Goal: Information Seeking & Learning: Learn about a topic

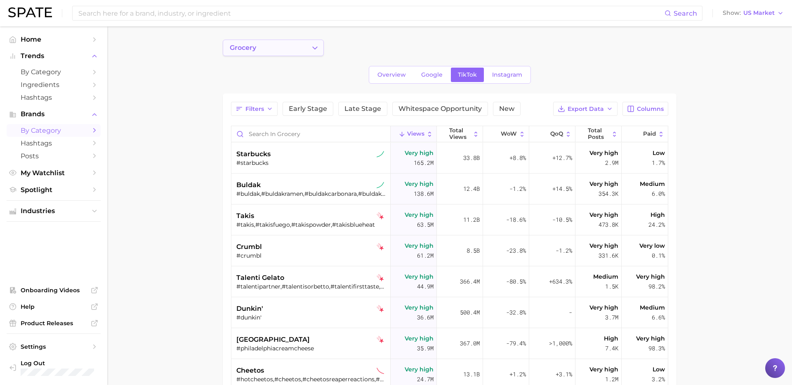
click at [305, 48] on button "grocery" at bounding box center [273, 48] width 101 height 17
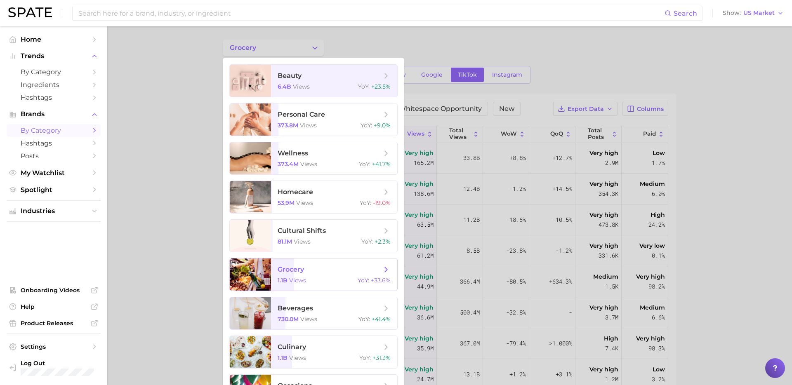
click at [316, 279] on div "1.1b views YoY : +33.6%" at bounding box center [334, 280] width 113 height 7
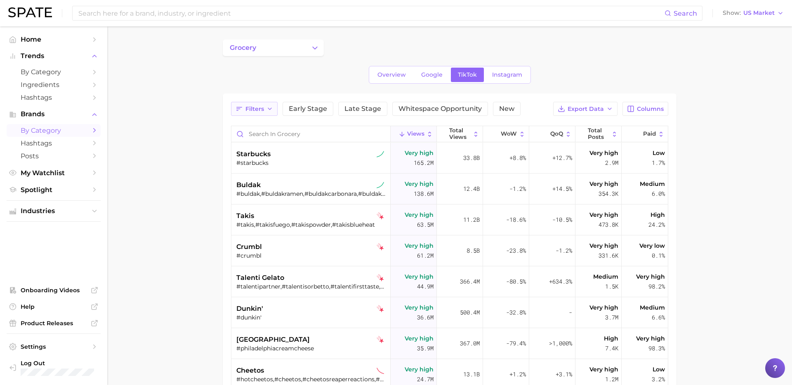
click at [256, 113] on button "Filters" at bounding box center [254, 109] width 47 height 14
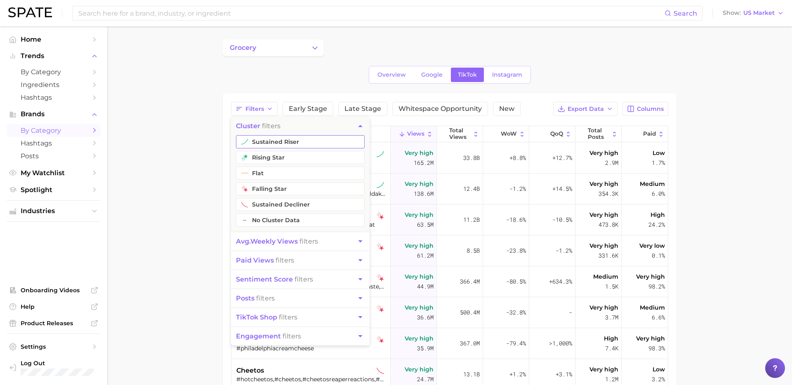
click at [279, 139] on button "sustained riser" at bounding box center [300, 141] width 129 height 13
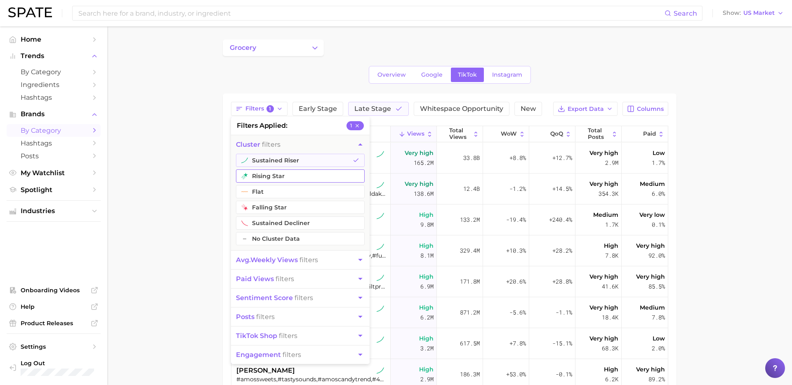
click at [285, 173] on button "rising star" at bounding box center [300, 176] width 129 height 13
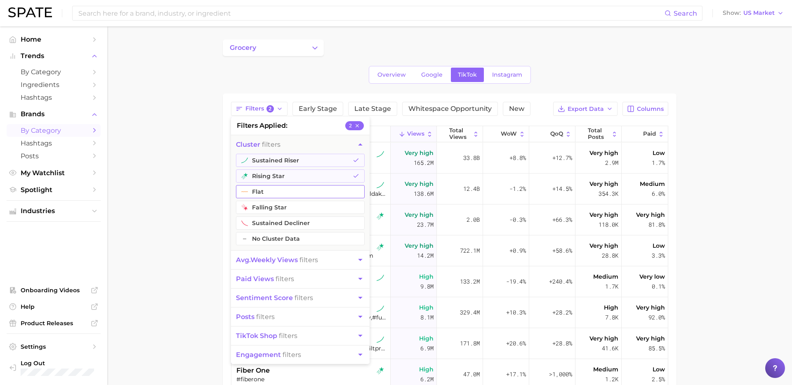
click at [286, 194] on button "flat" at bounding box center [300, 191] width 129 height 13
click at [305, 258] on span "avg. weekly views filters" at bounding box center [277, 260] width 82 height 8
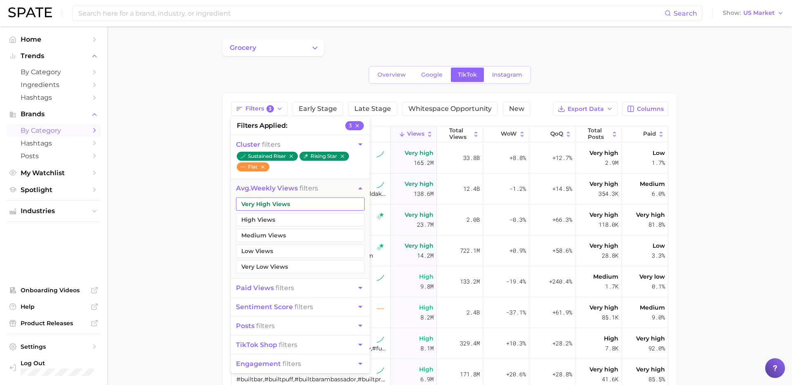
click at [307, 202] on button "Very High Views" at bounding box center [300, 204] width 129 height 13
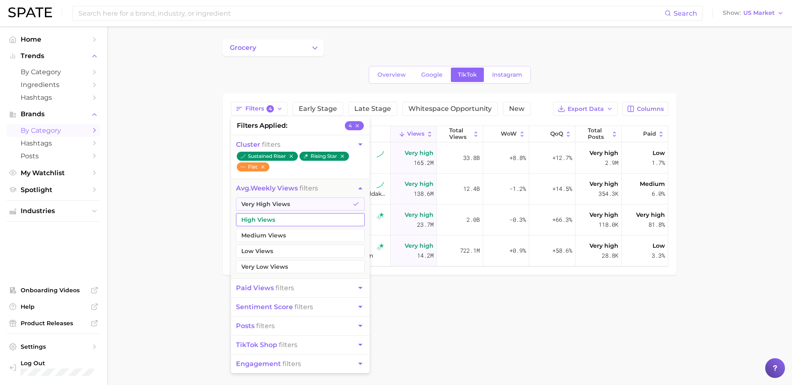
click at [300, 217] on button "High Views" at bounding box center [300, 219] width 129 height 13
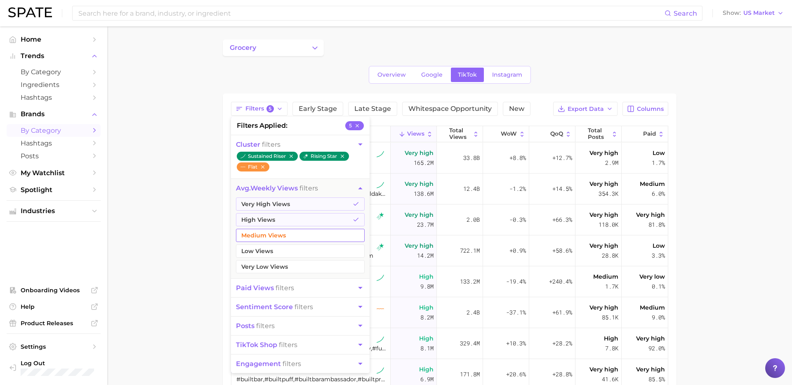
click at [299, 239] on button "Medium Views" at bounding box center [300, 235] width 129 height 13
click at [181, 191] on main "grocery Overview Google TikTok Instagram Filters 6 filters applied 6 cluster fi…" at bounding box center [449, 293] width 685 height 534
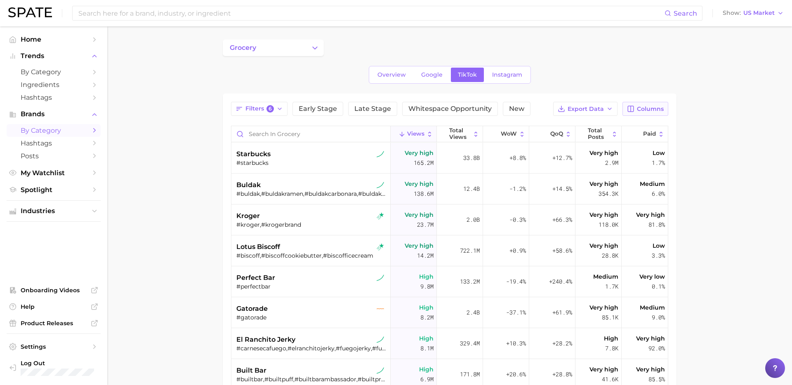
click at [606, 109] on span "Columns" at bounding box center [650, 109] width 27 height 7
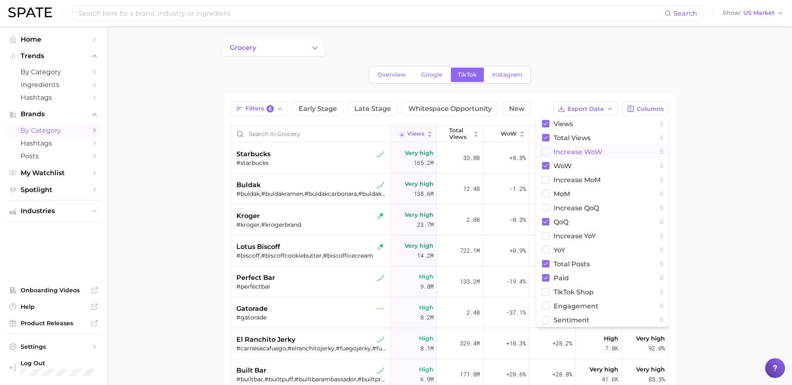
click at [572, 153] on span "Increase WoW" at bounding box center [578, 152] width 49 height 7
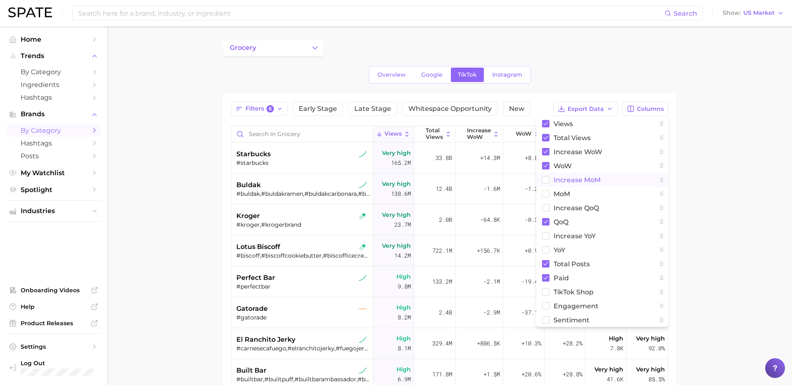
click at [560, 184] on button "increase MoM" at bounding box center [602, 180] width 132 height 14
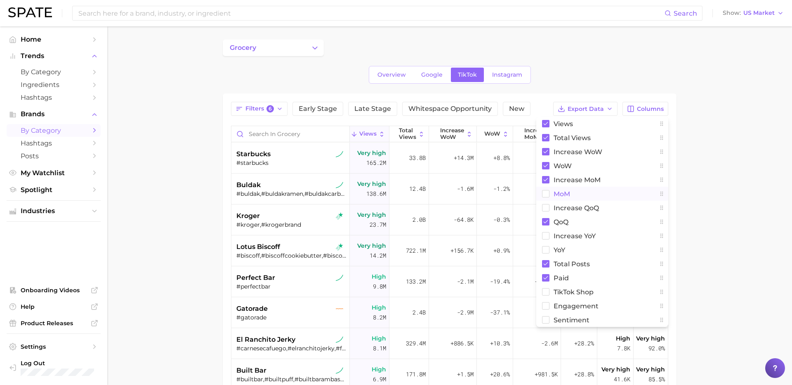
click at [556, 191] on span "MoM" at bounding box center [562, 194] width 17 height 7
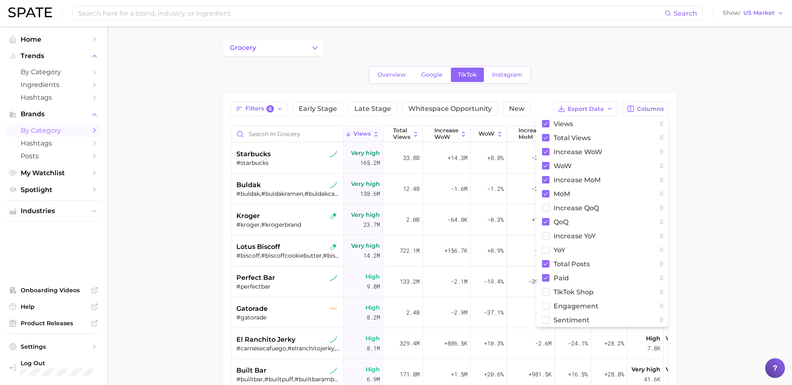
click at [606, 190] on main "grocery Overview Google TikTok Instagram Filters 6 Early Stage Late Stage White…" at bounding box center [449, 293] width 685 height 534
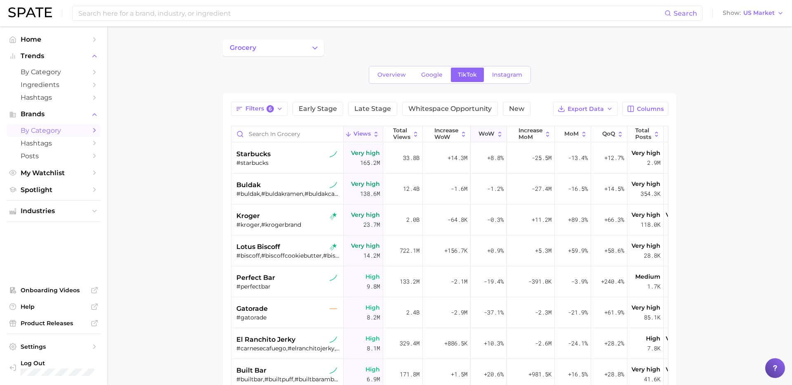
click at [484, 137] on button "WoW" at bounding box center [489, 134] width 36 height 16
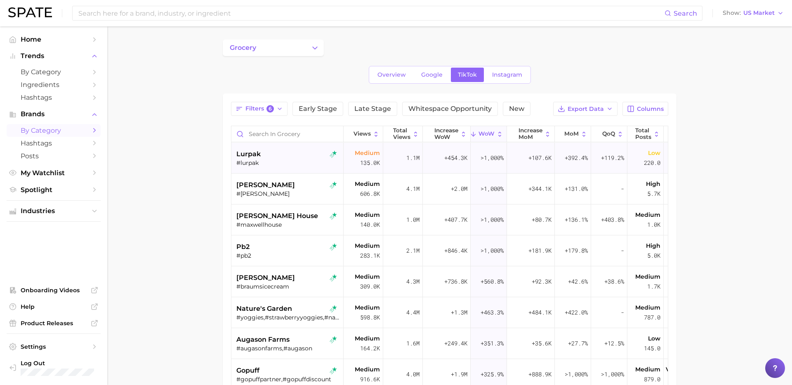
click at [282, 158] on div "lurpak" at bounding box center [288, 154] width 104 height 10
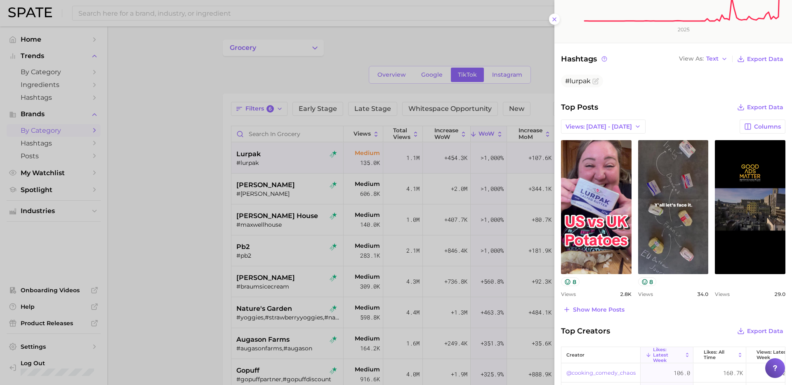
scroll to position [182, 0]
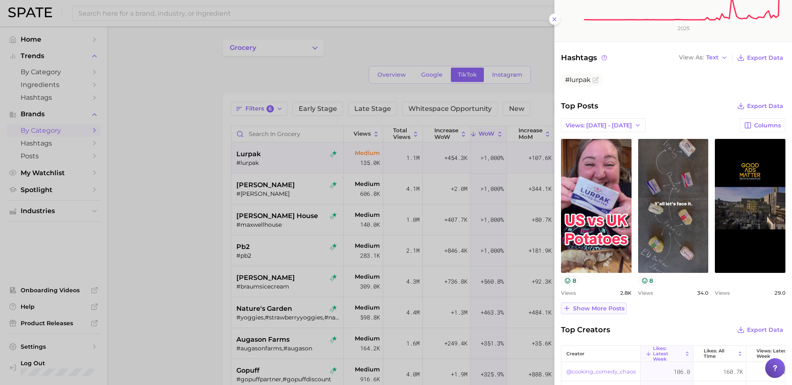
click at [599, 309] on span "Show more posts" at bounding box center [599, 308] width 52 height 7
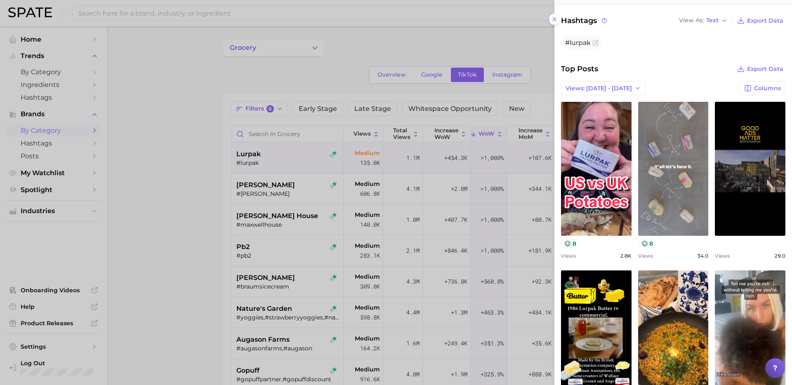
scroll to position [222, 0]
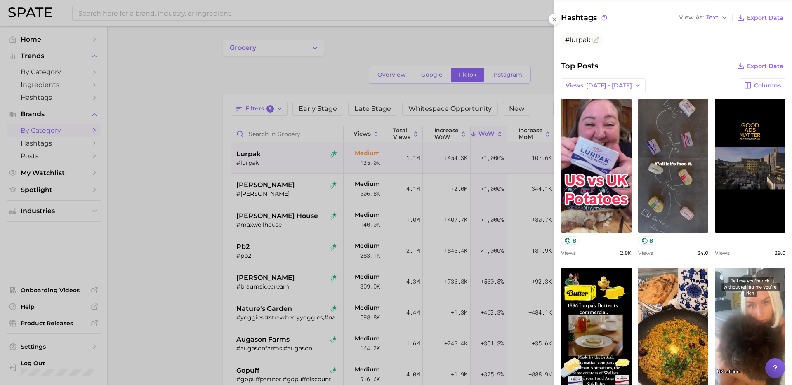
click at [411, 283] on div at bounding box center [396, 192] width 792 height 385
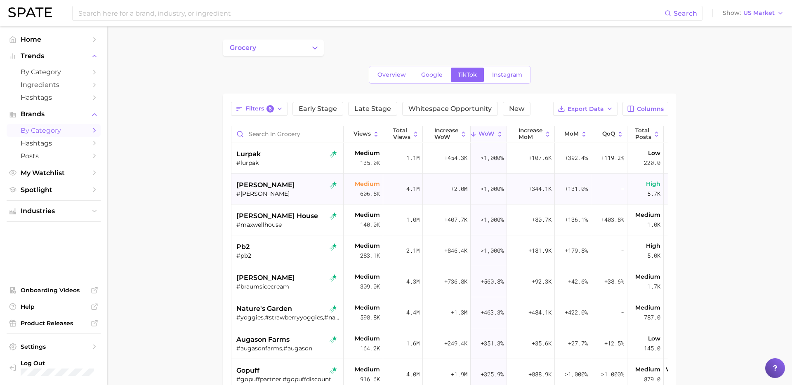
click at [304, 188] on div "[PERSON_NAME]" at bounding box center [288, 185] width 104 height 10
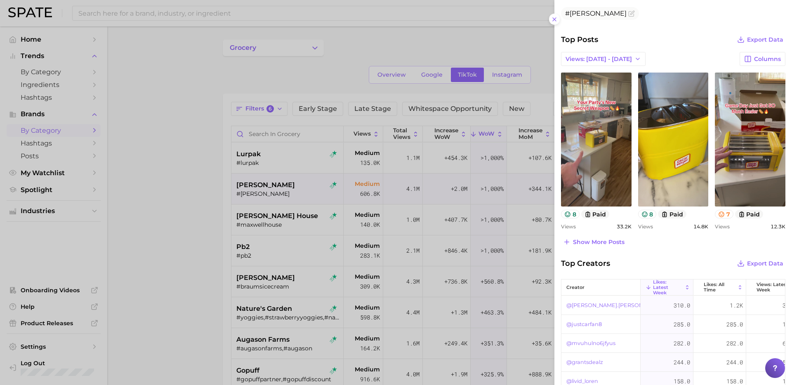
scroll to position [249, 0]
click at [606, 240] on span "Show more posts" at bounding box center [599, 241] width 52 height 7
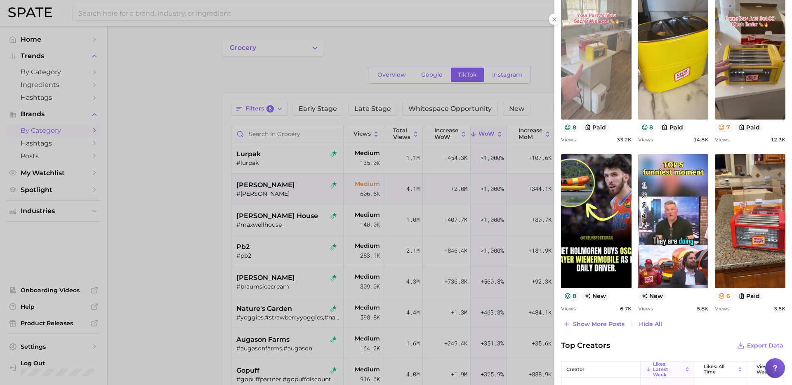
scroll to position [341, 0]
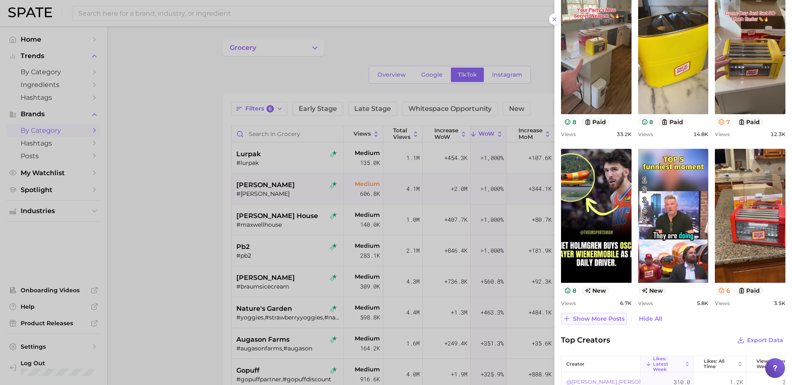
click at [584, 320] on span "Show more posts" at bounding box center [599, 319] width 52 height 7
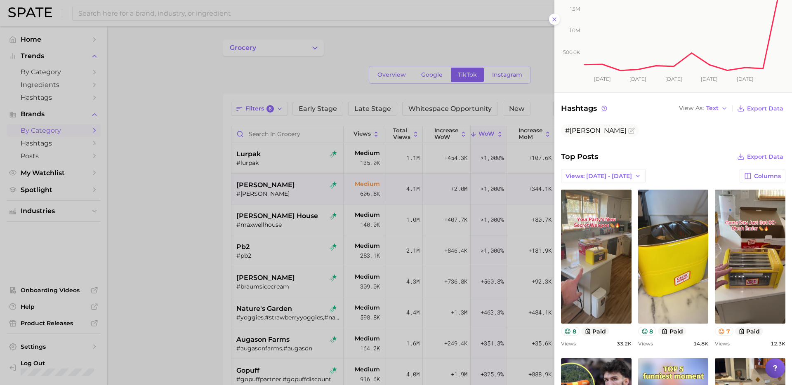
scroll to position [123, 0]
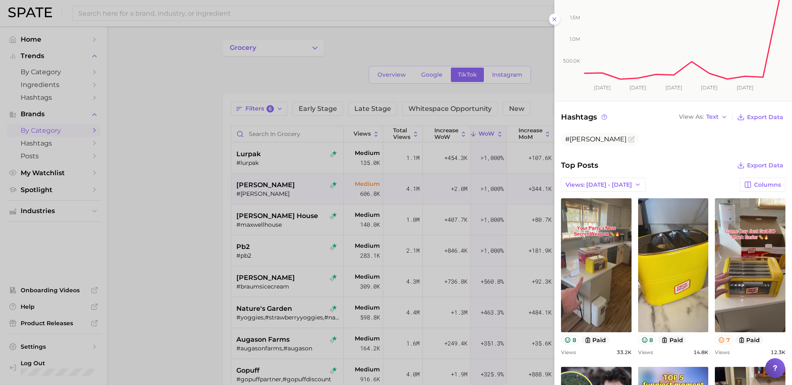
click at [290, 230] on div at bounding box center [396, 192] width 792 height 385
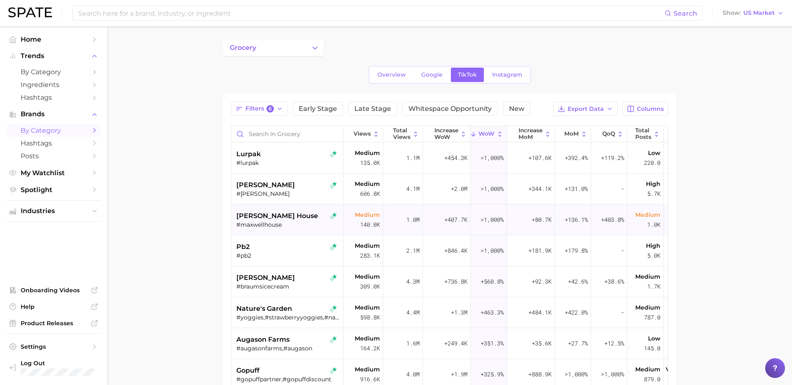
click at [300, 229] on div "[PERSON_NAME] house #maxwellhouse" at bounding box center [288, 220] width 104 height 31
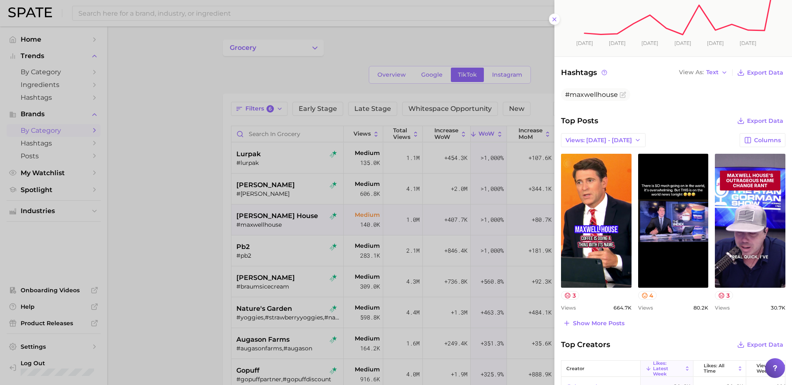
scroll to position [168, 0]
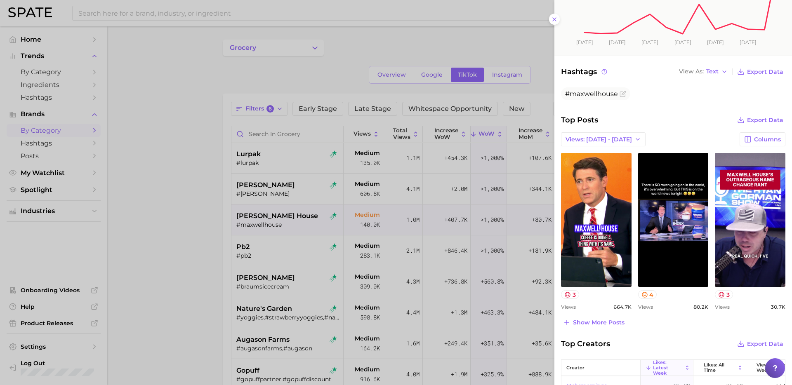
click at [267, 112] on div at bounding box center [396, 192] width 792 height 385
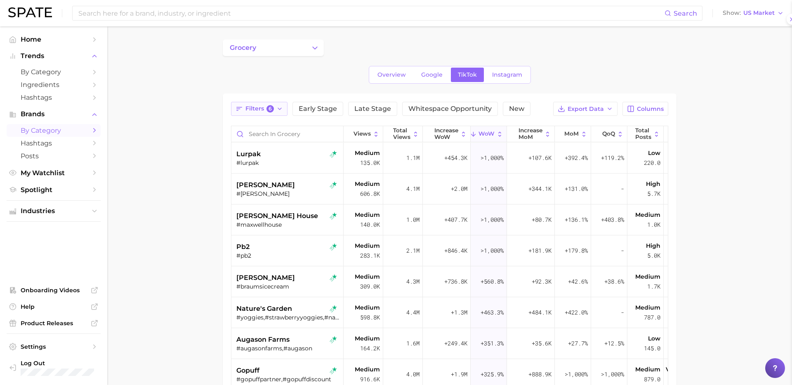
click at [259, 111] on span "Filters 6" at bounding box center [260, 108] width 28 height 7
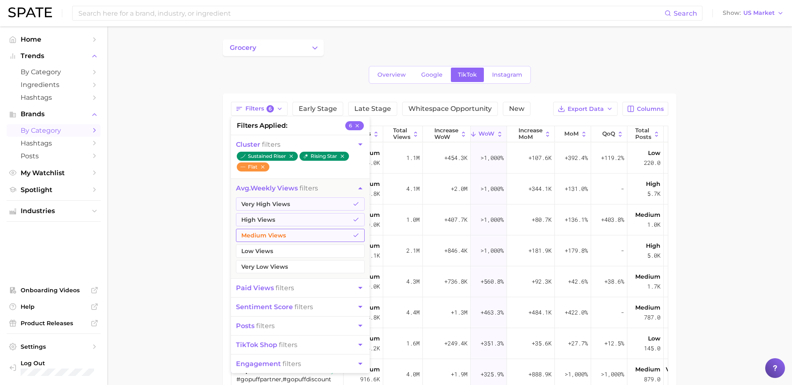
click at [320, 239] on button "Medium Views" at bounding box center [300, 235] width 129 height 13
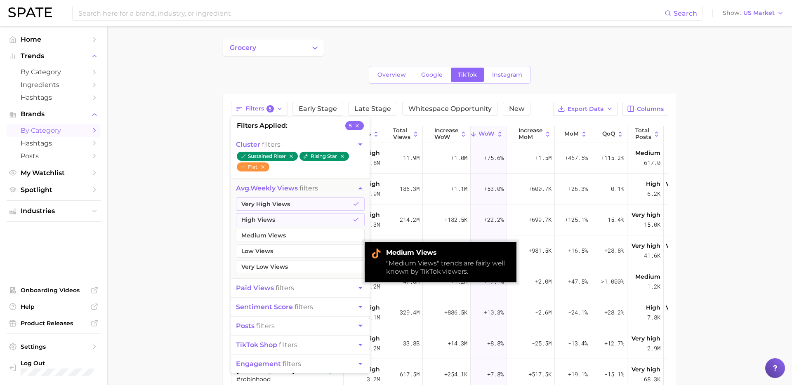
click at [193, 227] on main "grocery Overview Google TikTok Instagram Filters 5 filters applied 5 cluster fi…" at bounding box center [449, 293] width 685 height 534
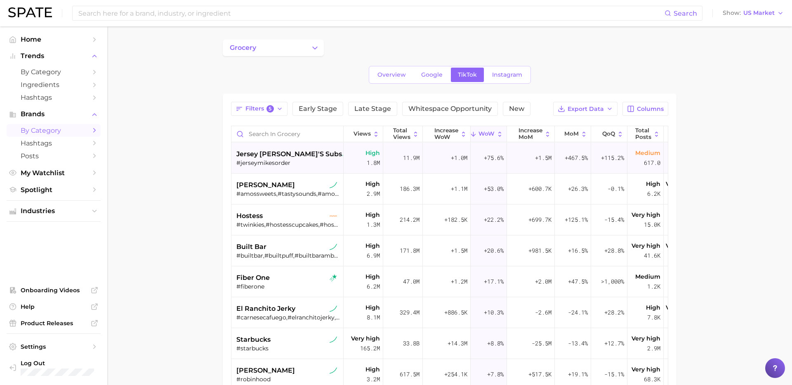
click at [300, 163] on div "#jerseymikesorder" at bounding box center [288, 162] width 104 height 7
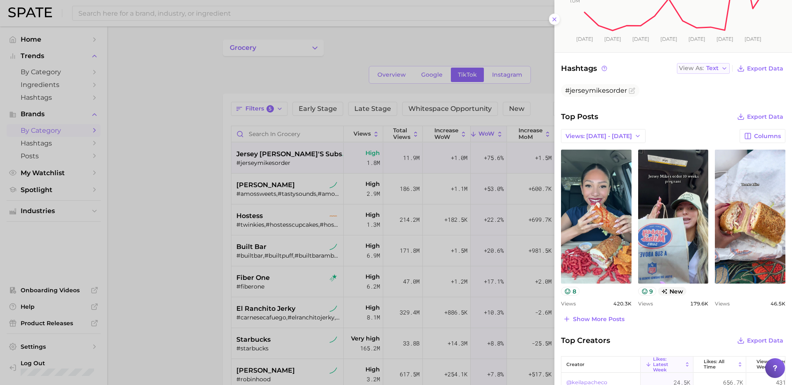
scroll to position [176, 0]
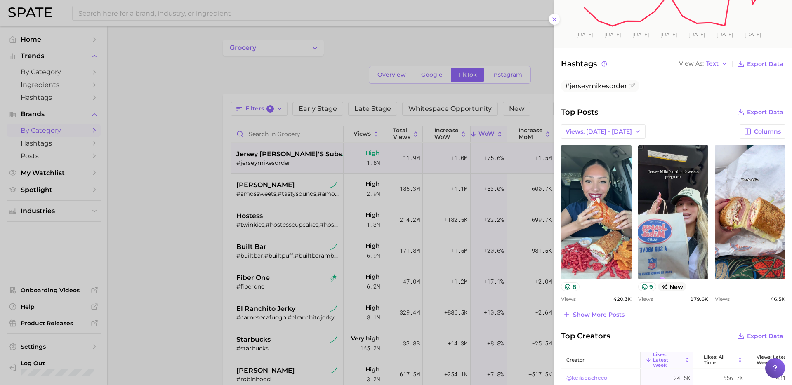
click at [276, 112] on div at bounding box center [396, 192] width 792 height 385
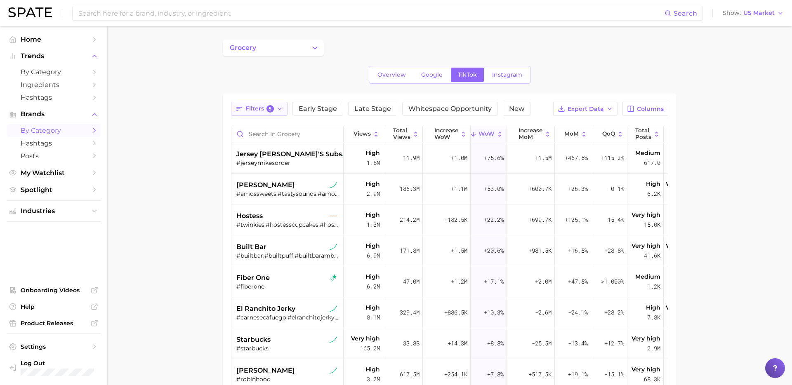
click at [276, 109] on icon "button" at bounding box center [279, 109] width 7 height 7
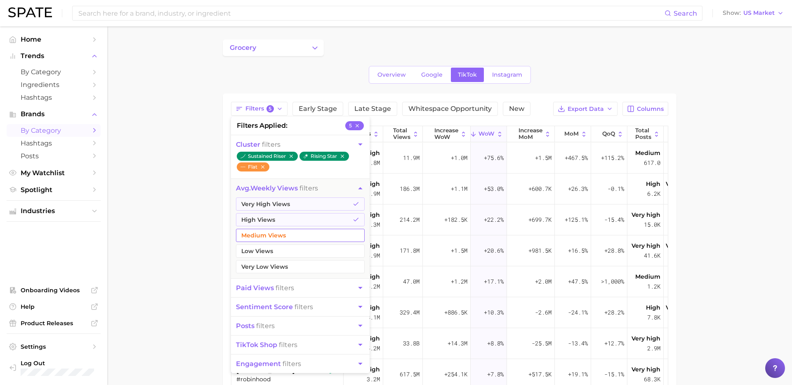
click at [286, 234] on button "Medium Views" at bounding box center [300, 235] width 129 height 13
click at [308, 293] on button "paid views filters" at bounding box center [300, 288] width 139 height 19
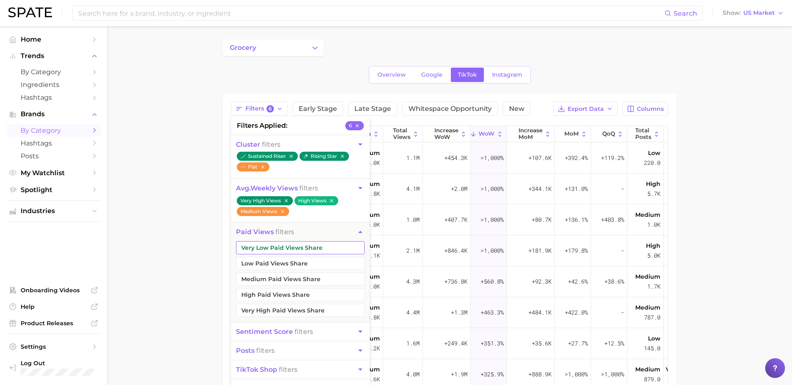
click at [317, 248] on button "Very Low Paid Views Share" at bounding box center [300, 247] width 129 height 13
click at [301, 274] on button "Medium Paid Views Share" at bounding box center [300, 279] width 129 height 13
click at [301, 264] on button "Low Paid Views Share" at bounding box center [300, 263] width 129 height 13
click at [179, 296] on main "grocery Overview Google TikTok Instagram Filters 9 filters applied 9 cluster fi…" at bounding box center [449, 293] width 685 height 534
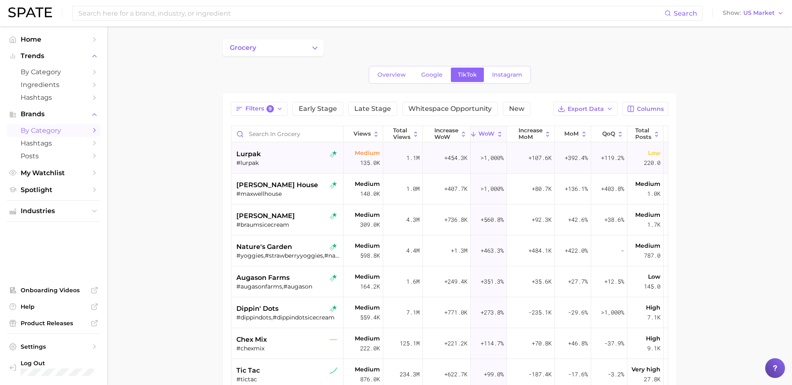
click at [281, 165] on div "#lurpak" at bounding box center [288, 162] width 104 height 7
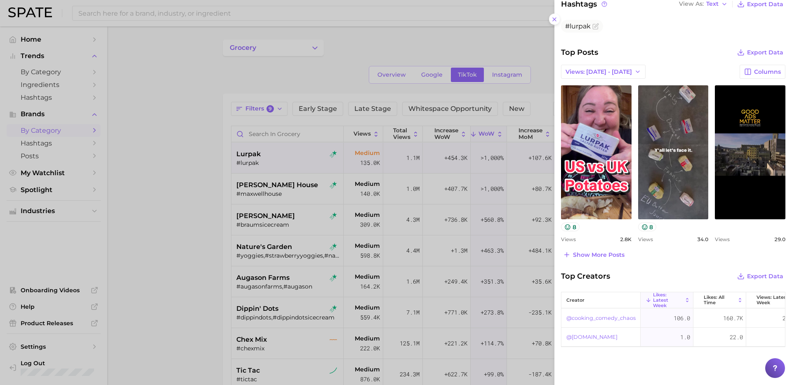
scroll to position [244, 0]
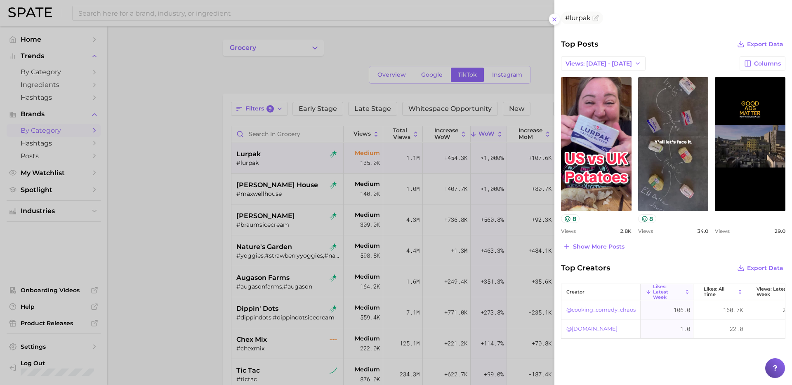
click at [252, 208] on div at bounding box center [396, 192] width 792 height 385
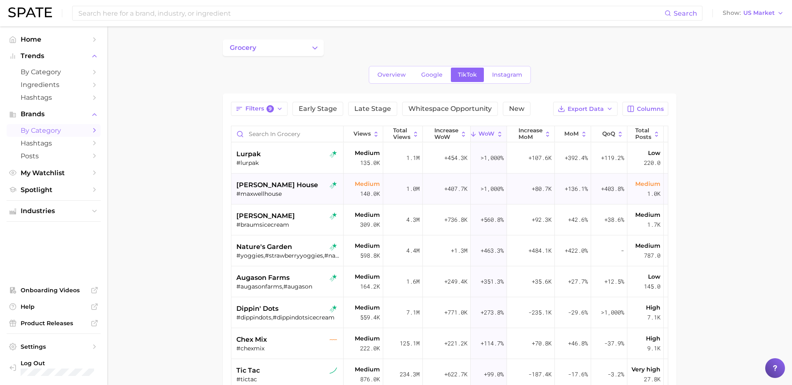
click at [315, 189] on div "[PERSON_NAME] house" at bounding box center [288, 185] width 104 height 10
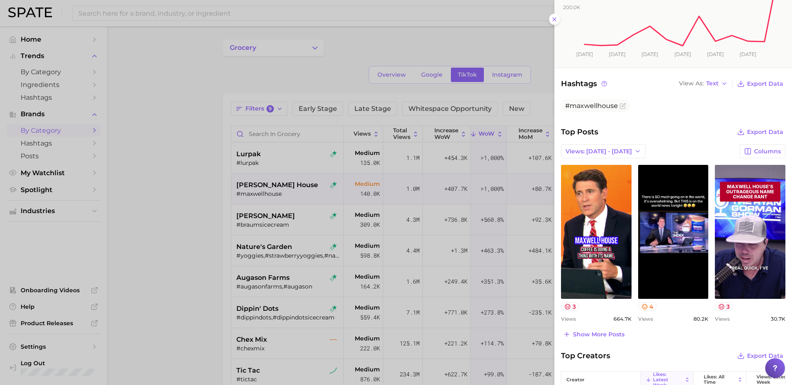
scroll to position [157, 0]
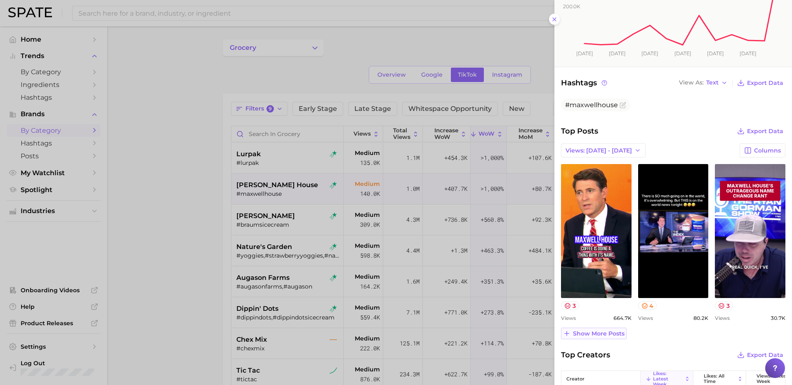
click at [606, 329] on span "Show more posts" at bounding box center [599, 334] width 52 height 7
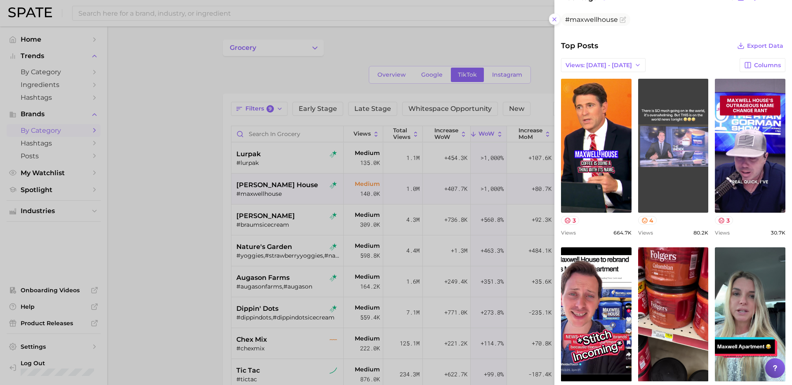
scroll to position [0, 0]
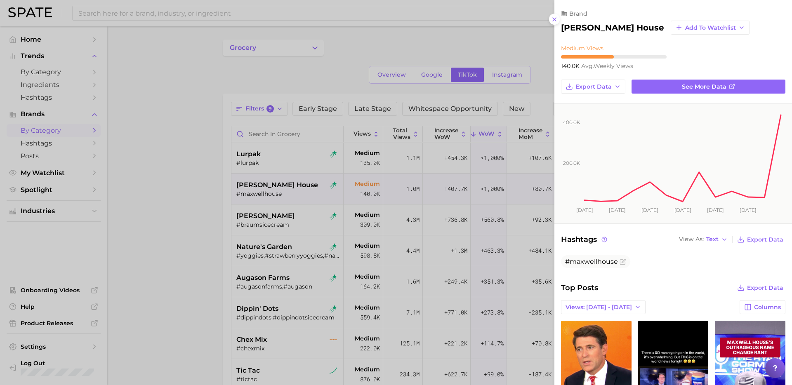
click at [390, 256] on div at bounding box center [396, 192] width 792 height 385
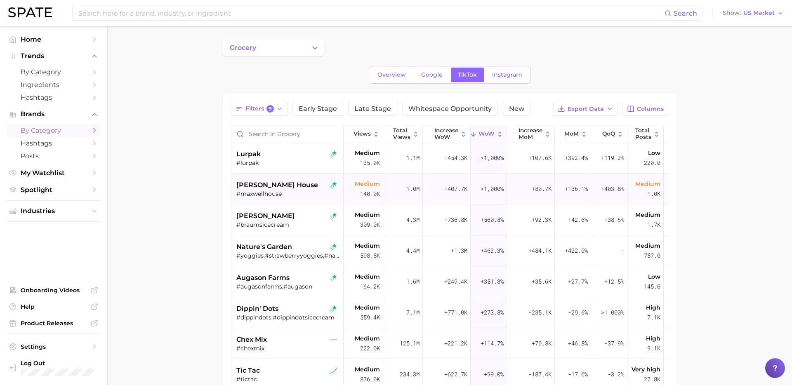
click at [299, 186] on div "[PERSON_NAME] house" at bounding box center [288, 185] width 104 height 10
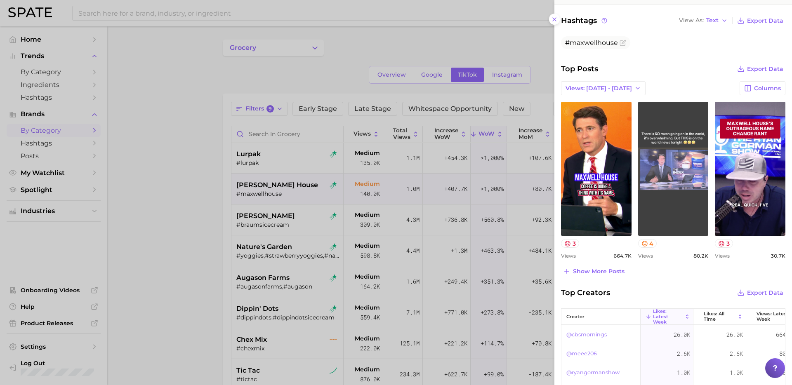
scroll to position [241, 0]
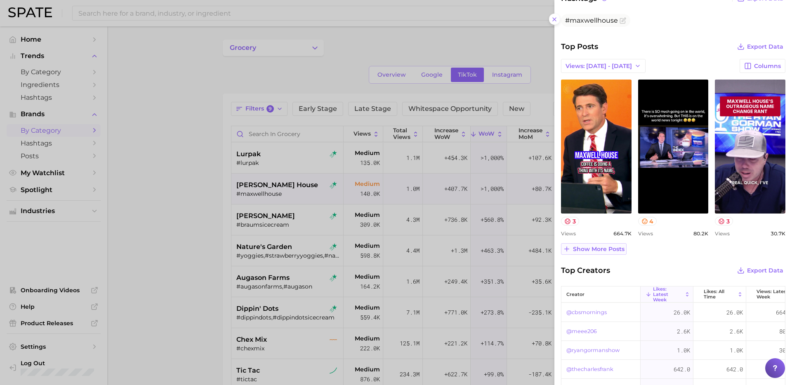
click at [598, 251] on span "Show more posts" at bounding box center [599, 249] width 52 height 7
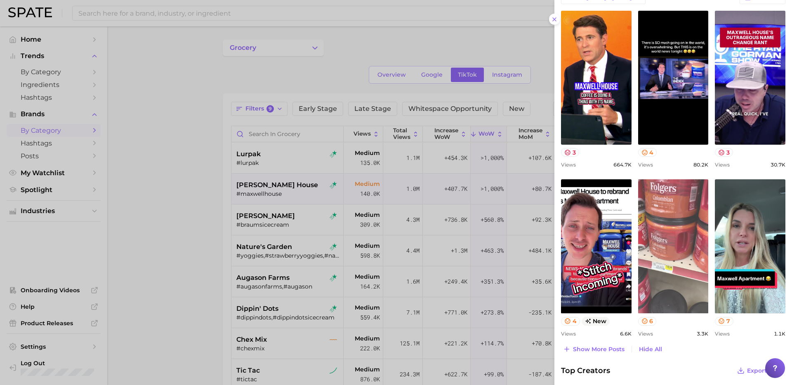
scroll to position [307, 0]
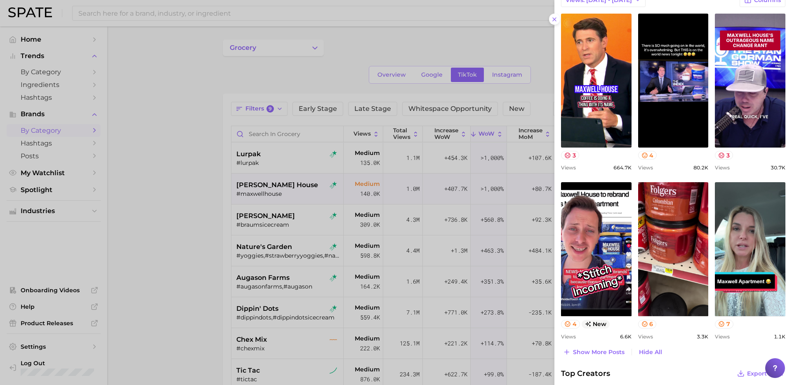
click at [299, 220] on div at bounding box center [396, 192] width 792 height 385
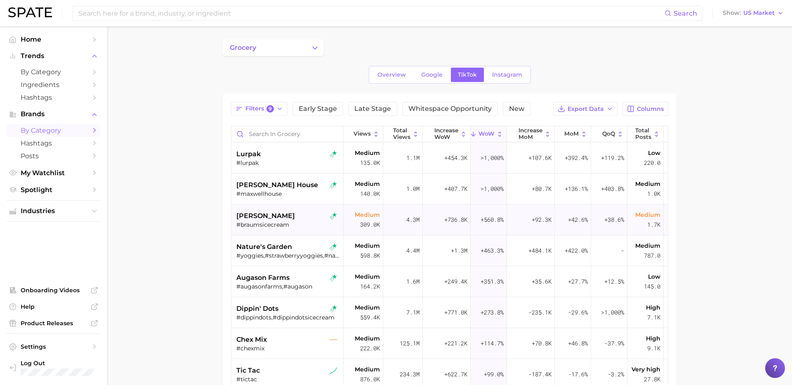
click at [315, 220] on div "[PERSON_NAME]" at bounding box center [288, 216] width 104 height 10
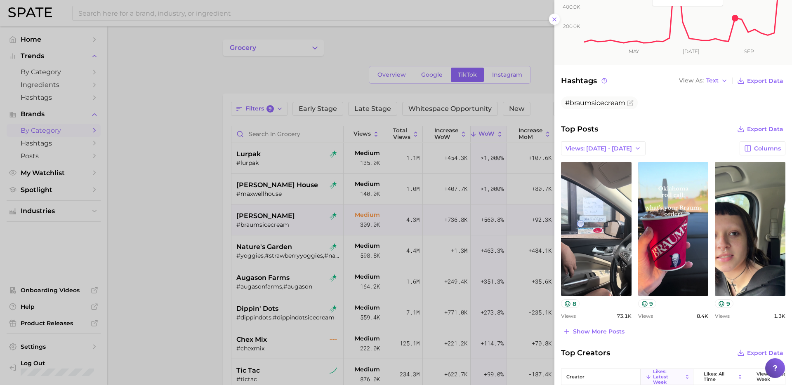
scroll to position [161, 0]
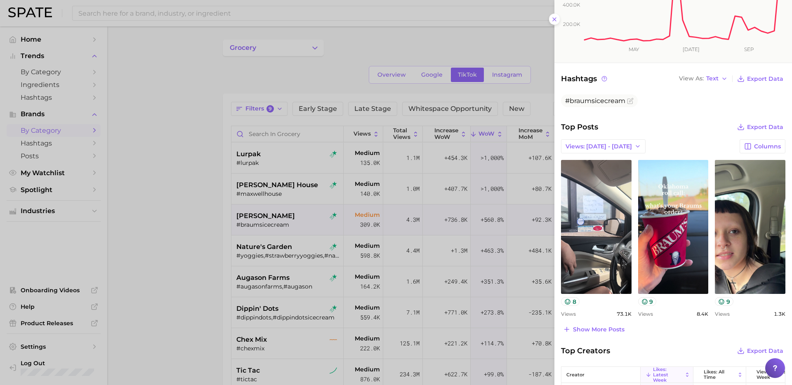
click at [277, 208] on div at bounding box center [396, 192] width 792 height 385
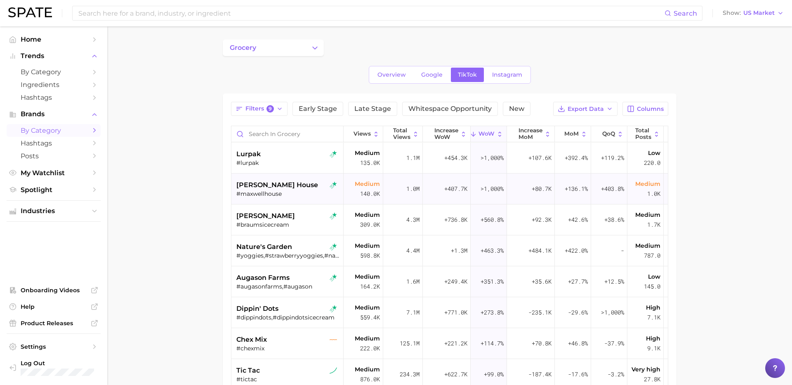
click at [286, 189] on span "[PERSON_NAME] house" at bounding box center [277, 185] width 82 height 10
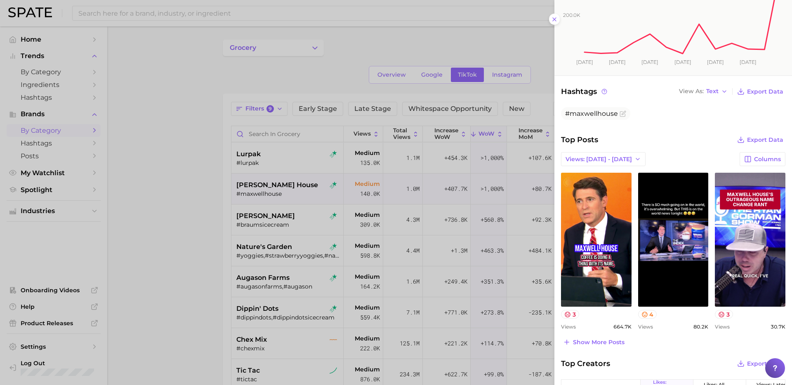
scroll to position [180, 0]
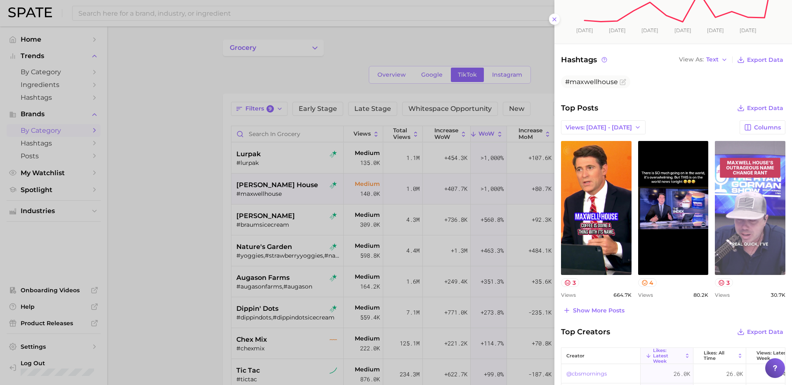
click at [606, 225] on link "view post on TikTok" at bounding box center [750, 208] width 71 height 134
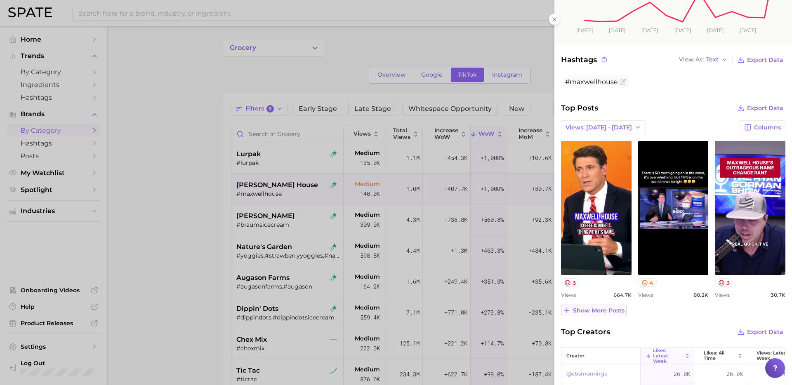
click at [588, 315] on button "Show more posts" at bounding box center [594, 311] width 66 height 12
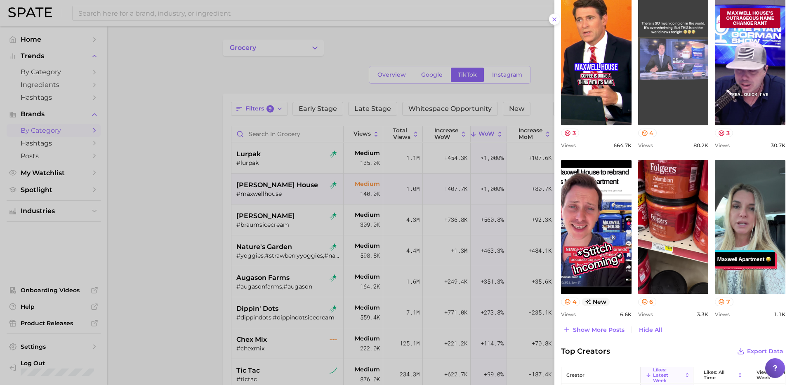
scroll to position [330, 0]
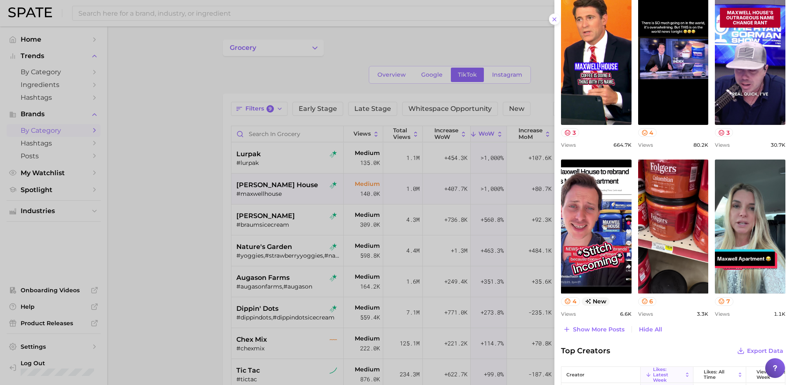
click at [215, 241] on div at bounding box center [396, 192] width 792 height 385
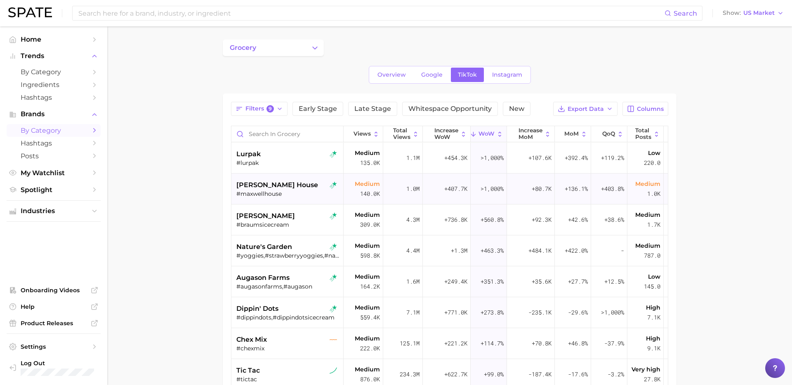
click at [305, 191] on div "#maxwellhouse" at bounding box center [288, 193] width 104 height 7
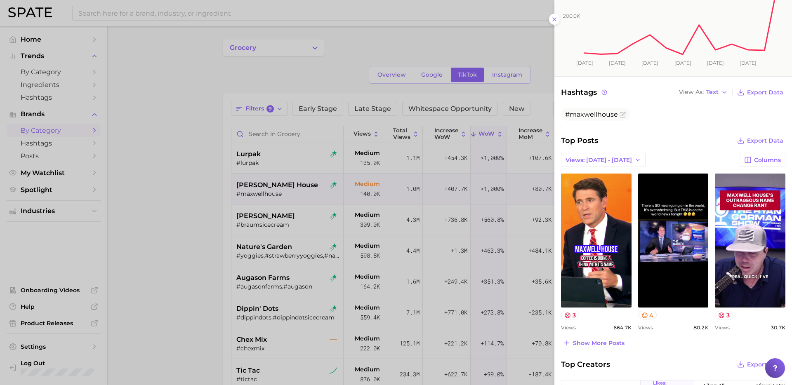
scroll to position [163, 0]
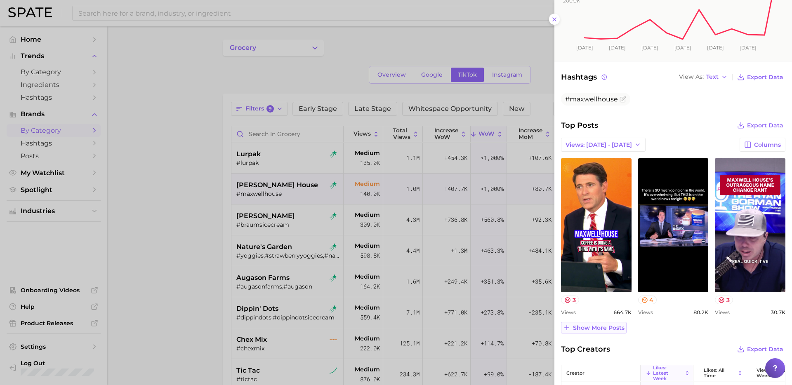
click at [593, 326] on span "Show more posts" at bounding box center [599, 328] width 52 height 7
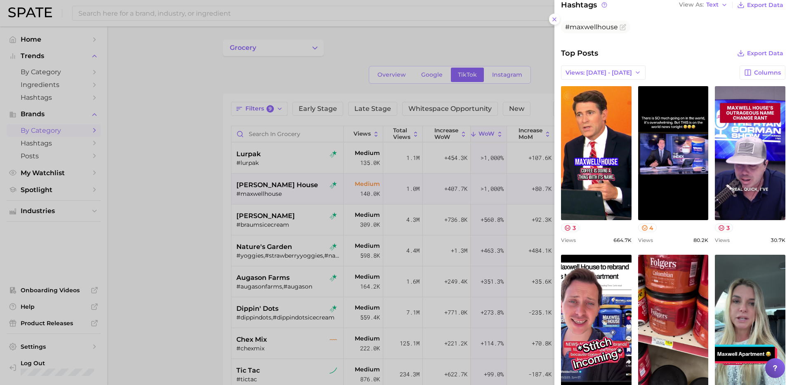
scroll to position [262, 0]
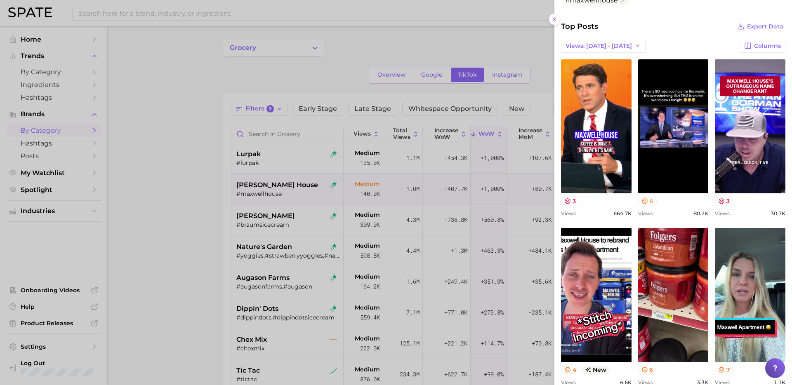
click at [257, 234] on div at bounding box center [396, 192] width 792 height 385
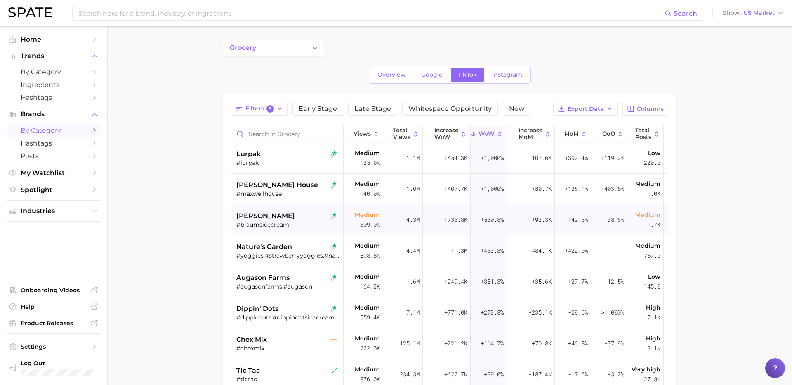
click at [286, 213] on div "[PERSON_NAME]" at bounding box center [288, 216] width 104 height 10
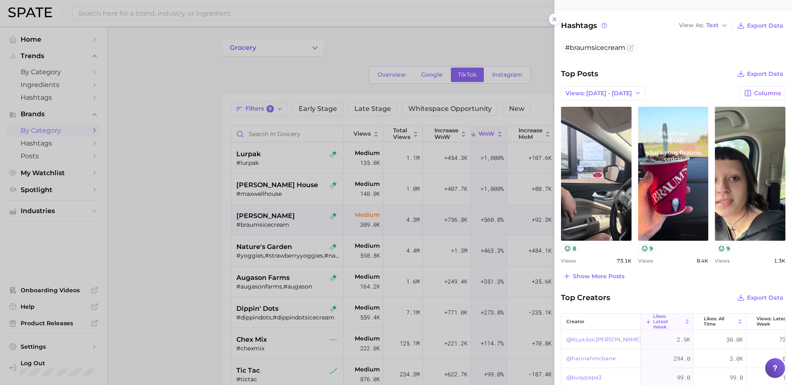
scroll to position [233, 0]
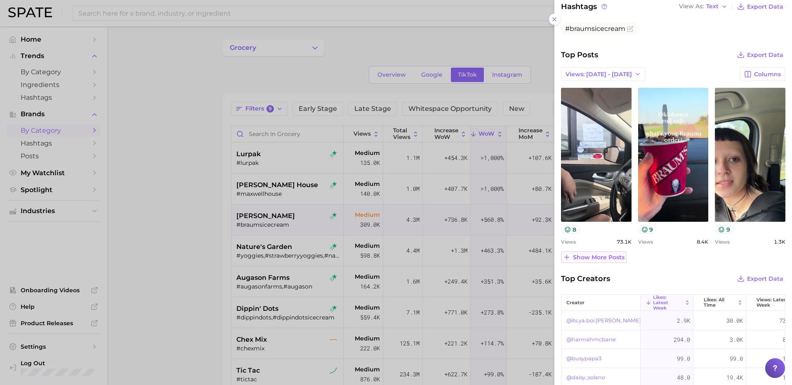
click at [604, 261] on button "Show more posts" at bounding box center [594, 258] width 66 height 12
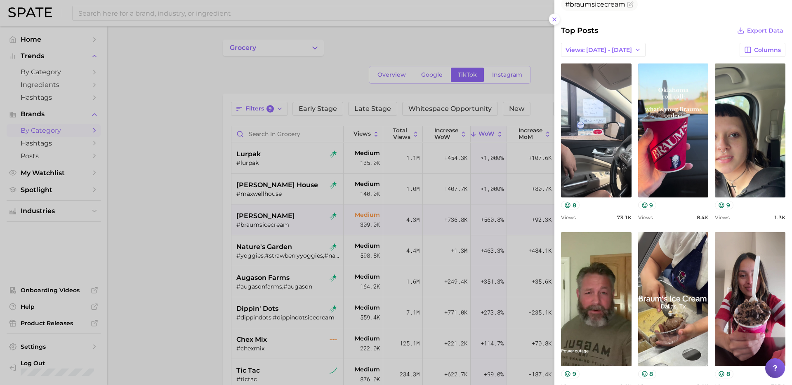
scroll to position [206, 0]
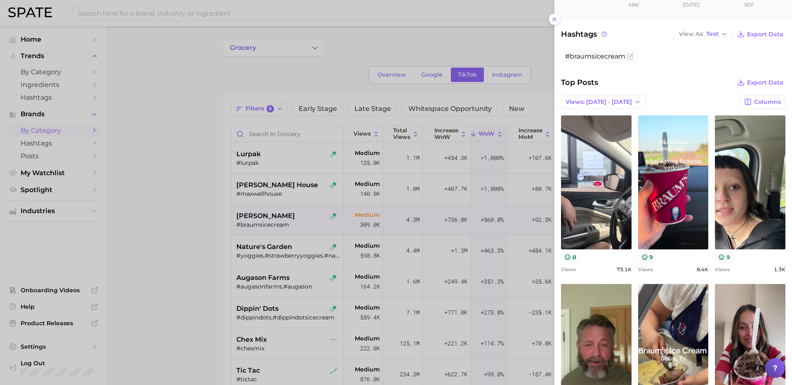
click at [206, 234] on div at bounding box center [396, 192] width 792 height 385
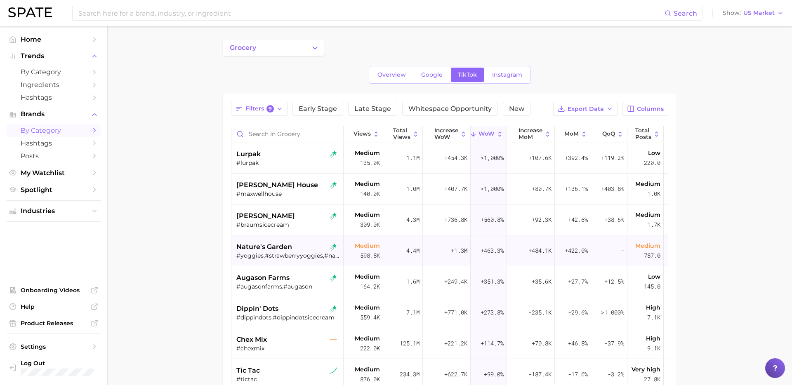
click at [290, 255] on div "#yoggies,#strawberryyoggies,#naturesgardenyoggies,#mixedberryyoggies" at bounding box center [288, 255] width 104 height 7
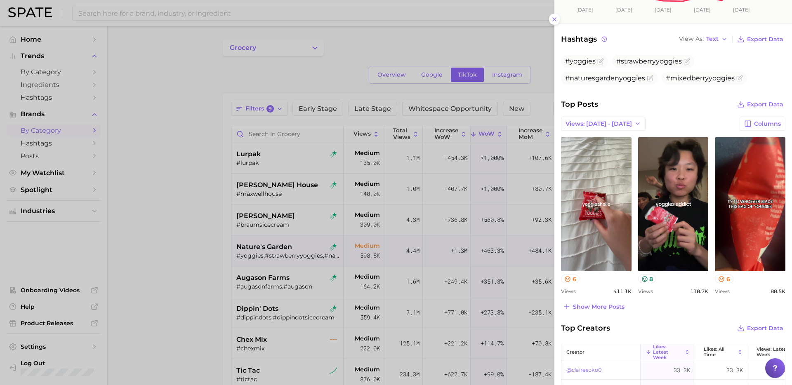
scroll to position [206, 0]
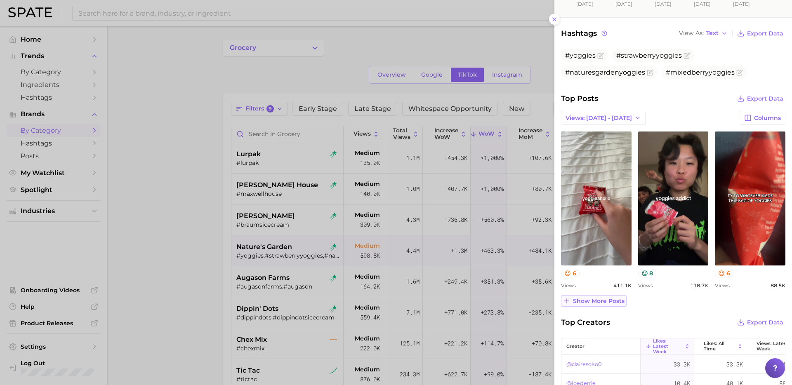
click at [600, 302] on span "Show more posts" at bounding box center [599, 301] width 52 height 7
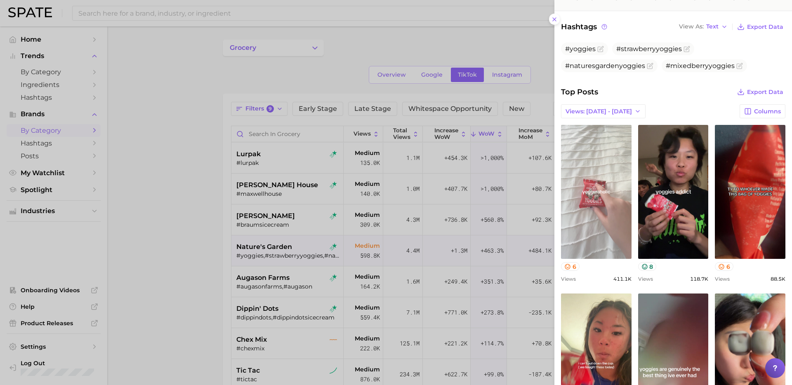
scroll to position [0, 0]
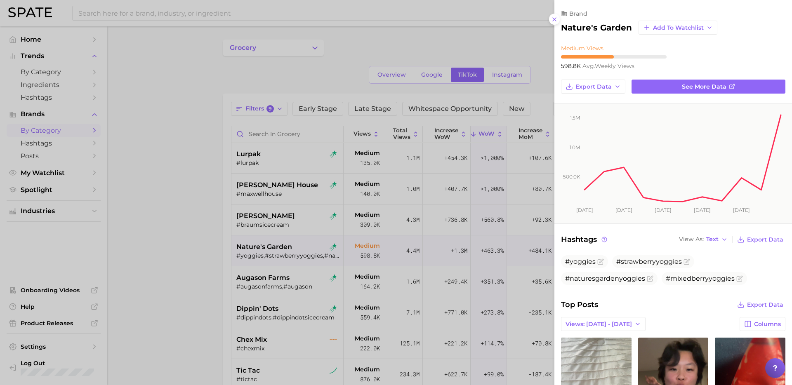
click at [393, 314] on div at bounding box center [396, 192] width 792 height 385
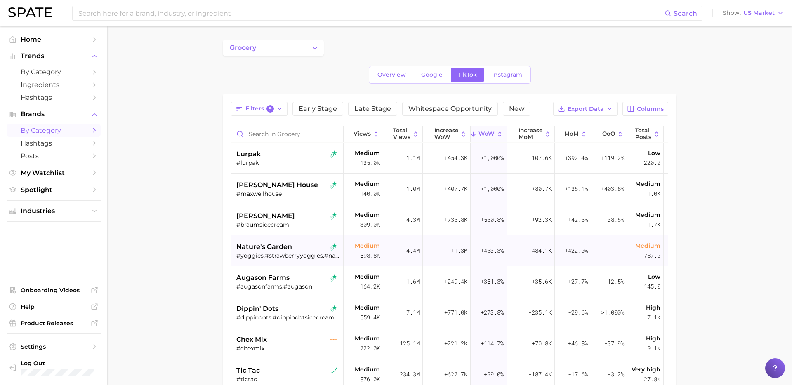
click at [288, 249] on span "nature's garden" at bounding box center [264, 247] width 56 height 10
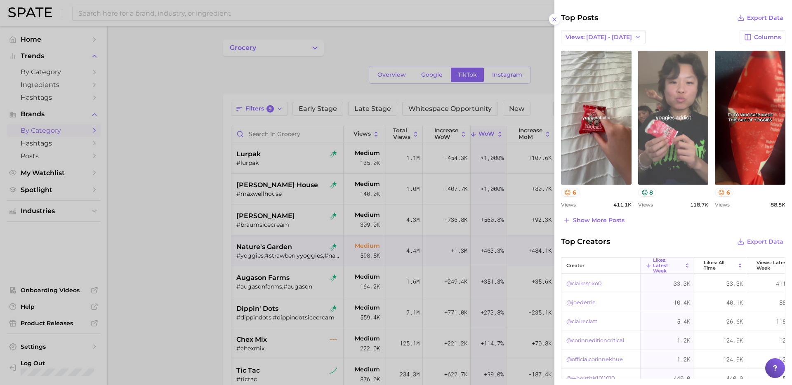
scroll to position [305, 0]
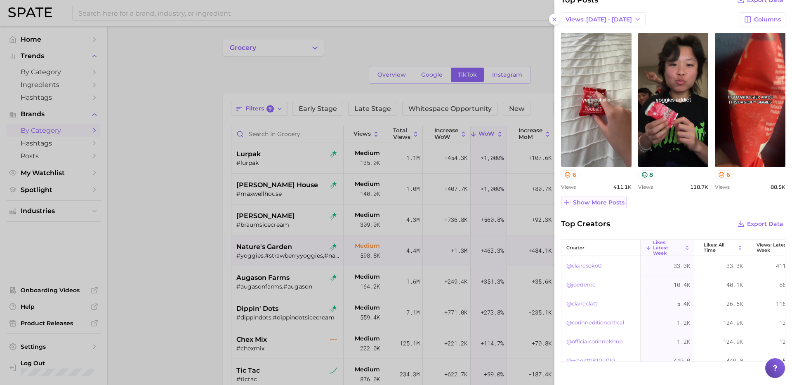
click at [597, 205] on span "Show more posts" at bounding box center [599, 202] width 52 height 7
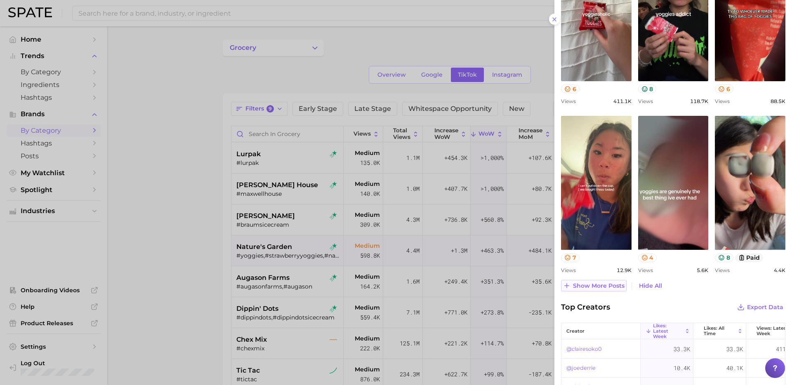
scroll to position [426, 0]
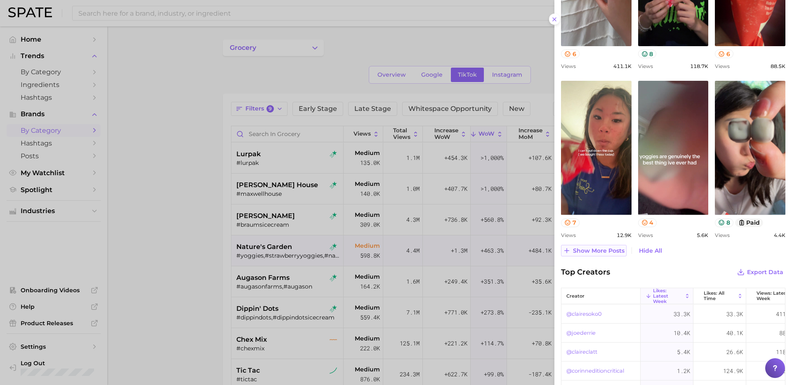
click at [593, 250] on span "Show more posts" at bounding box center [599, 251] width 52 height 7
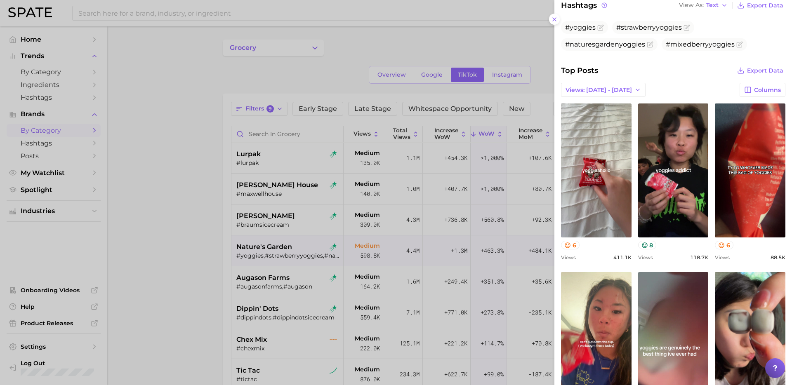
scroll to position [189, 0]
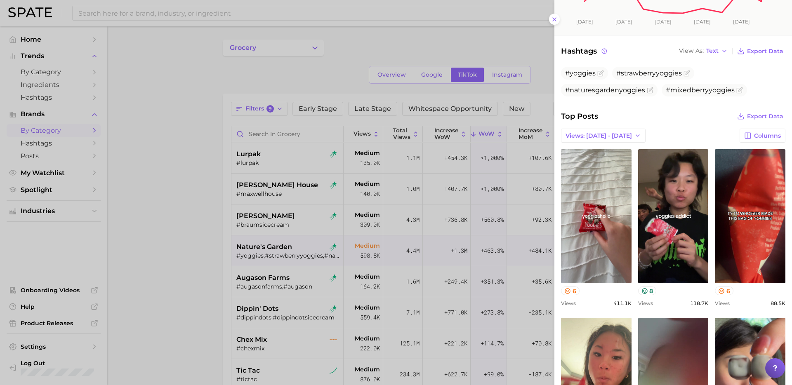
click at [286, 279] on div at bounding box center [396, 192] width 792 height 385
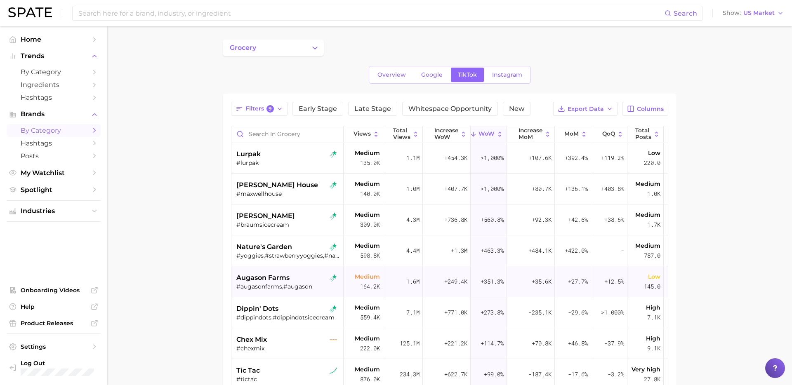
click at [299, 286] on div "#augasonfarms,#augason" at bounding box center [288, 286] width 104 height 7
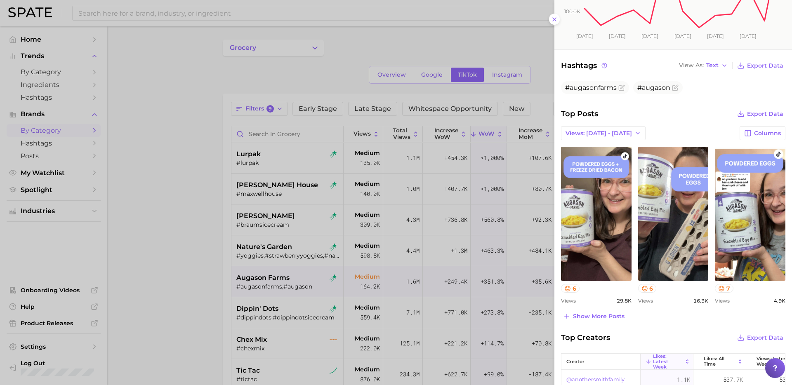
scroll to position [177, 0]
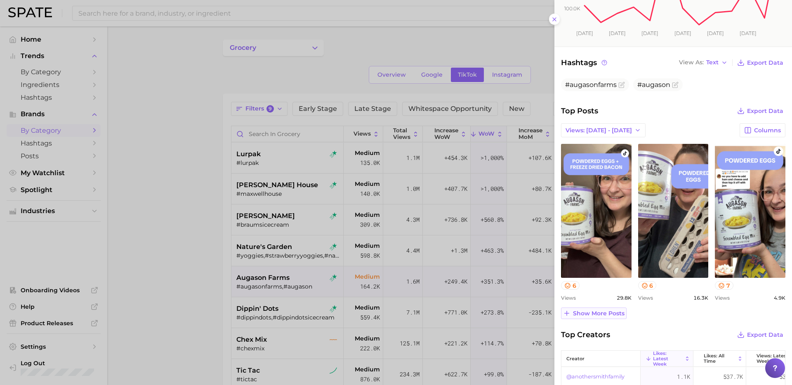
click at [606, 316] on span "Show more posts" at bounding box center [599, 313] width 52 height 7
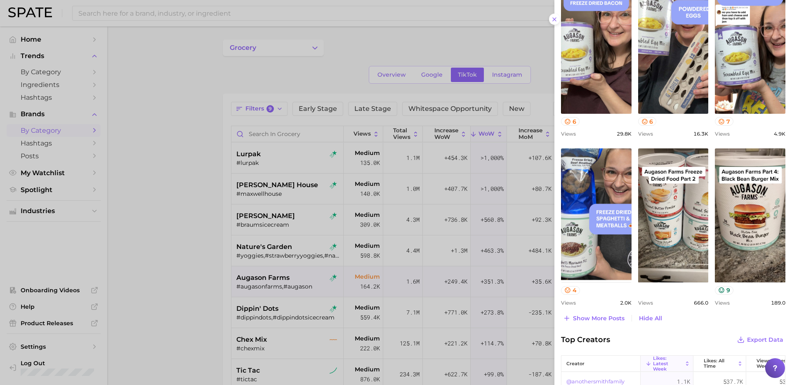
scroll to position [342, 0]
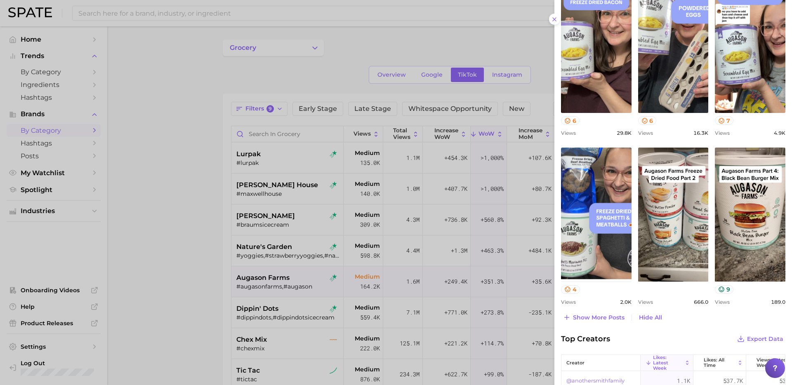
click at [235, 276] on div at bounding box center [396, 192] width 792 height 385
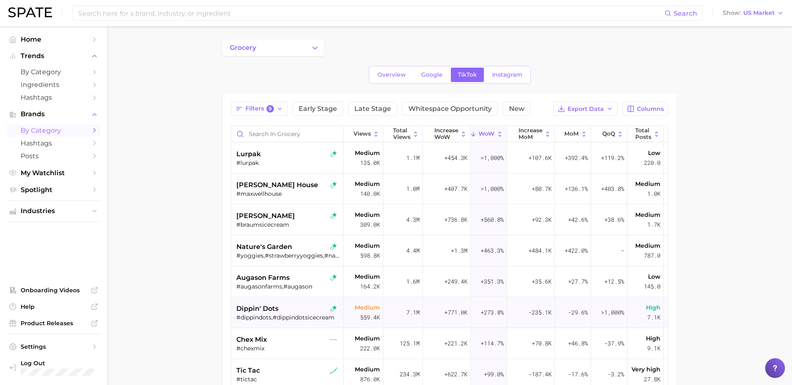
click at [297, 327] on div "dippin' dots #dippindots,#dippindotsicecream" at bounding box center [288, 313] width 104 height 31
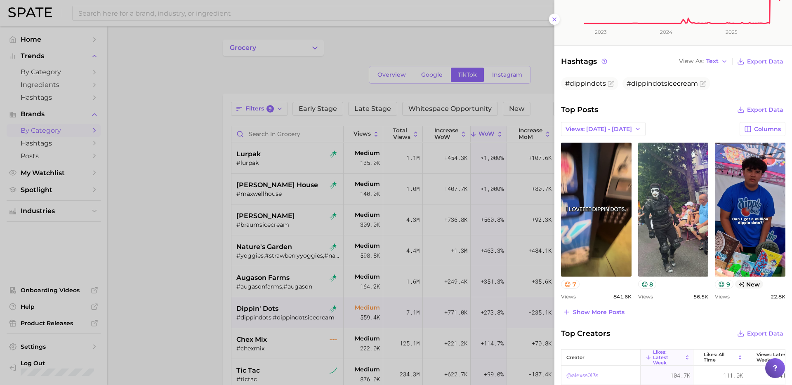
scroll to position [203, 0]
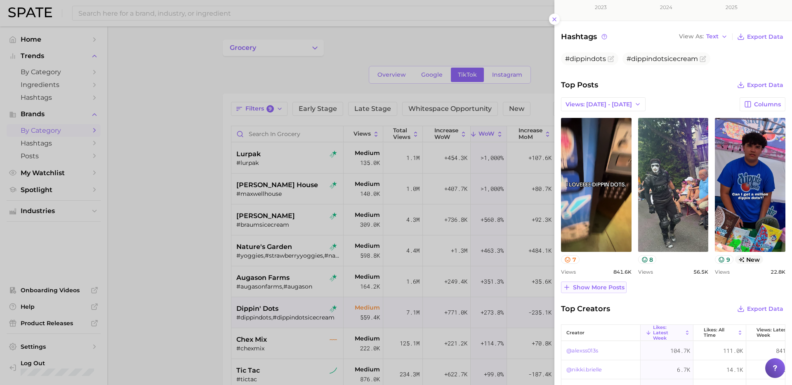
click at [606, 290] on span "Show more posts" at bounding box center [599, 287] width 52 height 7
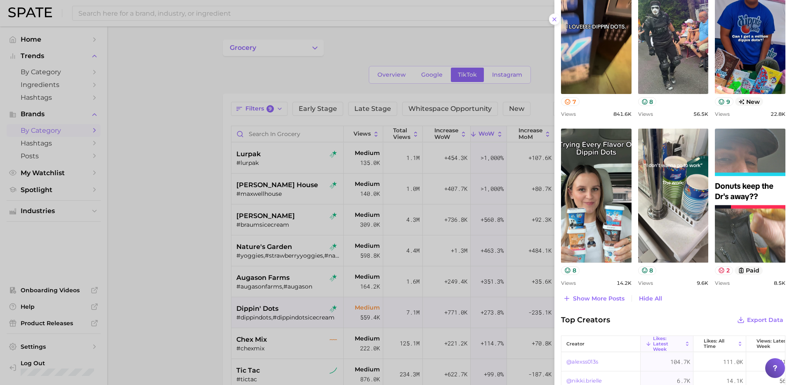
scroll to position [361, 0]
click at [260, 327] on div at bounding box center [396, 192] width 792 height 385
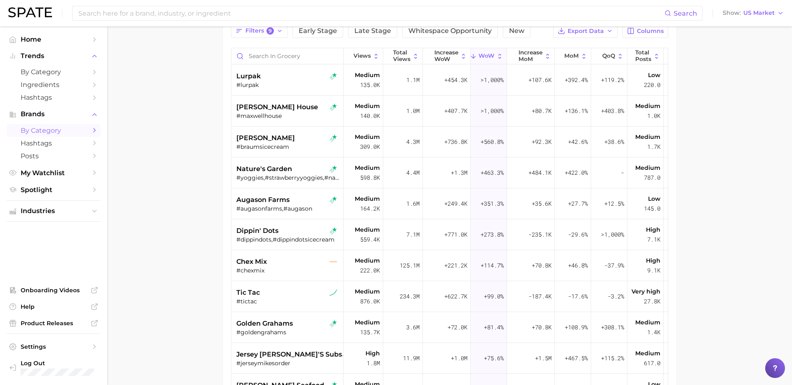
scroll to position [94, 0]
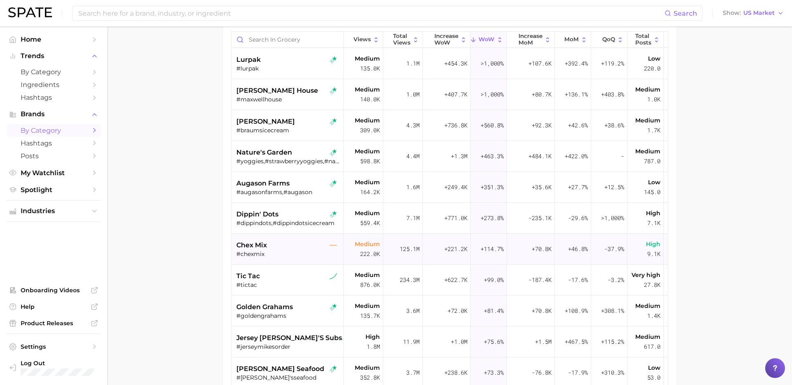
click at [296, 245] on div "chex mix" at bounding box center [288, 246] width 104 height 10
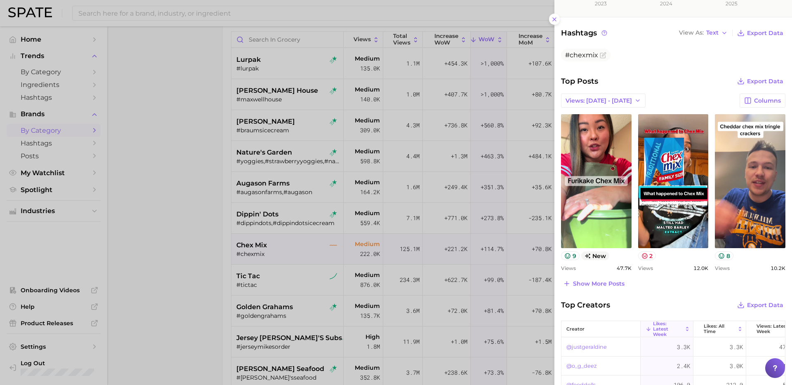
scroll to position [215, 0]
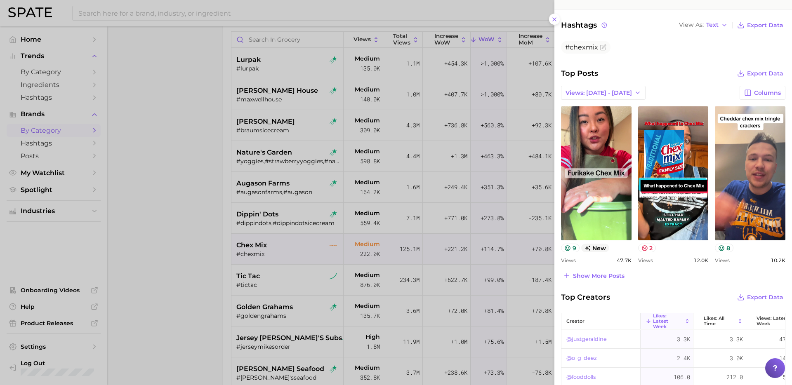
click at [289, 266] on div at bounding box center [396, 192] width 792 height 385
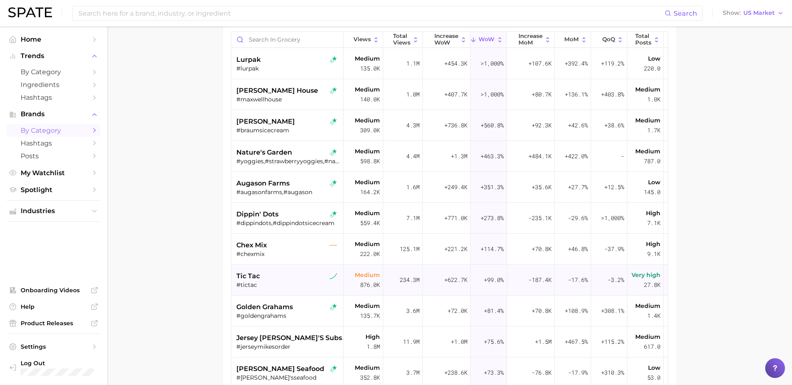
click at [286, 279] on div "tic tac" at bounding box center [288, 277] width 104 height 10
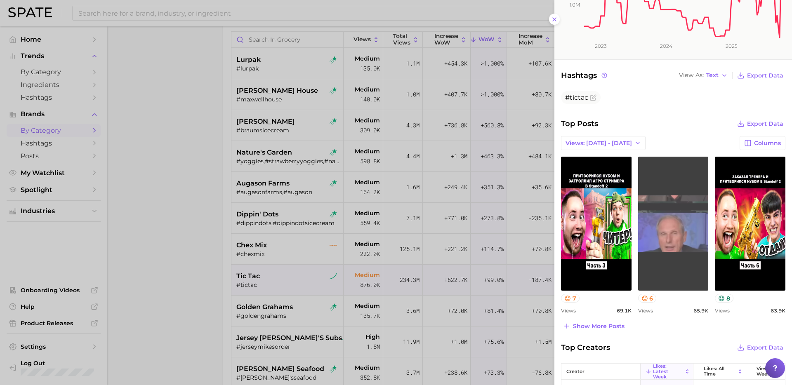
scroll to position [165, 0]
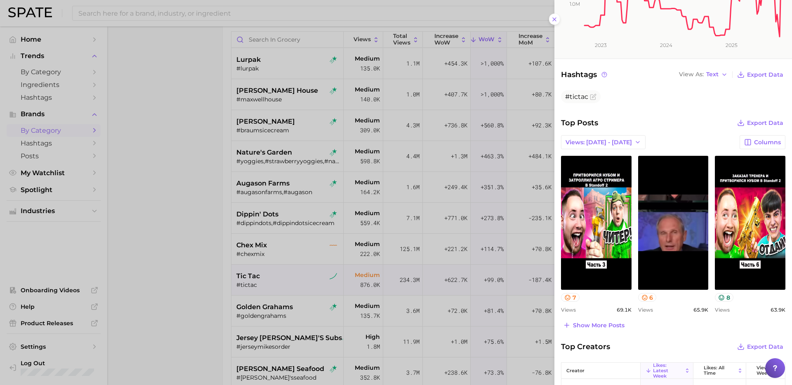
click at [282, 284] on div at bounding box center [396, 192] width 792 height 385
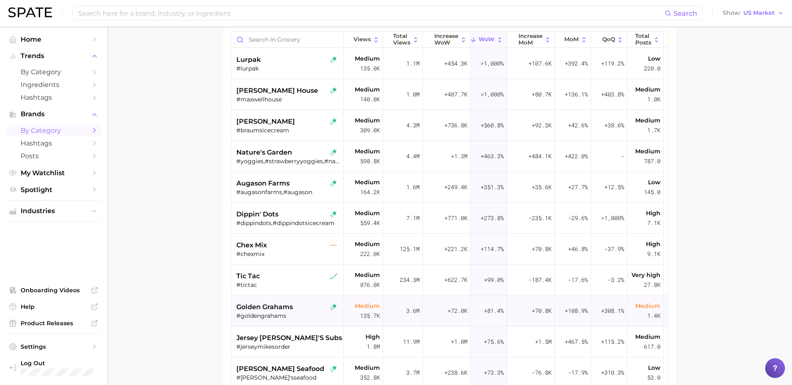
click at [304, 312] on div "#goldengrahams" at bounding box center [288, 315] width 104 height 7
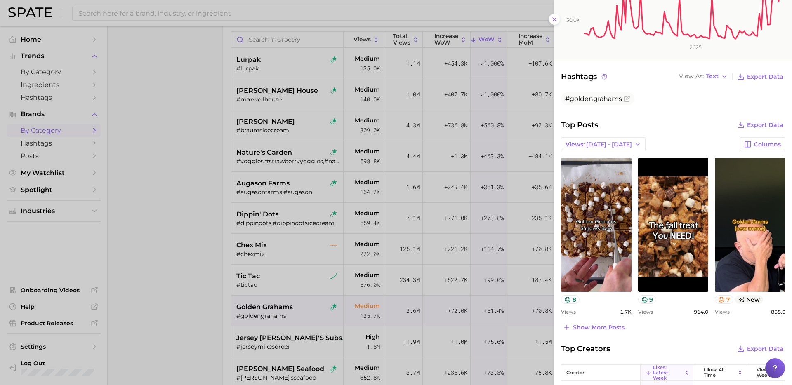
scroll to position [170, 0]
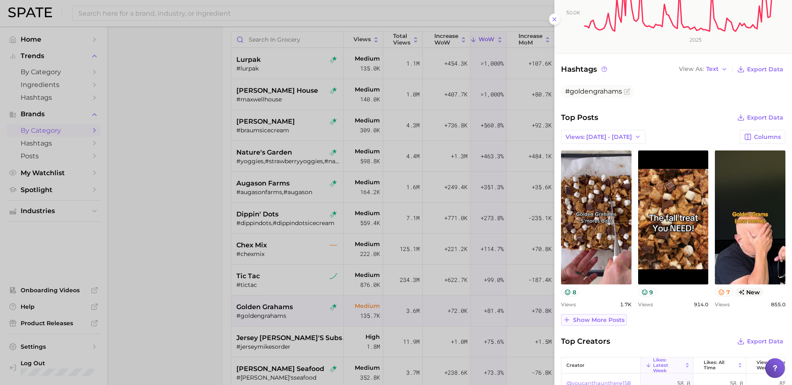
click at [606, 324] on button "Show more posts" at bounding box center [594, 320] width 66 height 12
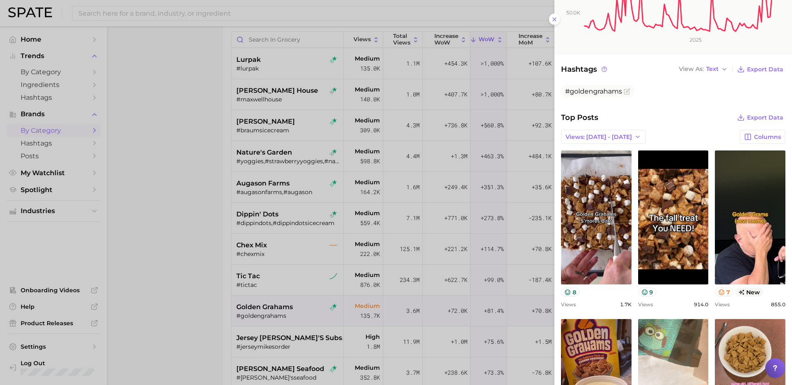
scroll to position [0, 0]
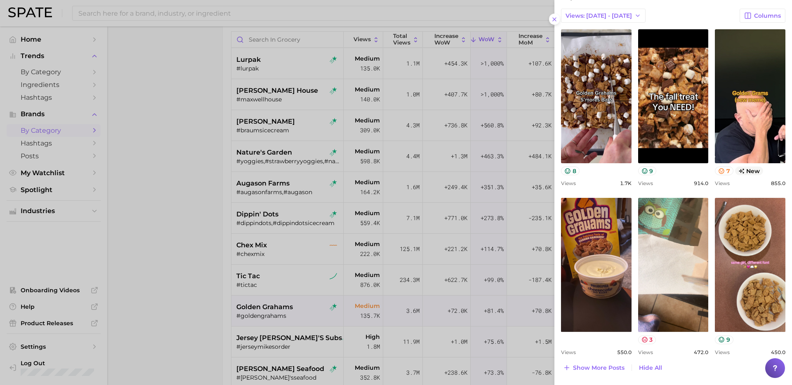
click at [288, 309] on div at bounding box center [396, 192] width 792 height 385
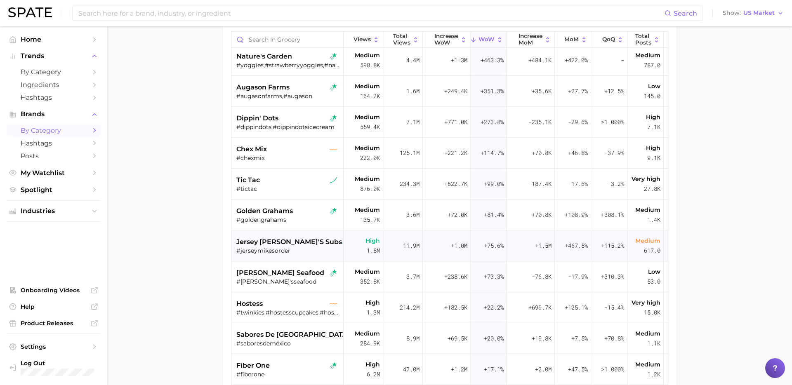
click at [299, 237] on span "jersey [PERSON_NAME]'s subs" at bounding box center [289, 242] width 106 height 10
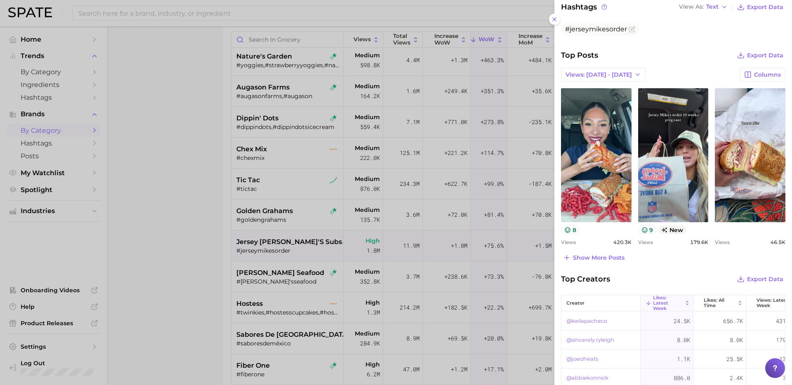
click at [281, 279] on div at bounding box center [396, 192] width 792 height 385
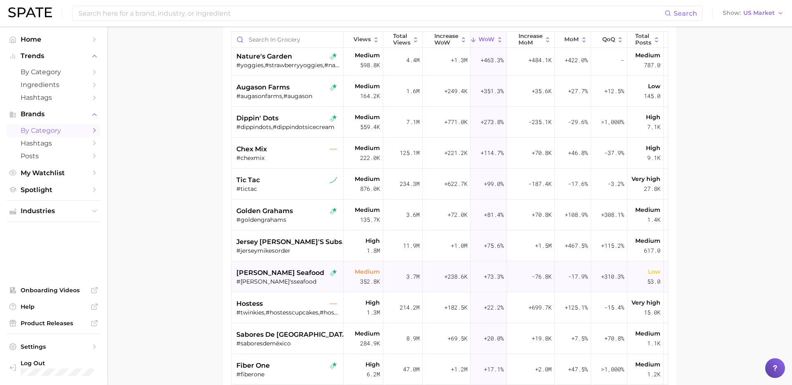
click at [312, 279] on div "#[PERSON_NAME]'sseafood" at bounding box center [288, 281] width 104 height 7
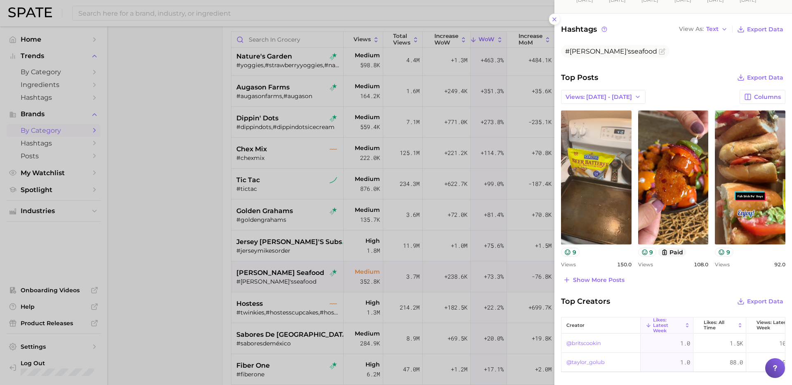
scroll to position [218, 0]
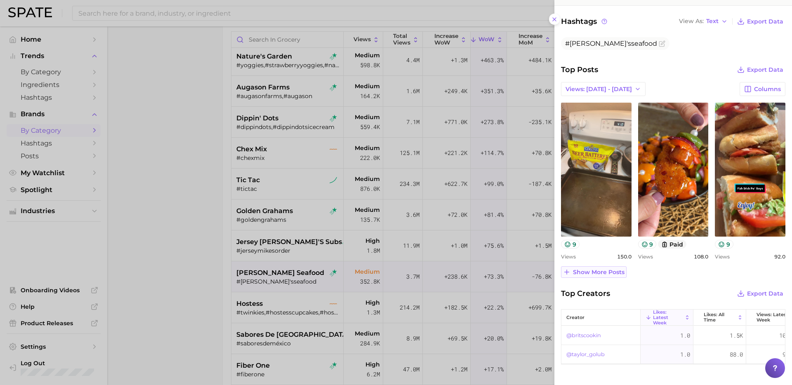
click at [595, 272] on span "Show more posts" at bounding box center [599, 272] width 52 height 7
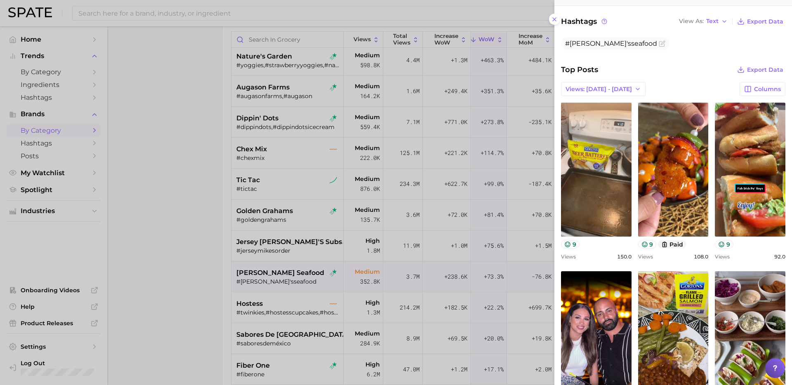
scroll to position [0, 0]
click at [297, 298] on div at bounding box center [396, 192] width 792 height 385
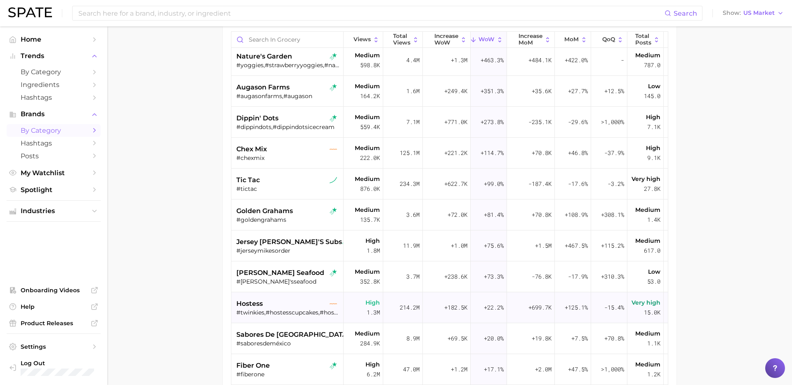
click at [281, 305] on div "hostess" at bounding box center [288, 304] width 104 height 10
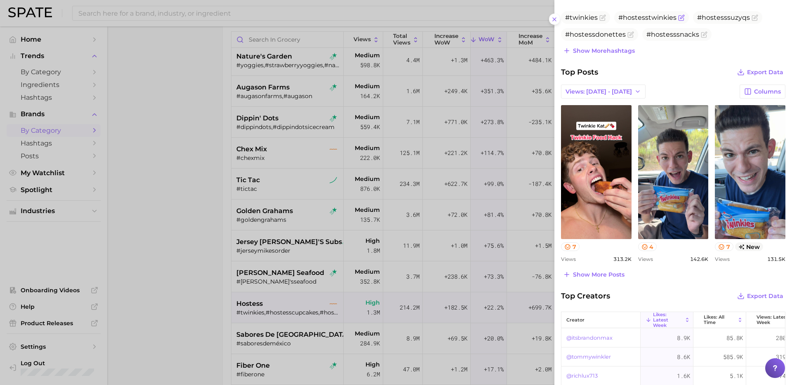
scroll to position [246, 0]
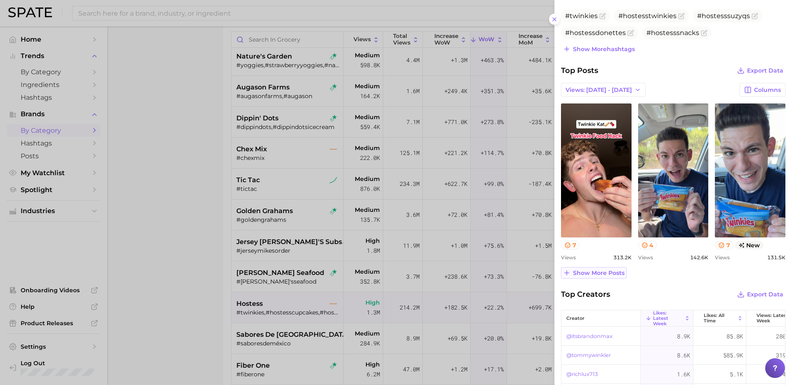
click at [606, 274] on span "Show more posts" at bounding box center [599, 273] width 52 height 7
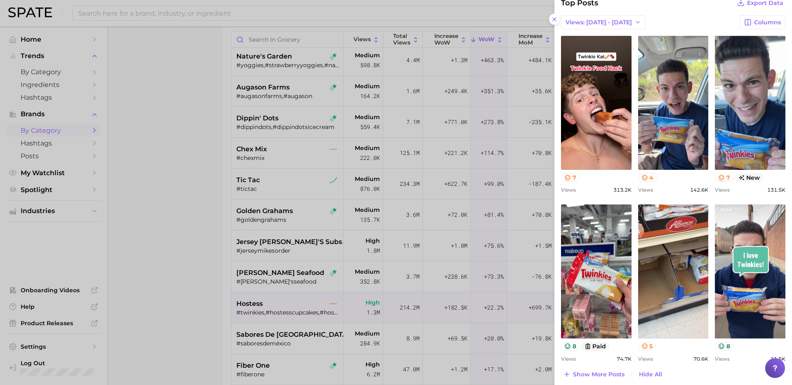
scroll to position [160, 0]
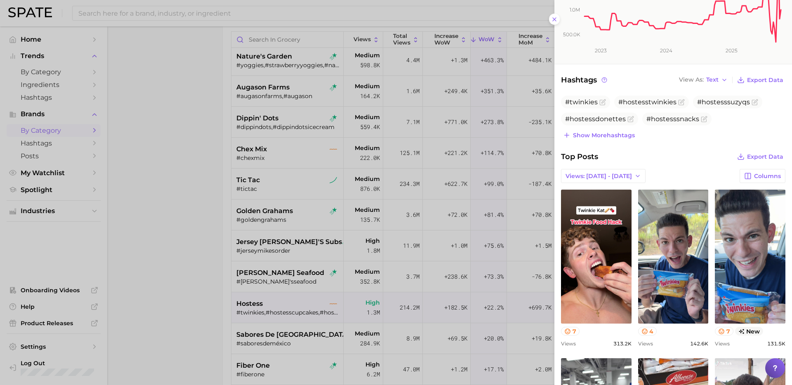
click at [249, 212] on div at bounding box center [396, 192] width 792 height 385
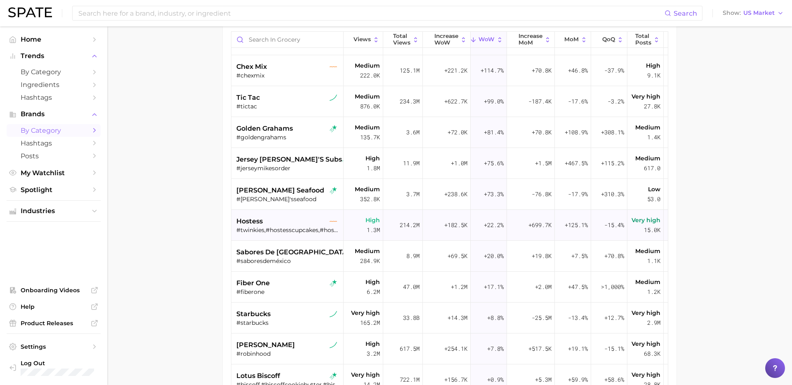
scroll to position [180, 0]
click at [300, 248] on span "sabores de [GEOGRAPHIC_DATA]" at bounding box center [292, 251] width 113 height 10
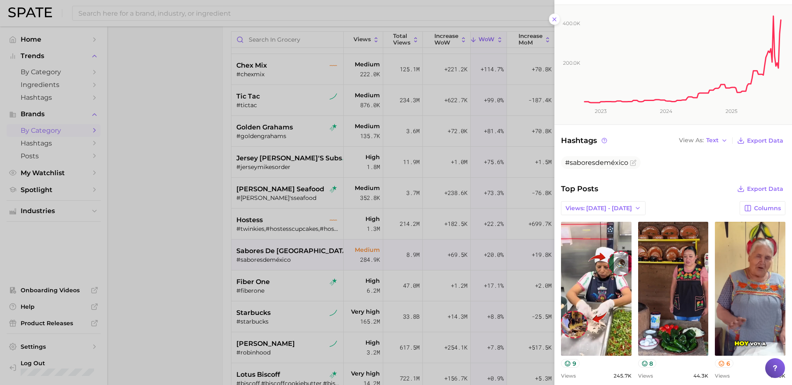
scroll to position [110, 0]
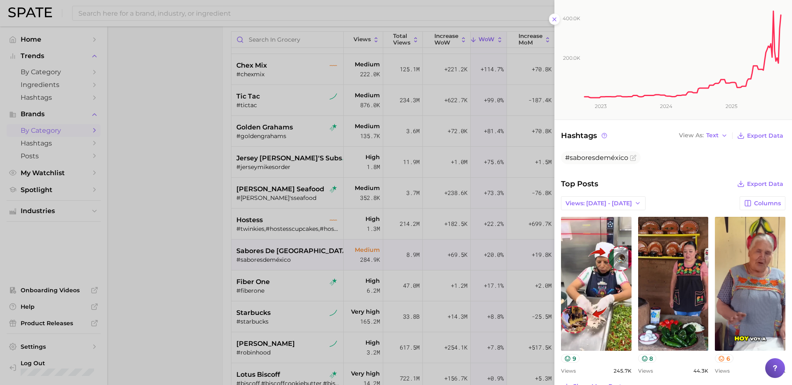
click at [263, 280] on div at bounding box center [396, 192] width 792 height 385
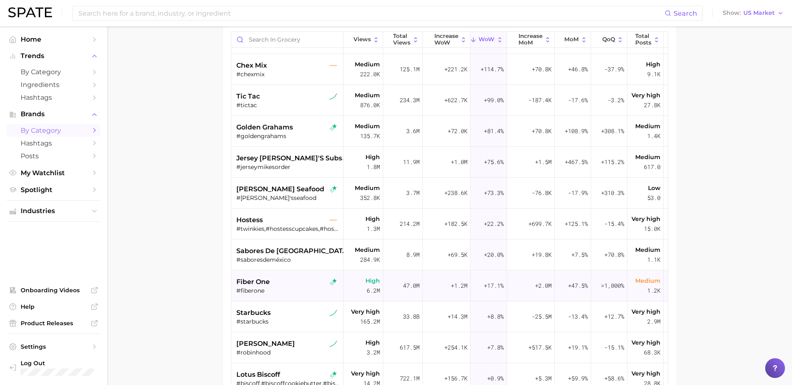
click at [285, 284] on div "fiber one" at bounding box center [288, 282] width 104 height 10
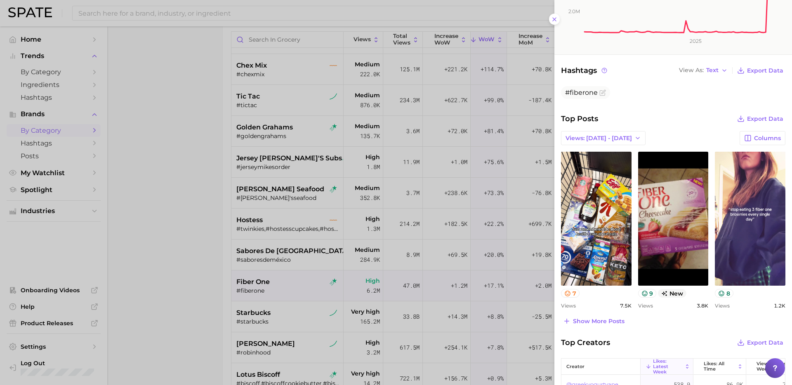
scroll to position [172, 0]
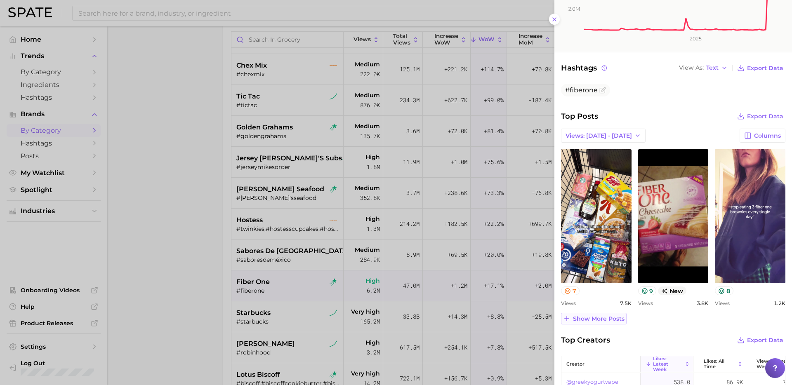
click at [602, 319] on span "Show more posts" at bounding box center [599, 319] width 52 height 7
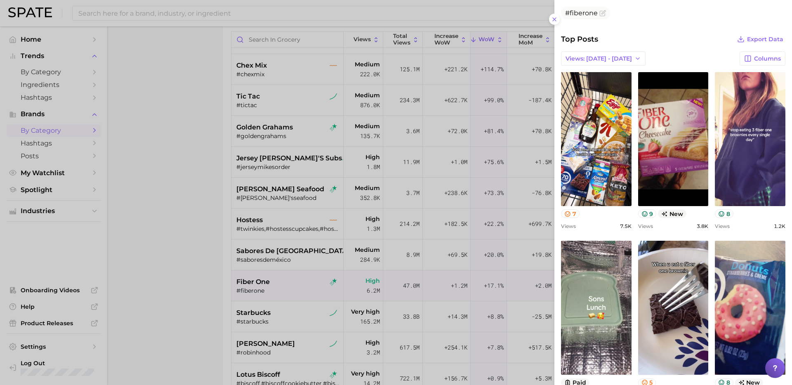
scroll to position [281, 0]
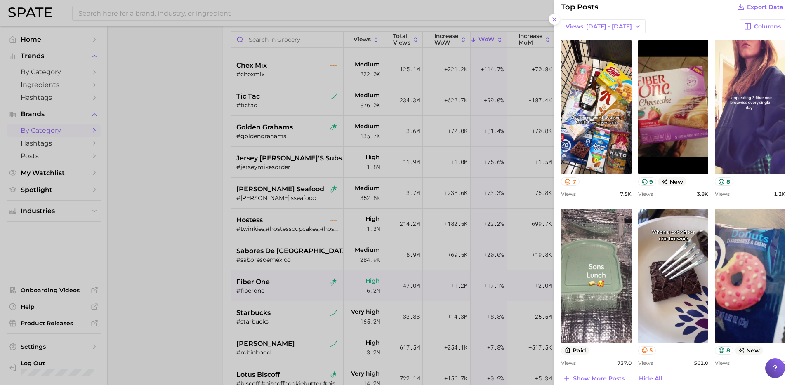
click at [276, 298] on div at bounding box center [396, 192] width 792 height 385
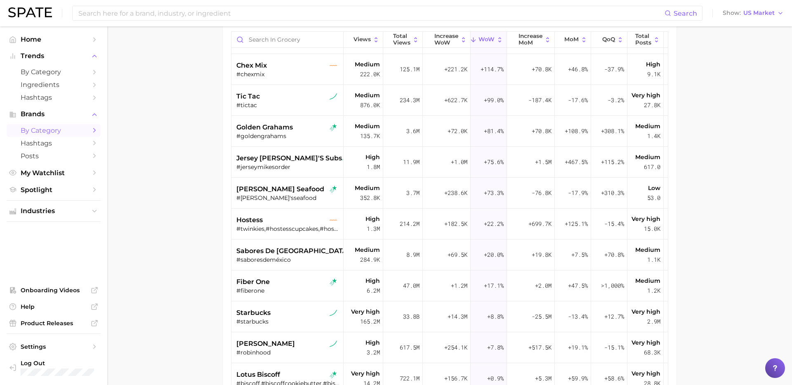
click at [296, 320] on div "#starbucks" at bounding box center [288, 321] width 104 height 7
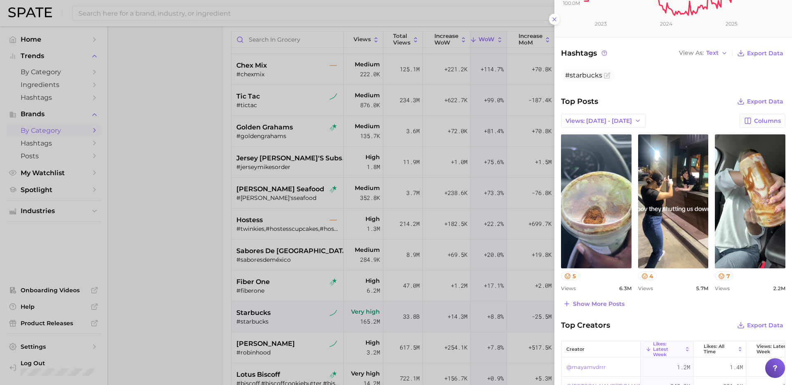
scroll to position [189, 0]
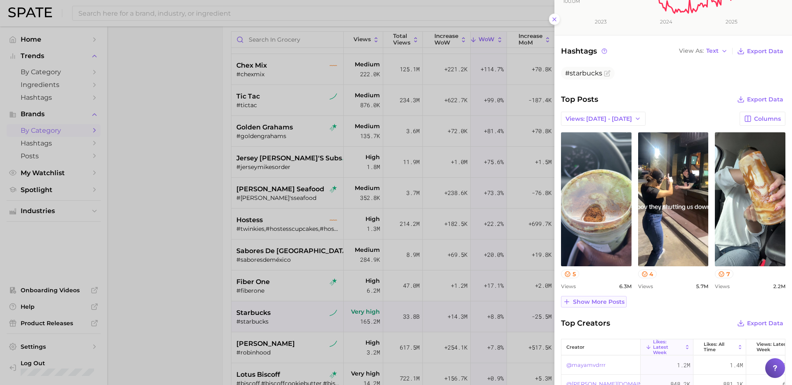
click at [602, 306] on button "Show more posts" at bounding box center [594, 302] width 66 height 12
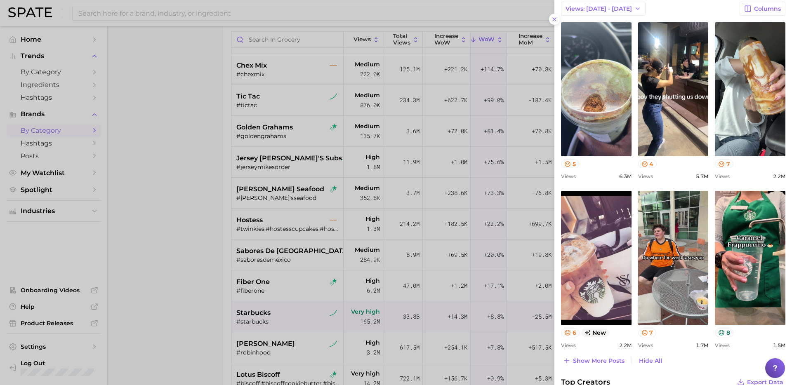
scroll to position [305, 0]
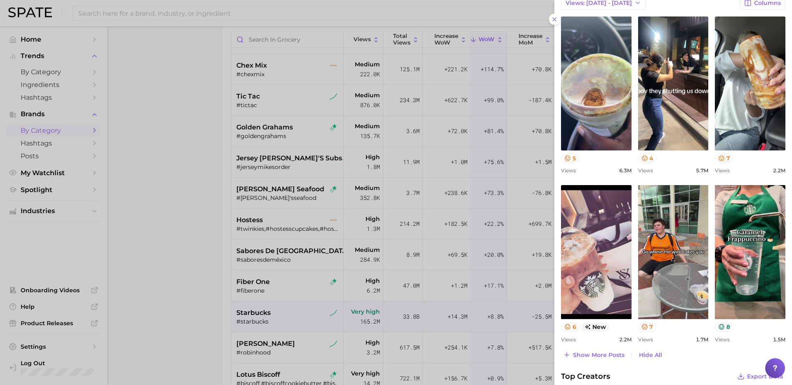
click at [203, 263] on div at bounding box center [396, 192] width 792 height 385
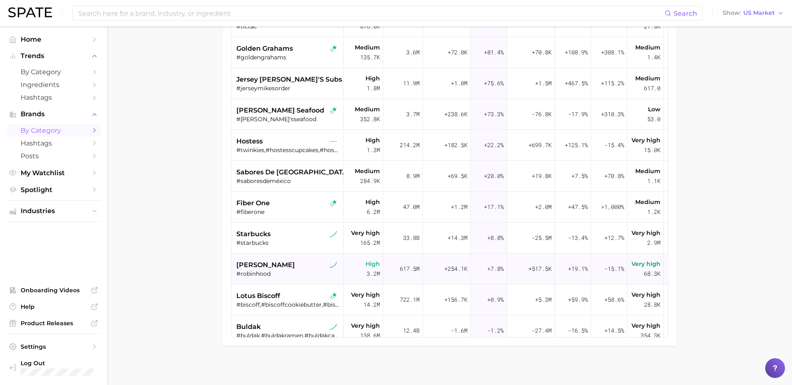
scroll to position [175, 0]
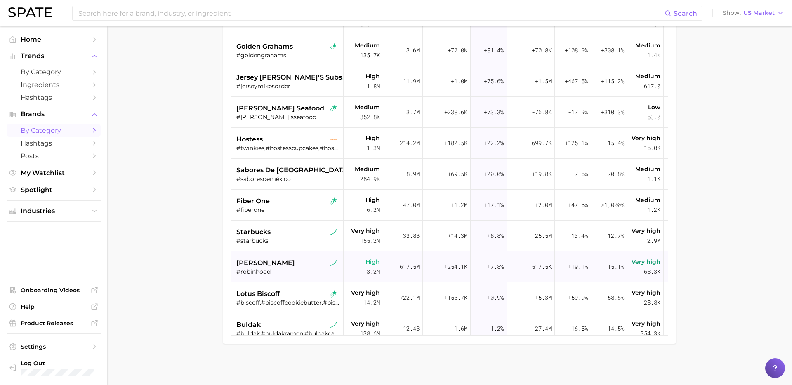
click at [293, 263] on div "[PERSON_NAME]" at bounding box center [288, 263] width 104 height 10
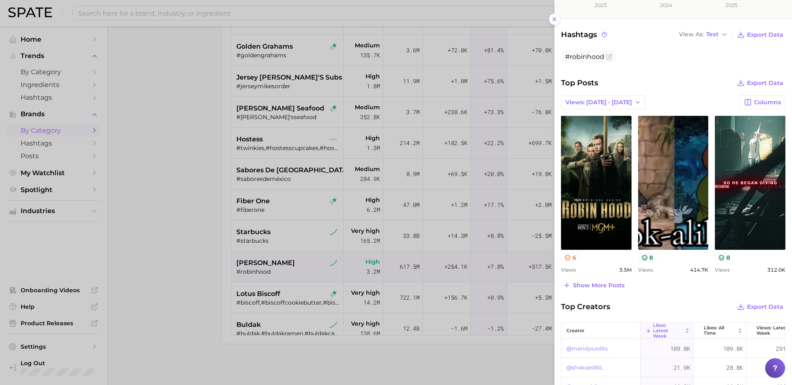
scroll to position [206, 0]
click at [273, 294] on div at bounding box center [396, 192] width 792 height 385
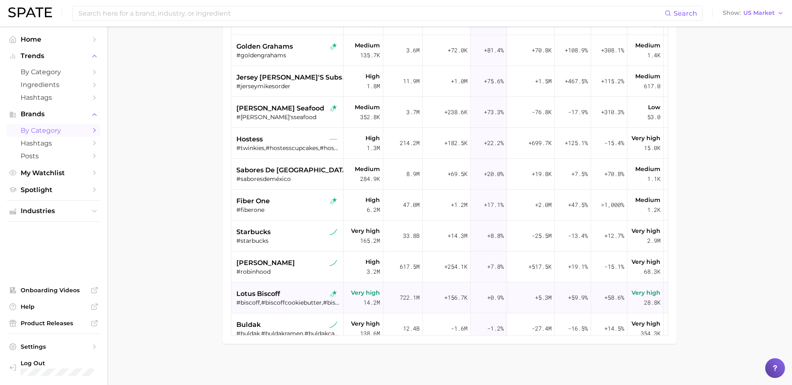
click at [301, 295] on div "lotus biscoff" at bounding box center [288, 294] width 104 height 10
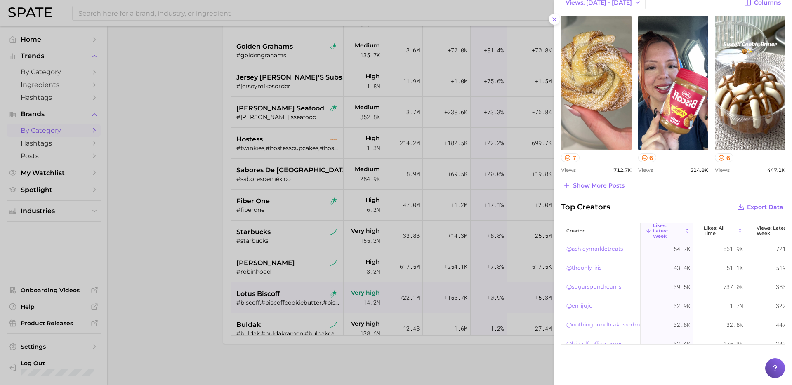
scroll to position [311, 0]
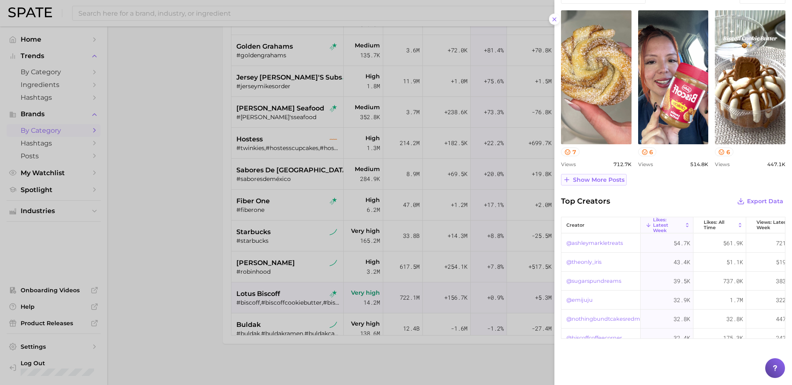
click at [605, 179] on span "Show more posts" at bounding box center [599, 180] width 52 height 7
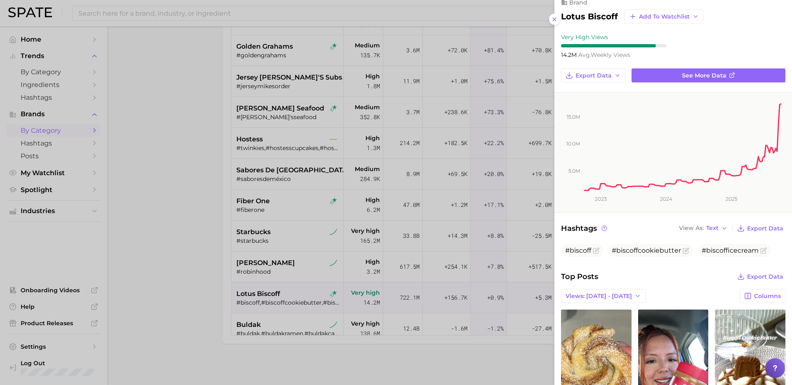
scroll to position [14, 0]
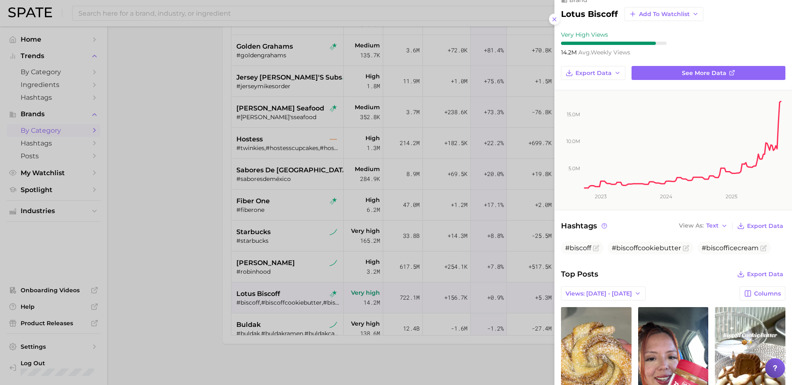
click at [524, 298] on div at bounding box center [396, 192] width 792 height 385
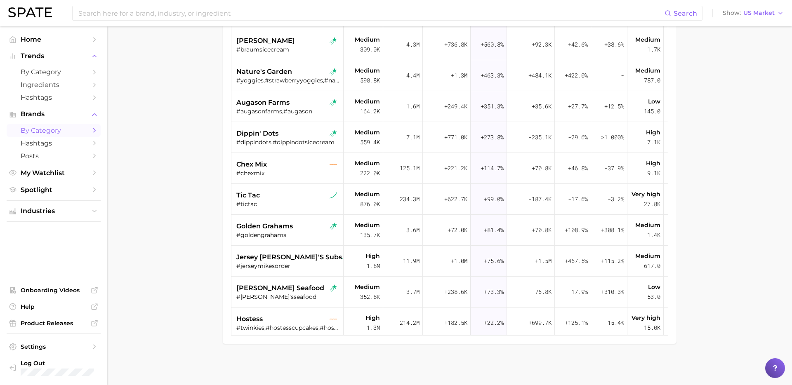
scroll to position [0, 0]
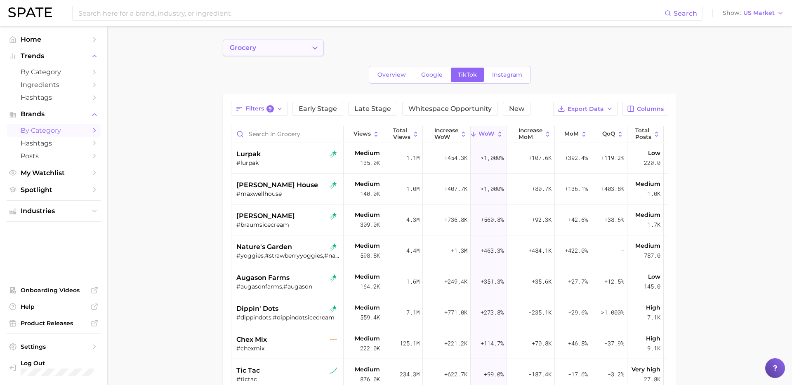
click at [319, 51] on icon "Change Category" at bounding box center [315, 48] width 9 height 9
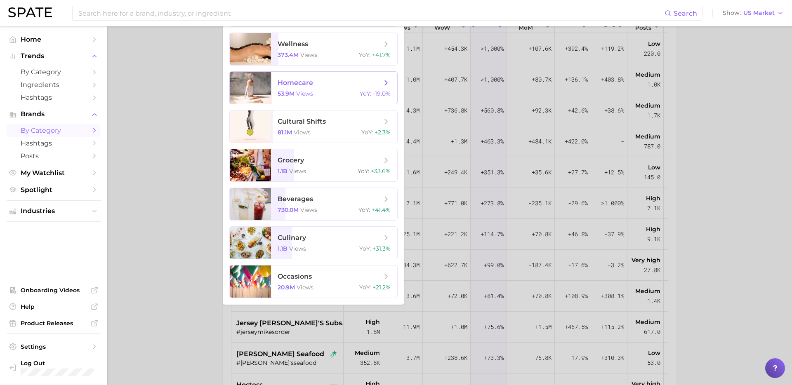
scroll to position [115, 0]
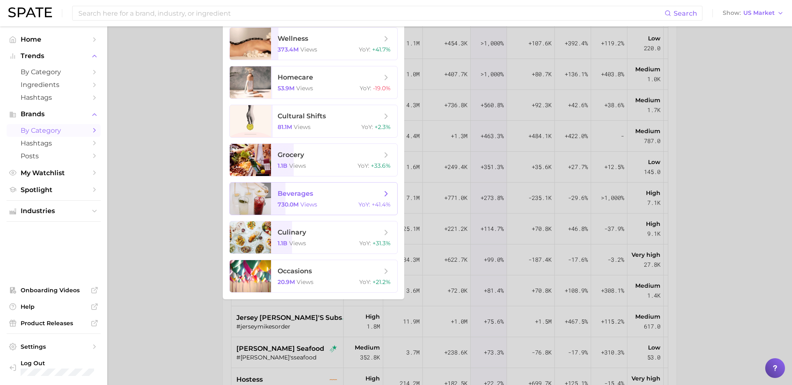
click at [333, 200] on span "beverages 730.0m views YoY : +41.4%" at bounding box center [334, 199] width 126 height 32
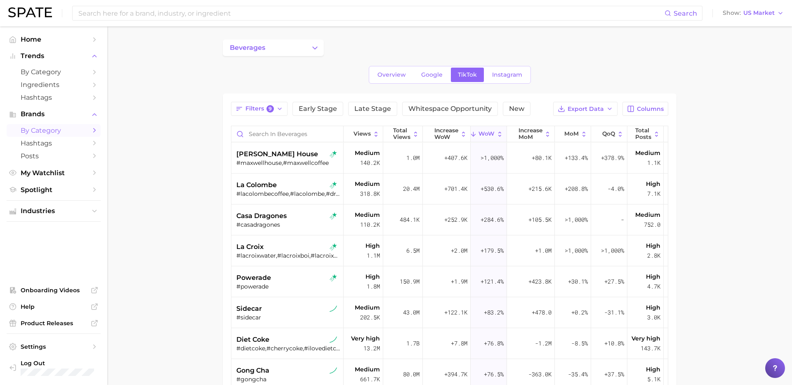
click at [211, 161] on main "beverages Overview Google TikTok Instagram Filters 9 Early Stage Late Stage Whi…" at bounding box center [449, 293] width 685 height 534
click at [270, 185] on span "la colombe" at bounding box center [256, 185] width 40 height 10
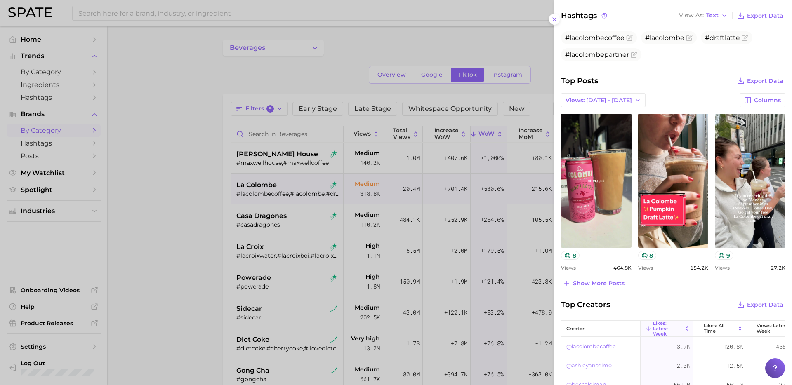
scroll to position [226, 0]
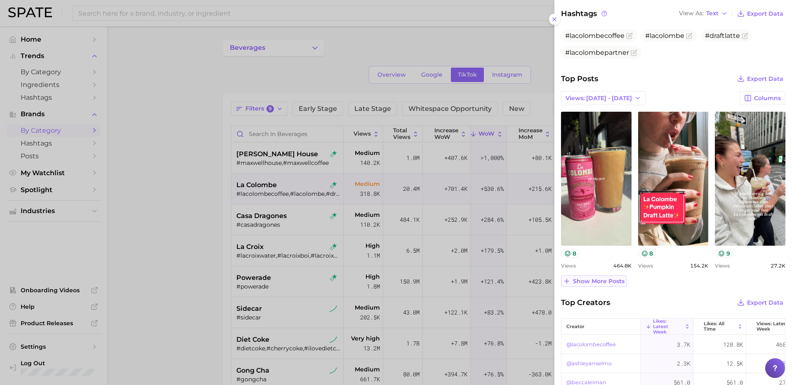
click at [606, 282] on span "Show more posts" at bounding box center [599, 281] width 52 height 7
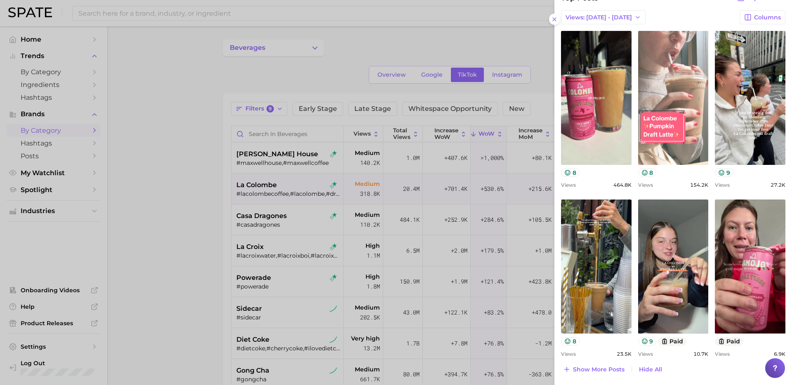
scroll to position [306, 0]
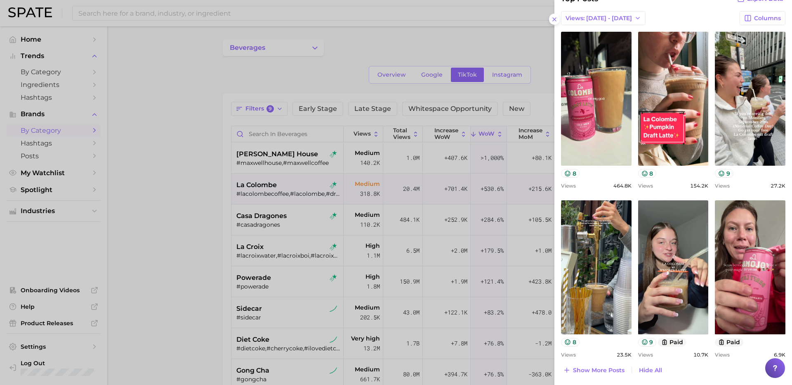
click at [288, 230] on div at bounding box center [396, 192] width 792 height 385
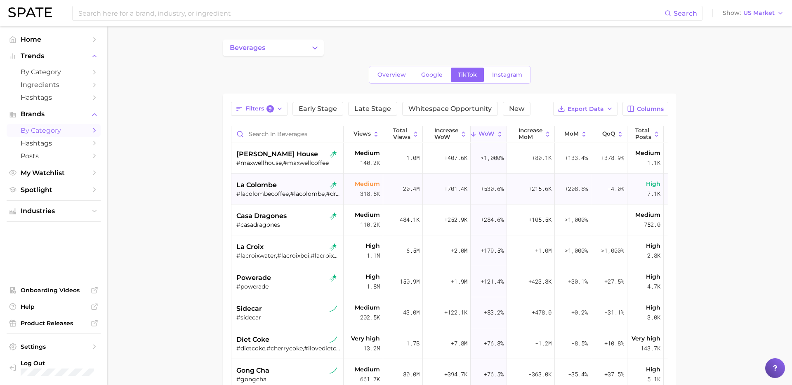
click at [298, 187] on div "la colombe" at bounding box center [288, 185] width 104 height 10
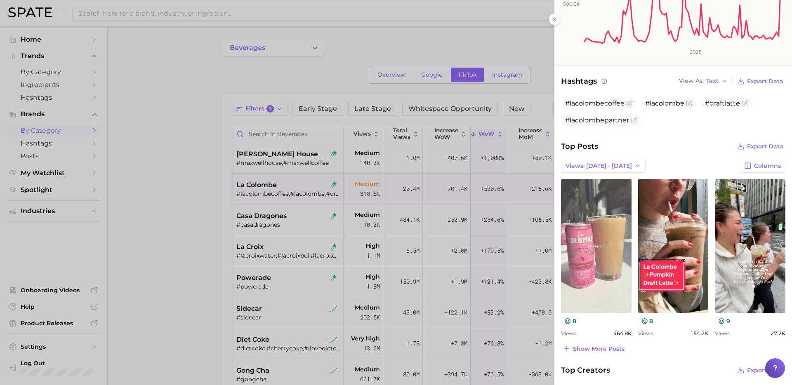
scroll to position [159, 0]
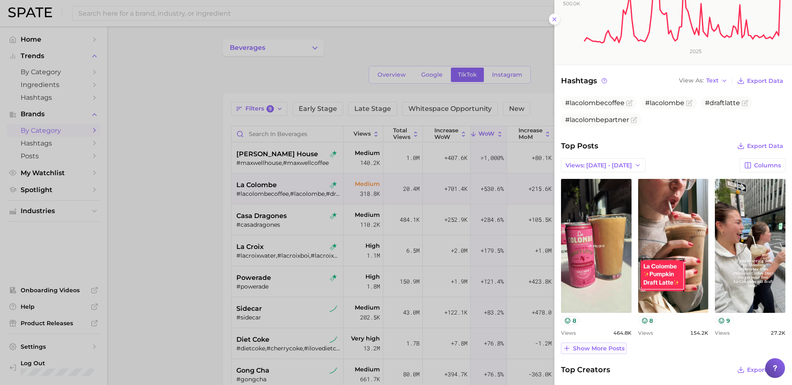
click at [606, 329] on span "Show more posts" at bounding box center [599, 348] width 52 height 7
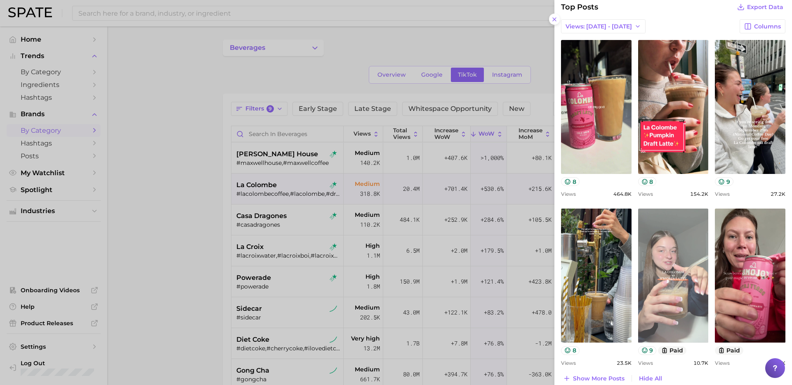
scroll to position [293, 0]
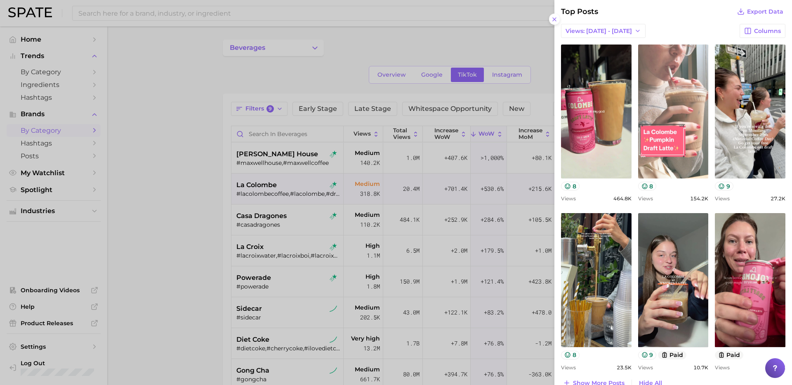
click at [606, 139] on link "view post on TikTok" at bounding box center [673, 112] width 71 height 134
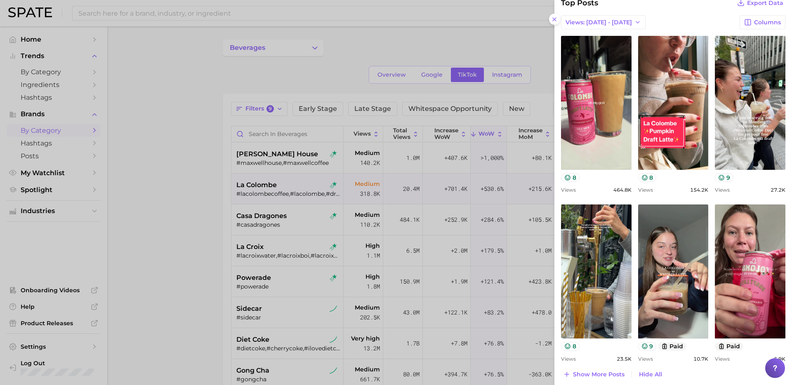
scroll to position [305, 0]
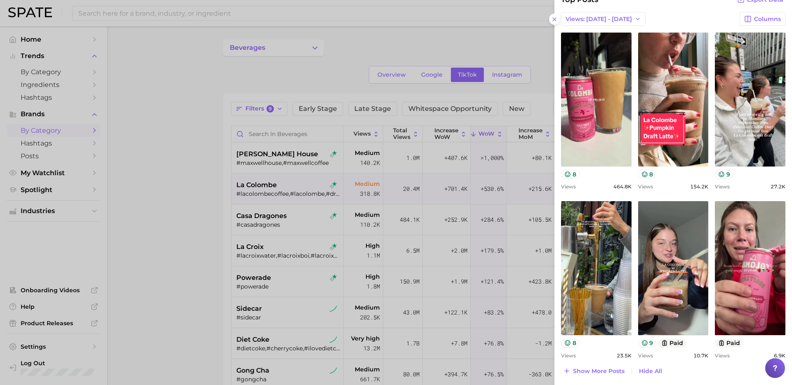
click at [205, 236] on div at bounding box center [396, 192] width 792 height 385
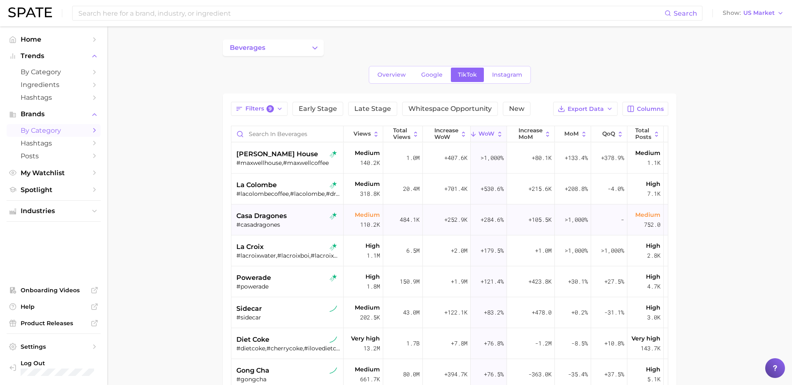
click at [297, 226] on div "#casadragones" at bounding box center [288, 224] width 104 height 7
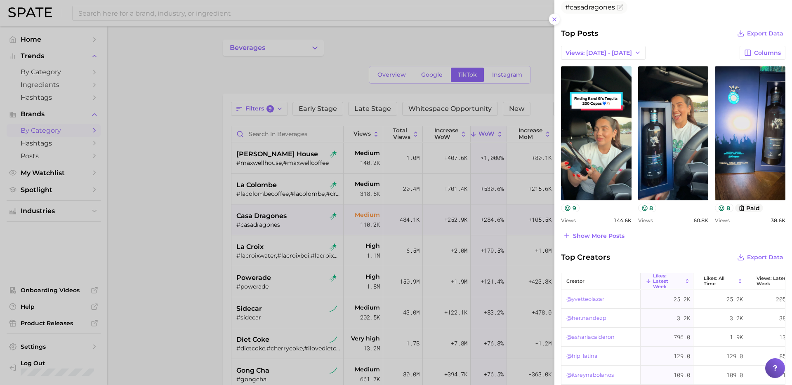
scroll to position [258, 0]
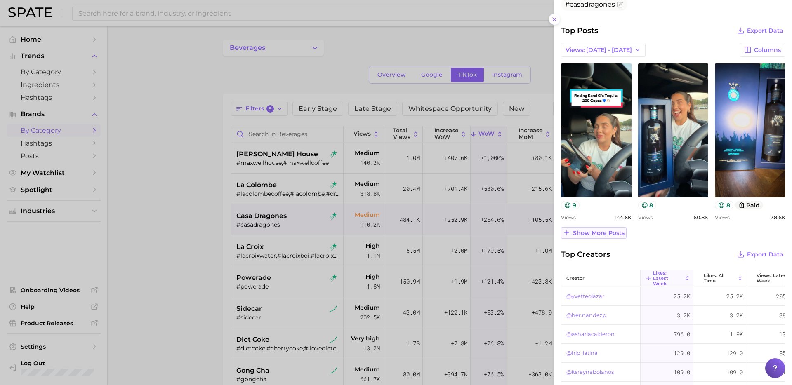
click at [605, 232] on span "Show more posts" at bounding box center [599, 233] width 52 height 7
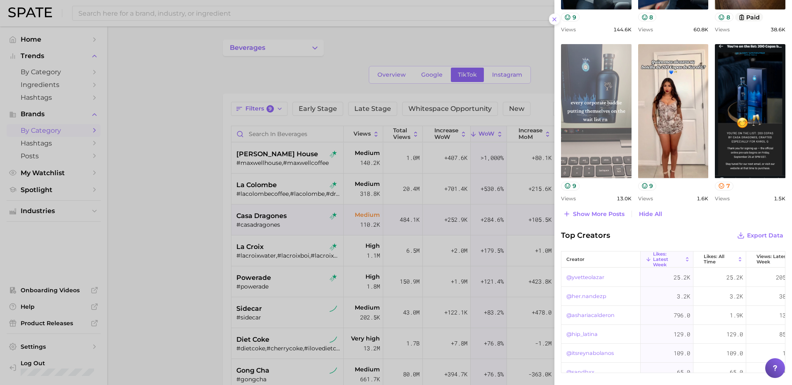
scroll to position [446, 0]
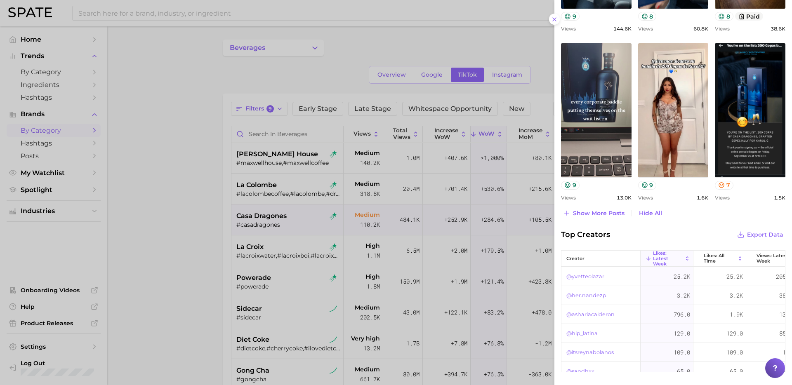
click at [251, 276] on div at bounding box center [396, 192] width 792 height 385
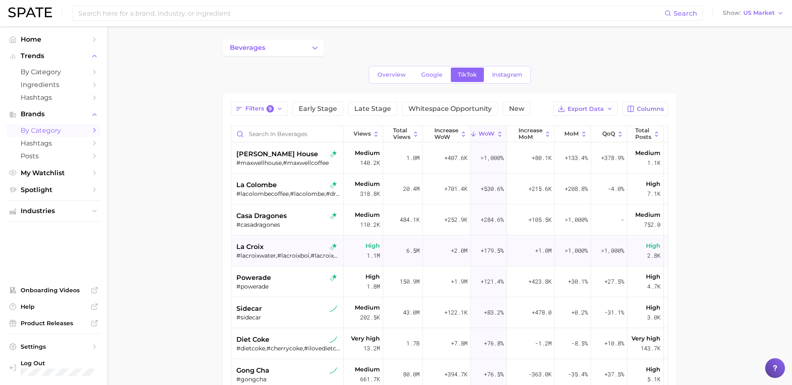
click at [298, 246] on div "la croix" at bounding box center [288, 247] width 104 height 10
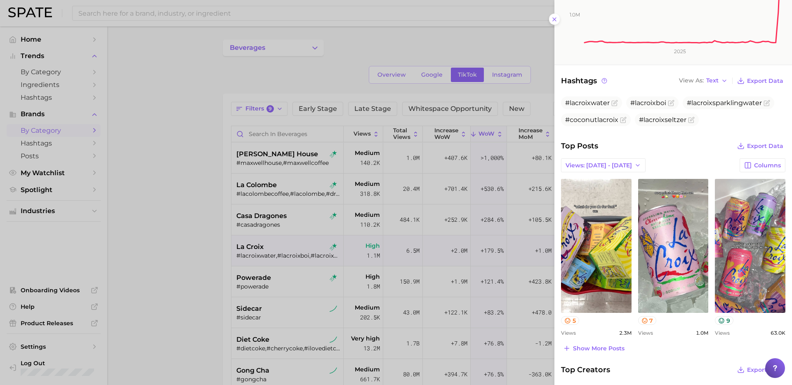
scroll to position [164, 0]
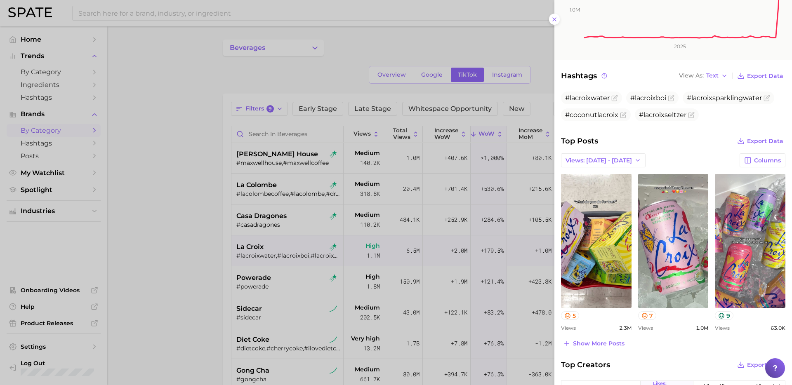
click at [302, 267] on div at bounding box center [396, 192] width 792 height 385
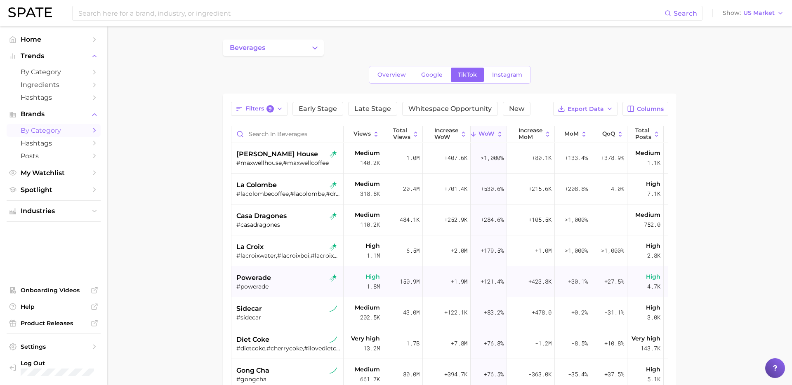
click at [295, 285] on div "#powerade" at bounding box center [288, 286] width 104 height 7
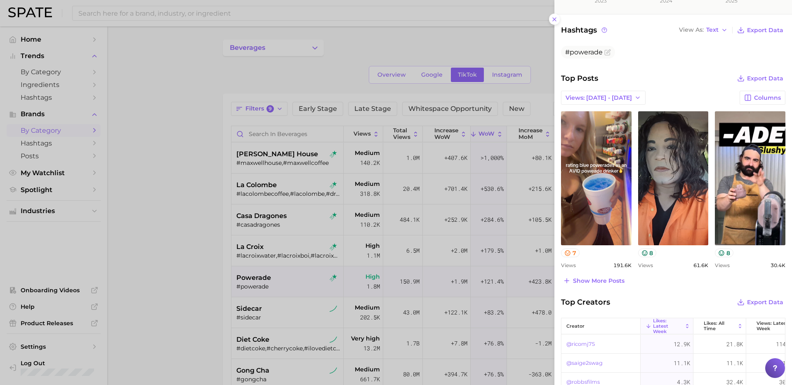
scroll to position [210, 0]
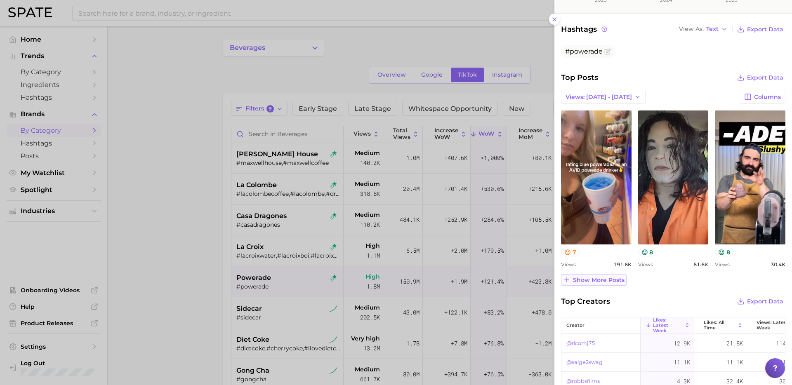
click at [599, 283] on span "Show more posts" at bounding box center [599, 280] width 52 height 7
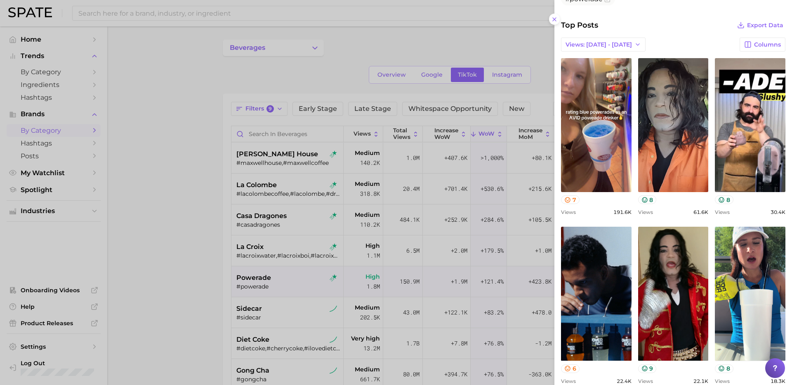
scroll to position [266, 0]
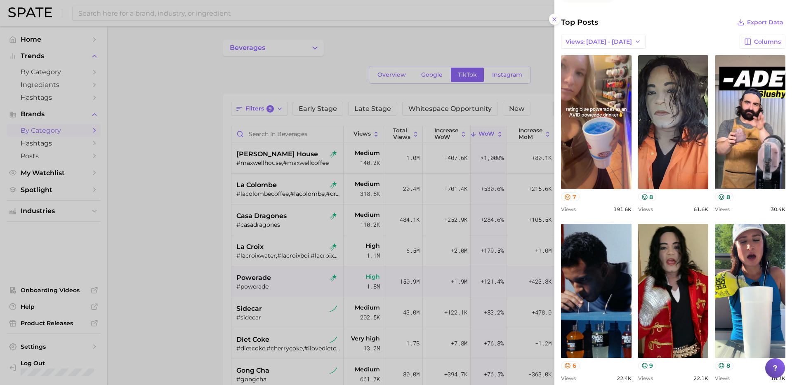
click at [251, 286] on div at bounding box center [396, 192] width 792 height 385
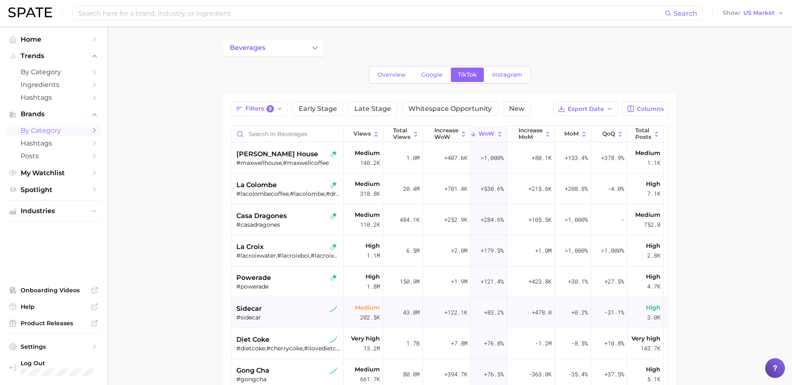
click at [293, 316] on div "#sidecar" at bounding box center [288, 317] width 104 height 7
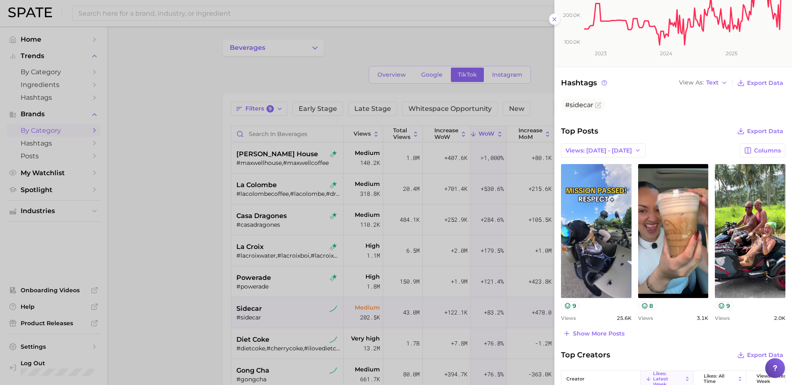
scroll to position [159, 0]
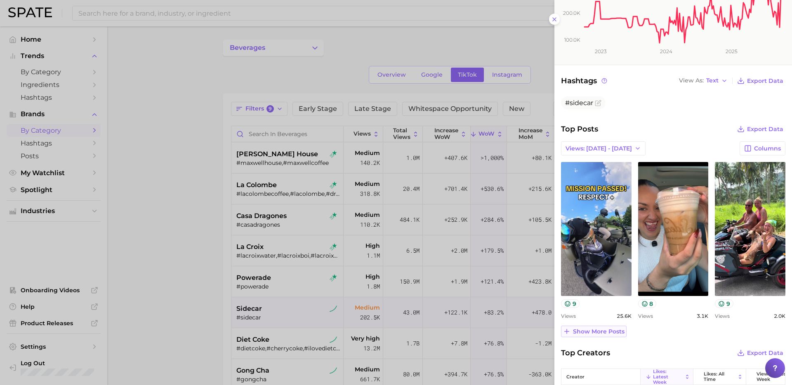
click at [606, 329] on span "Show more posts" at bounding box center [599, 331] width 52 height 7
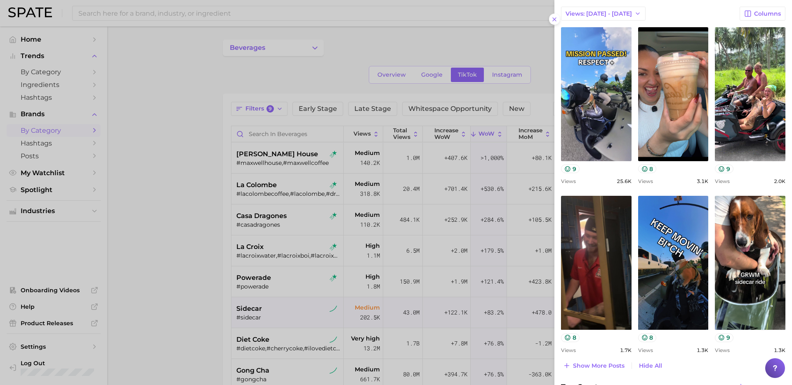
scroll to position [295, 0]
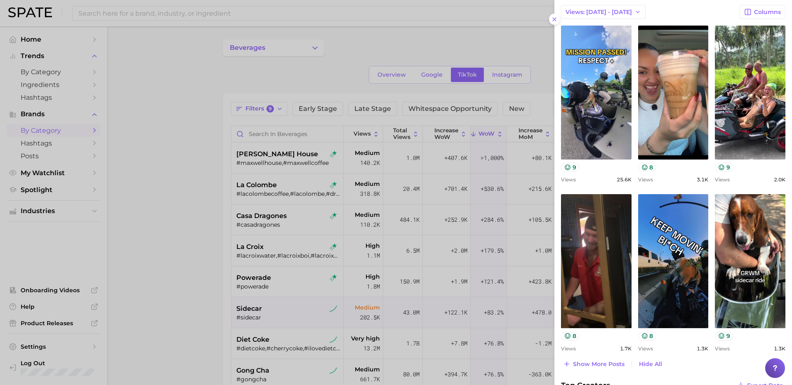
click at [268, 260] on div at bounding box center [396, 192] width 792 height 385
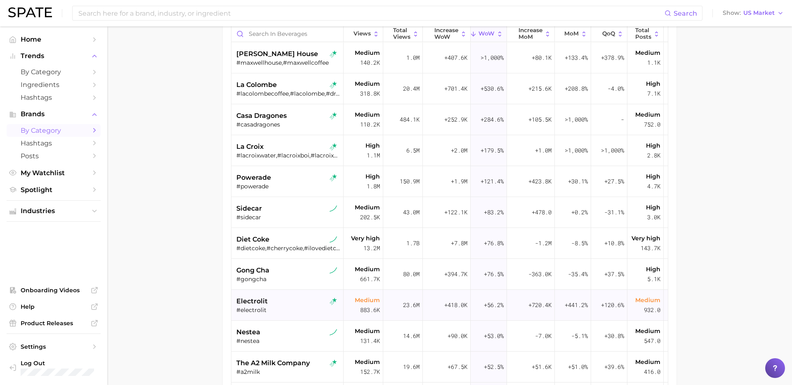
scroll to position [149, 0]
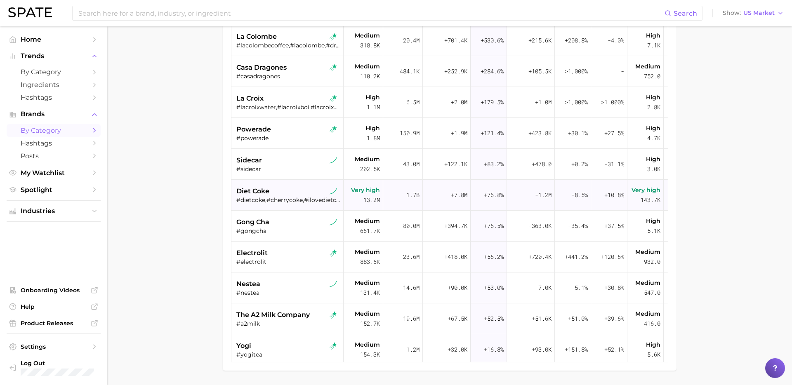
click at [301, 206] on div "diet coke #dietcoke,#cherrycoke,#ilovedietcoke,#dietcokegirly,#dietcokerecipe,#…" at bounding box center [288, 195] width 104 height 31
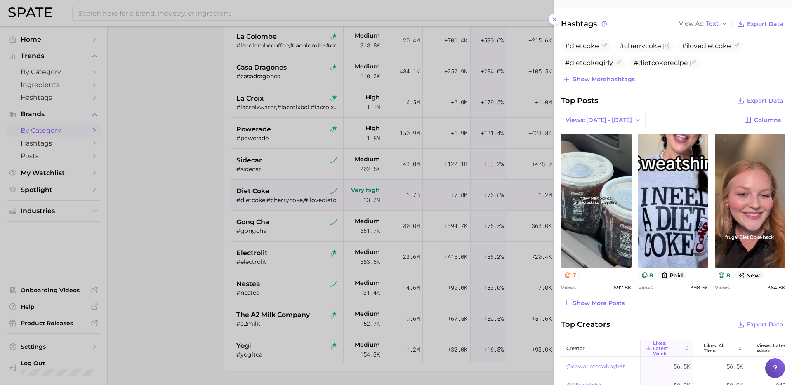
scroll to position [217, 0]
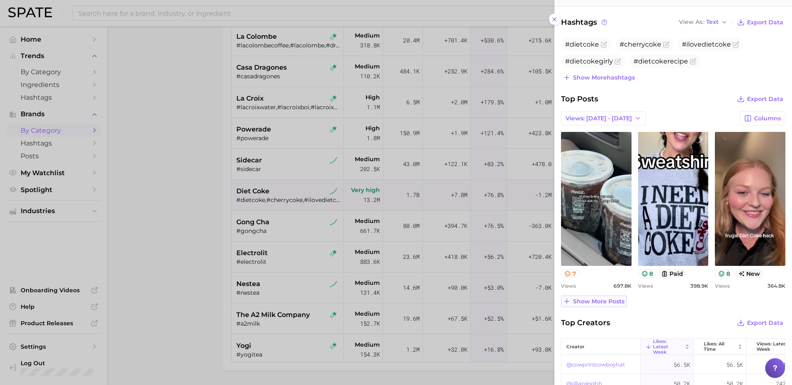
click at [601, 297] on button "Show more posts" at bounding box center [594, 302] width 66 height 12
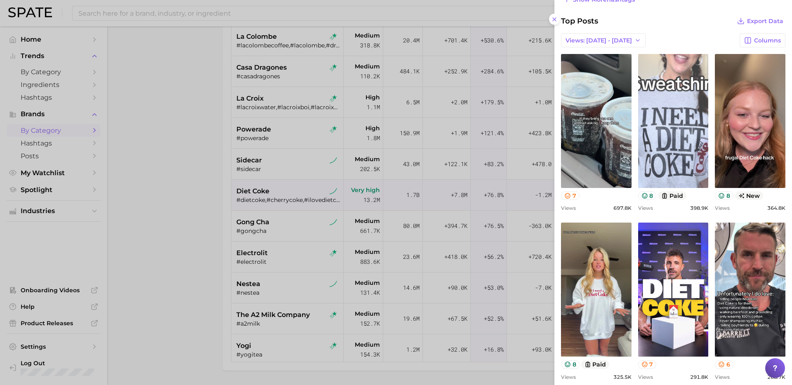
scroll to position [288, 0]
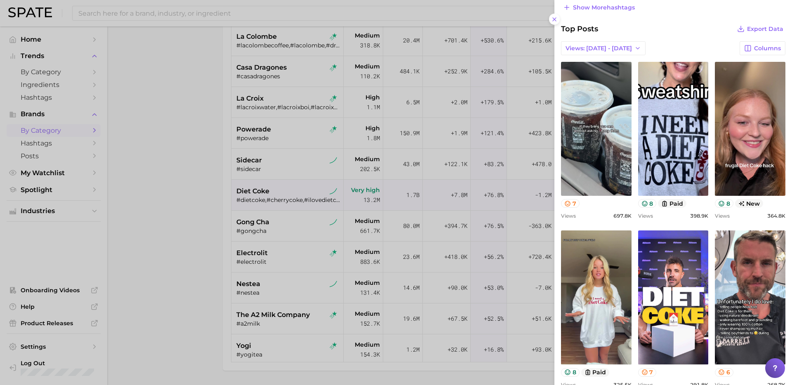
click at [272, 180] on div at bounding box center [396, 192] width 792 height 385
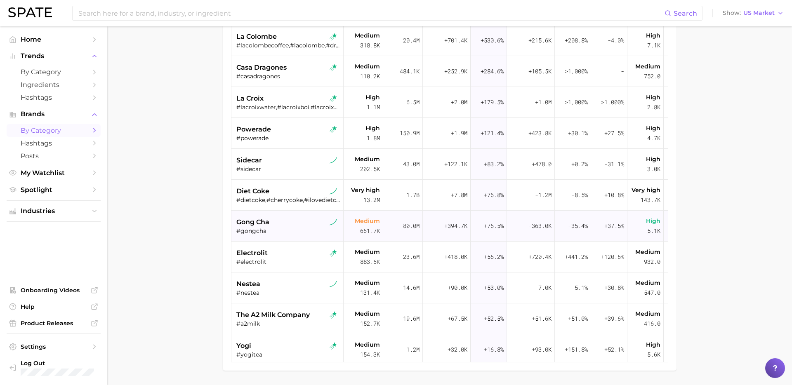
click at [289, 224] on div "gong cha" at bounding box center [288, 222] width 104 height 10
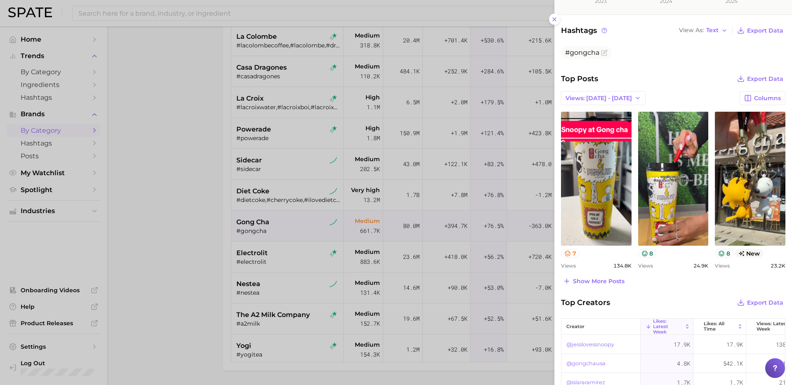
scroll to position [210, 0]
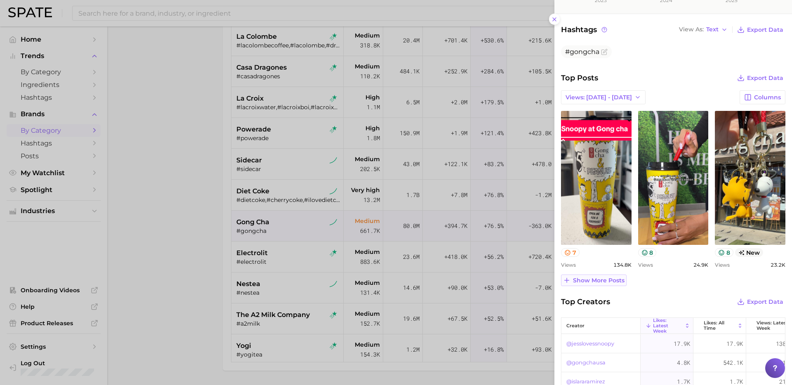
click at [606, 283] on span "Show more posts" at bounding box center [599, 280] width 52 height 7
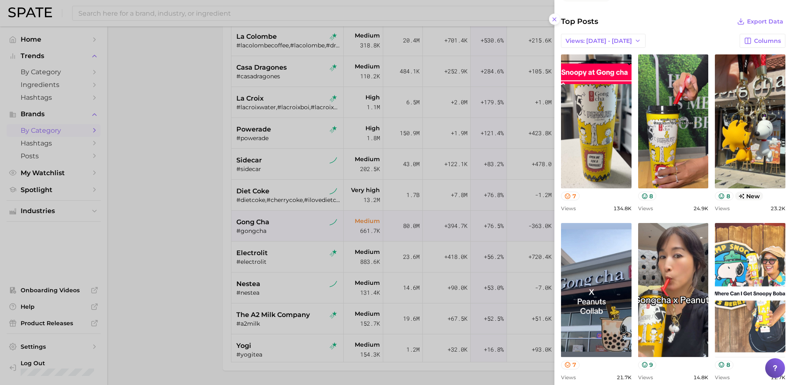
scroll to position [268, 0]
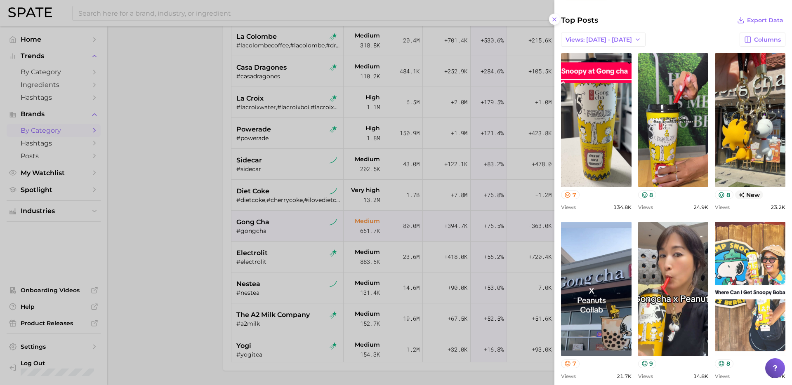
click at [326, 221] on div at bounding box center [396, 192] width 792 height 385
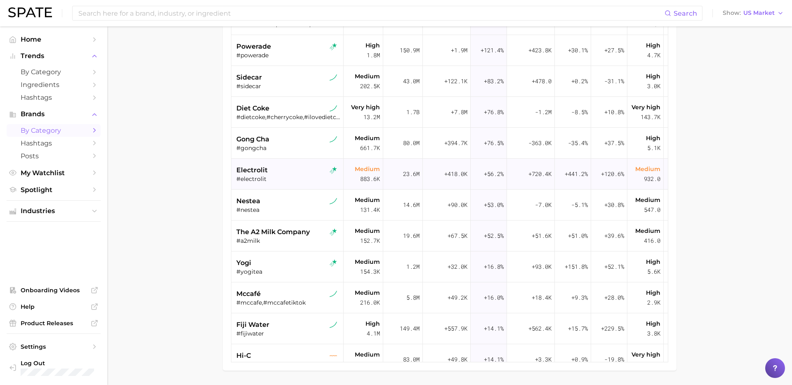
scroll to position [85, 0]
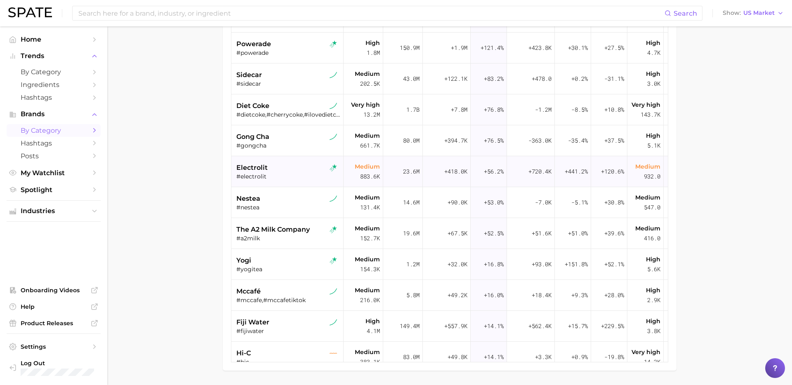
click at [301, 173] on div "#electrolit" at bounding box center [288, 176] width 104 height 7
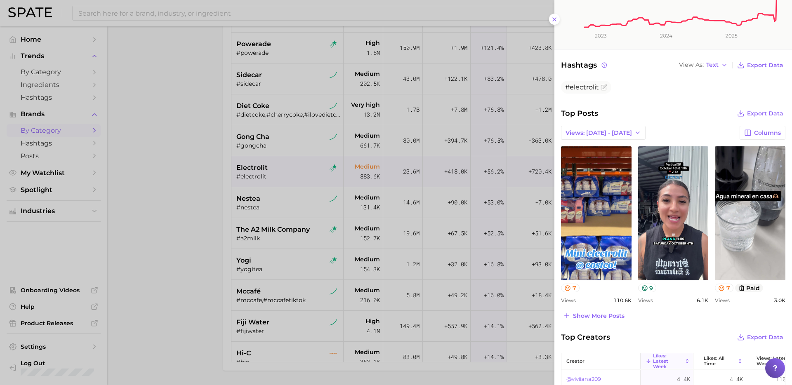
scroll to position [194, 0]
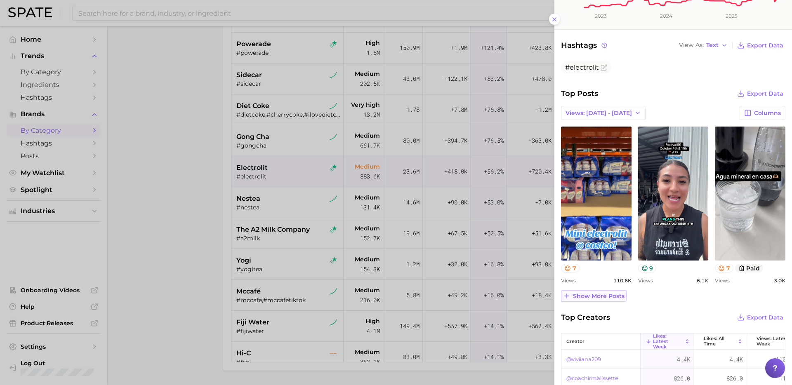
click at [606, 295] on span "Show more posts" at bounding box center [599, 296] width 52 height 7
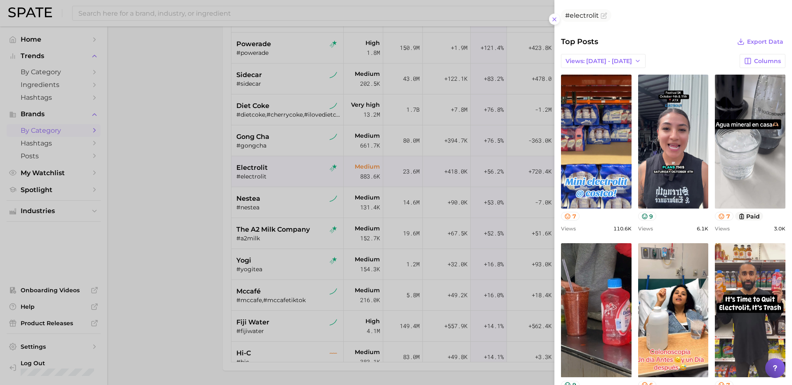
scroll to position [249, 0]
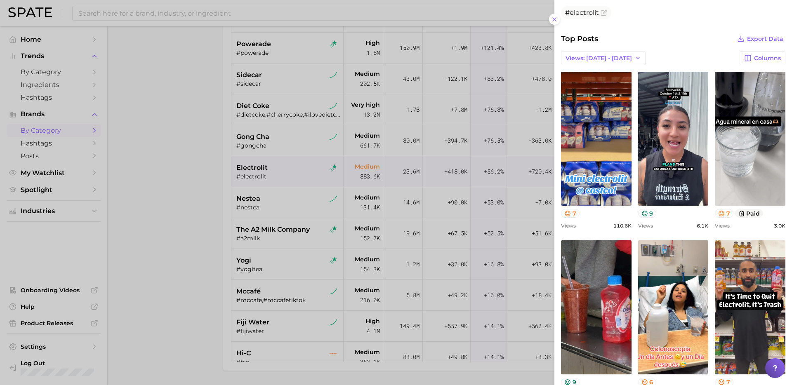
click at [275, 225] on div at bounding box center [396, 192] width 792 height 385
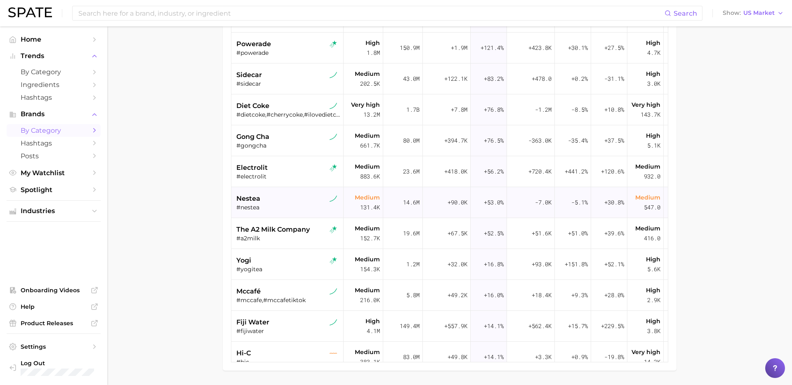
click at [280, 207] on div "#nestea" at bounding box center [288, 207] width 104 height 7
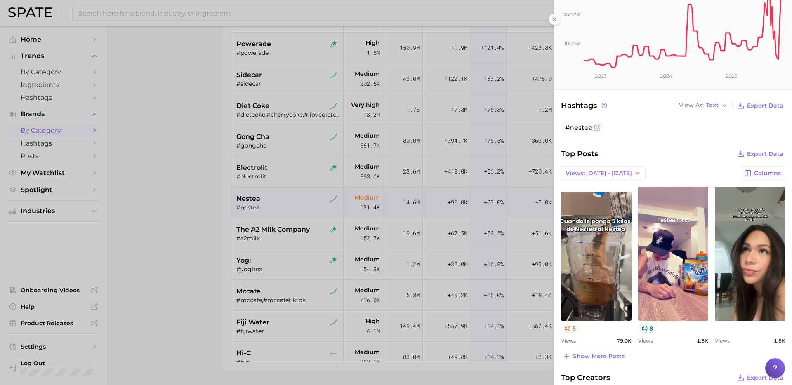
scroll to position [139, 0]
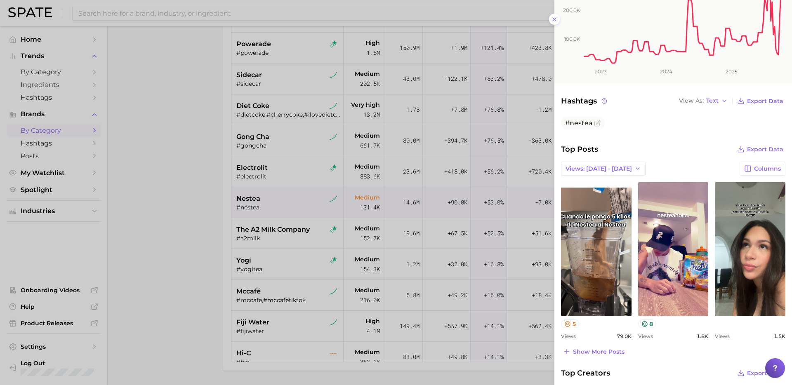
click at [321, 253] on div at bounding box center [396, 192] width 792 height 385
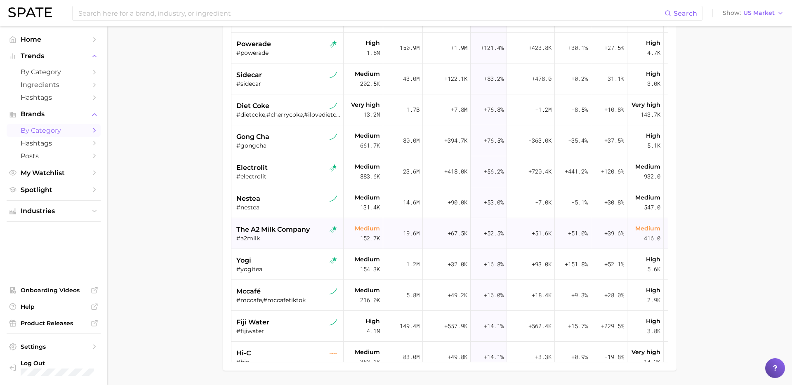
click at [297, 233] on span "the a2 milk company" at bounding box center [272, 230] width 73 height 10
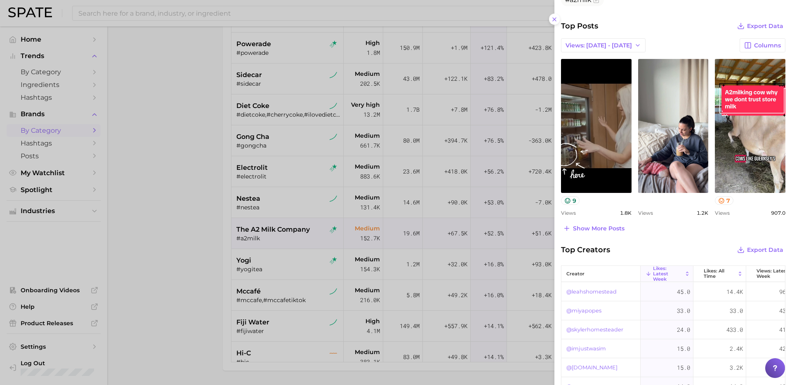
scroll to position [264, 0]
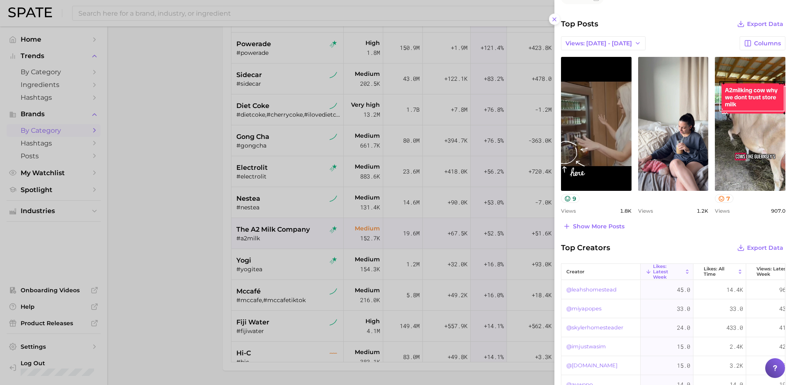
click at [241, 319] on div at bounding box center [396, 192] width 792 height 385
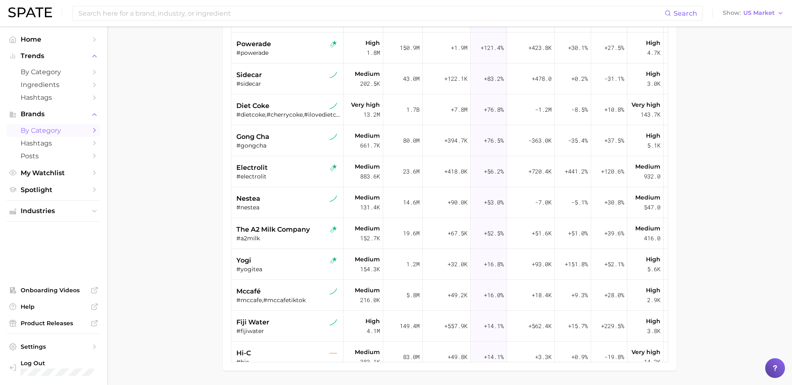
click at [285, 266] on div "#yogitea" at bounding box center [288, 269] width 104 height 7
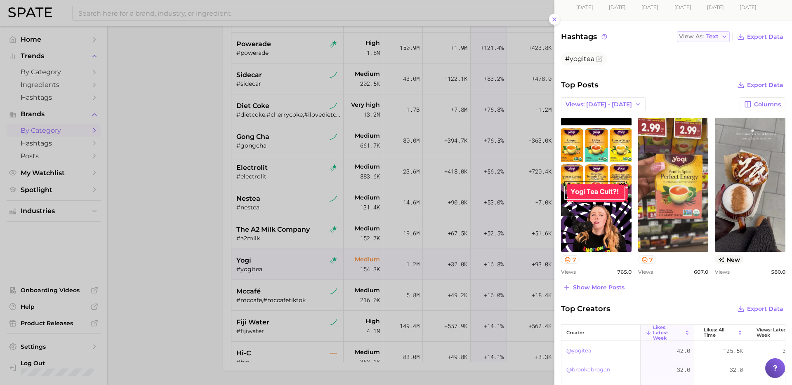
scroll to position [206, 0]
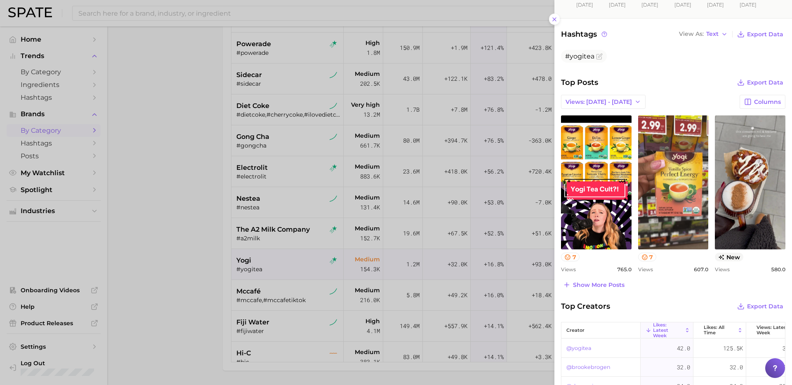
click at [251, 305] on div at bounding box center [396, 192] width 792 height 385
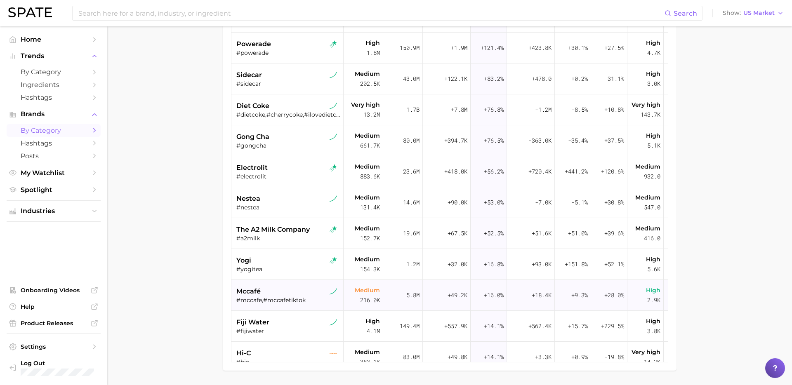
click at [298, 292] on div "mccafé" at bounding box center [288, 292] width 104 height 10
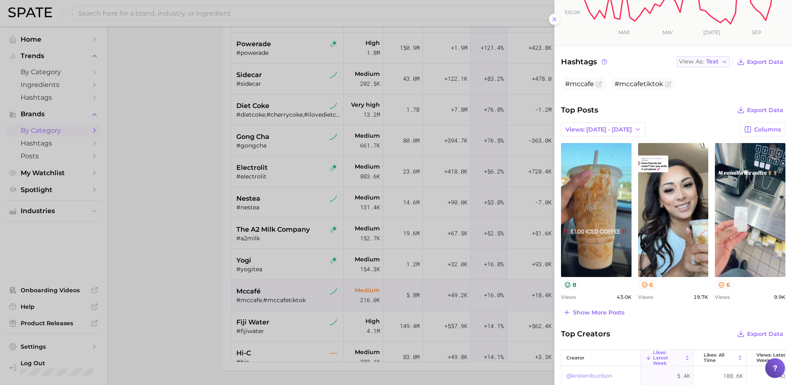
scroll to position [178, 0]
click at [606, 316] on span "Show more posts" at bounding box center [599, 312] width 52 height 7
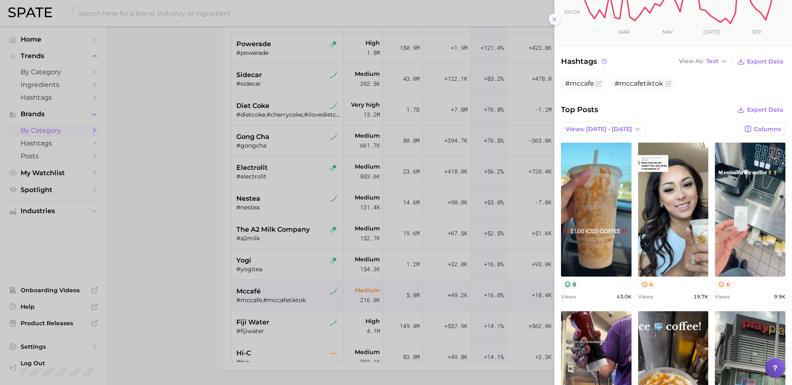
scroll to position [0, 0]
click at [295, 306] on div at bounding box center [396, 192] width 792 height 385
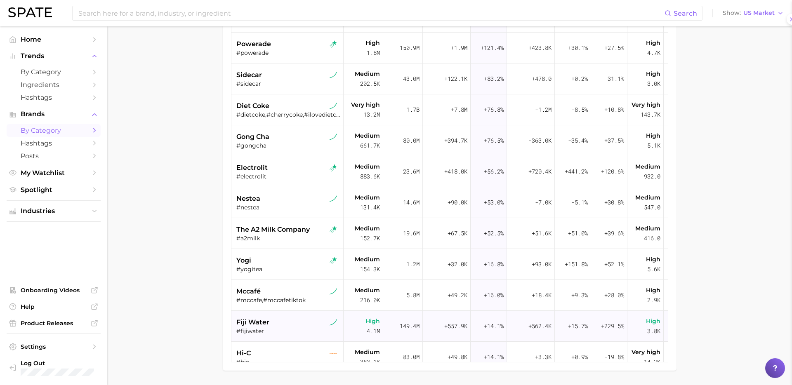
click at [295, 329] on div "#fijiwater" at bounding box center [288, 331] width 104 height 7
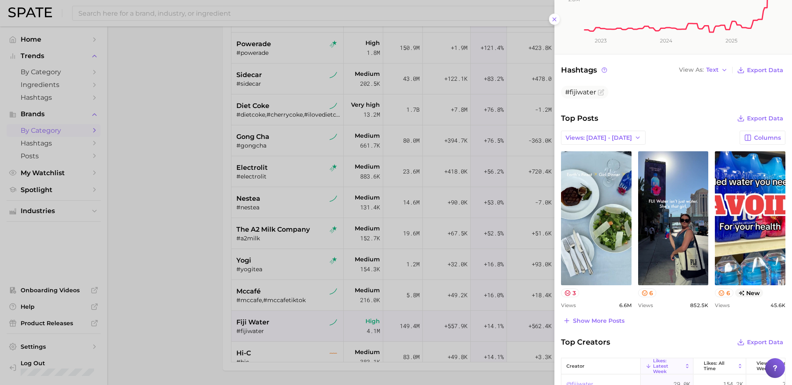
click at [364, 329] on div at bounding box center [396, 192] width 792 height 385
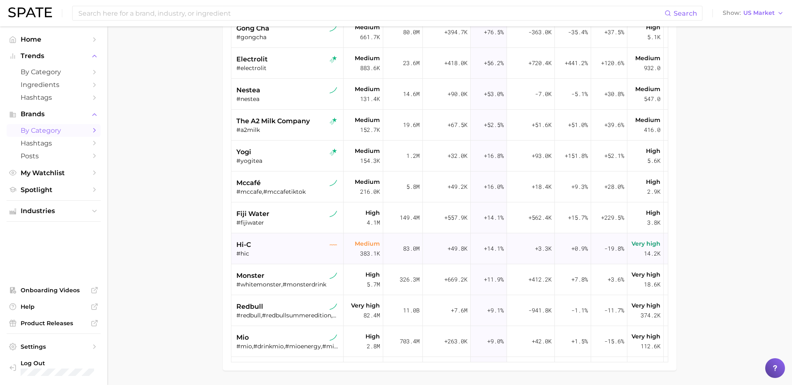
click at [281, 248] on div "hi-c" at bounding box center [288, 245] width 104 height 10
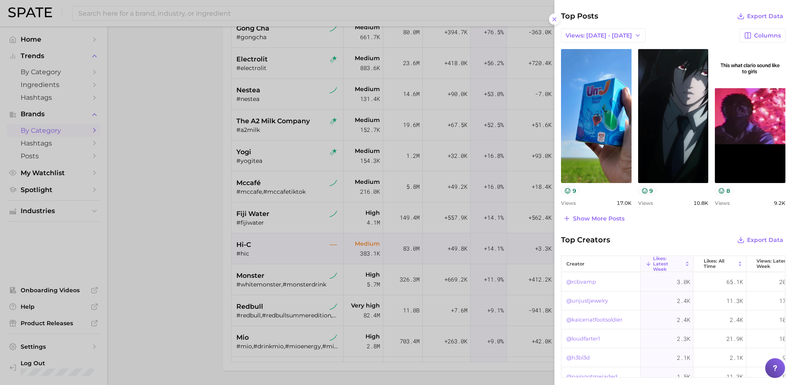
click at [367, 329] on div at bounding box center [396, 192] width 792 height 385
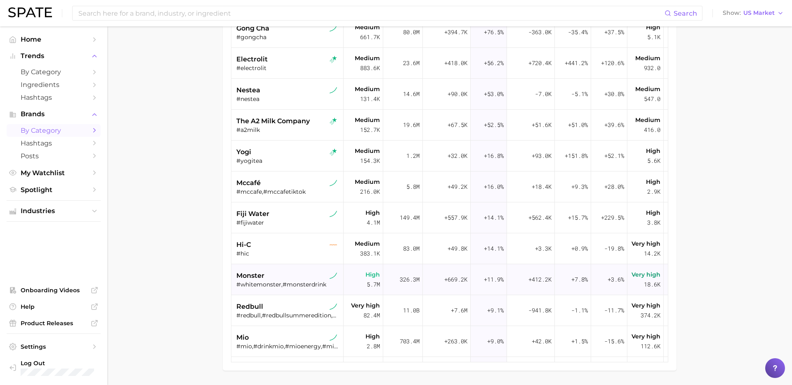
click at [298, 282] on div "#whitemonster,#monsterdrink" at bounding box center [288, 284] width 104 height 7
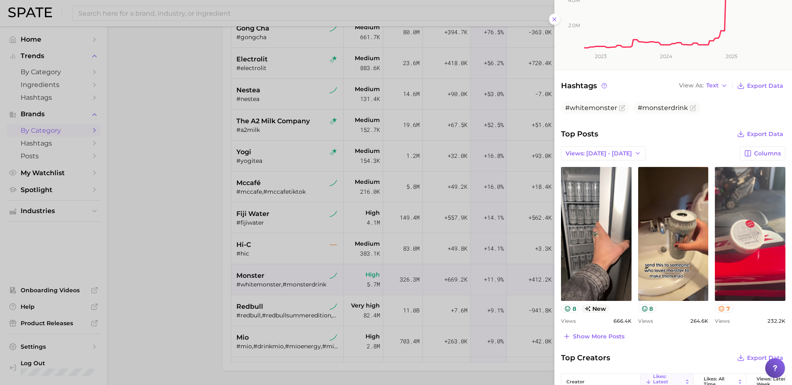
click at [262, 277] on div at bounding box center [396, 192] width 792 height 385
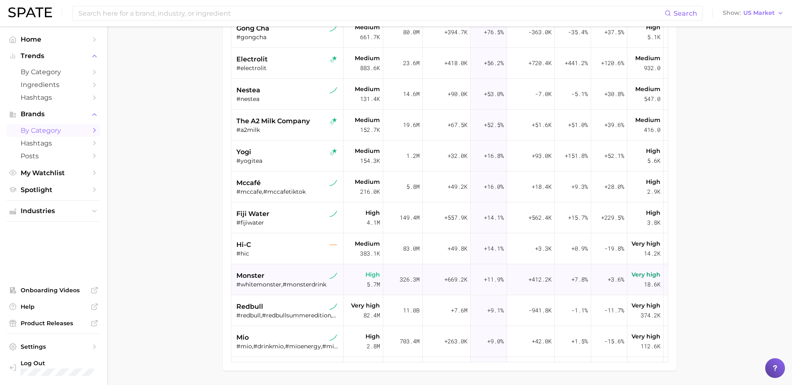
click at [307, 285] on div "#whitemonster,#monsterdrink" at bounding box center [288, 284] width 104 height 7
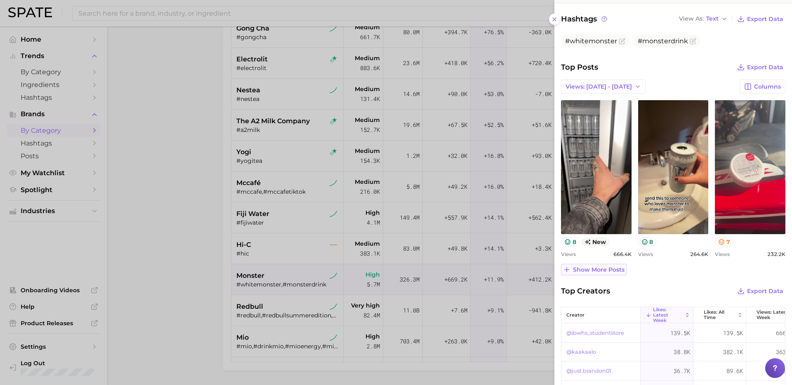
click at [606, 274] on button "Show more posts" at bounding box center [594, 270] width 66 height 12
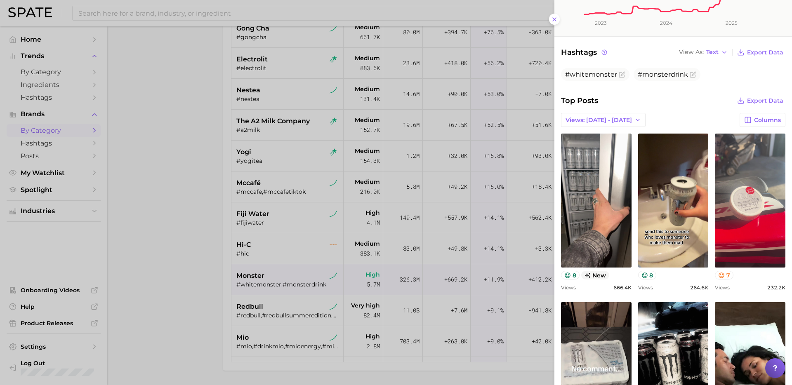
click at [292, 292] on div at bounding box center [396, 192] width 792 height 385
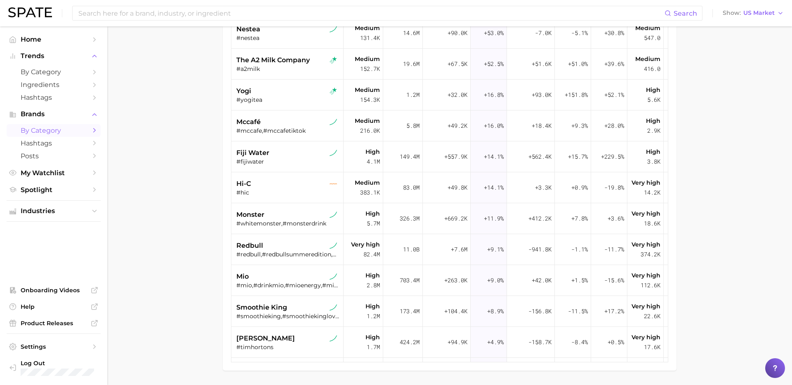
scroll to position [282, 0]
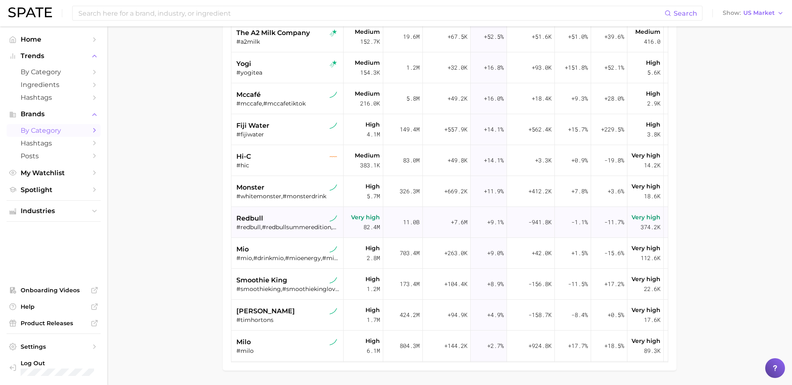
click at [294, 224] on div "#redbull,#redbullsummeredition,#summereditionredbull,#redbullcocktail" at bounding box center [288, 227] width 104 height 7
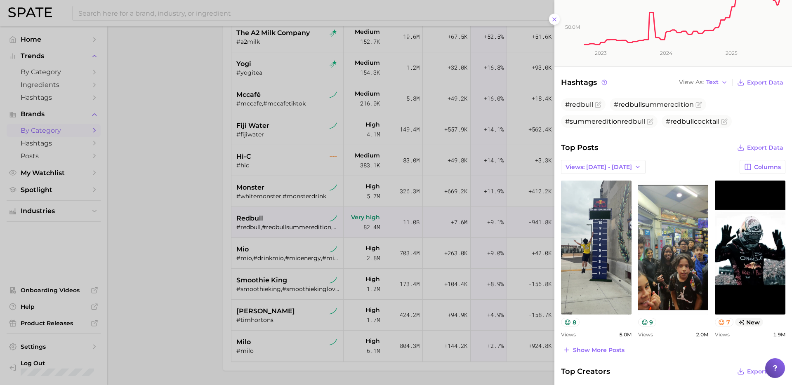
scroll to position [160, 0]
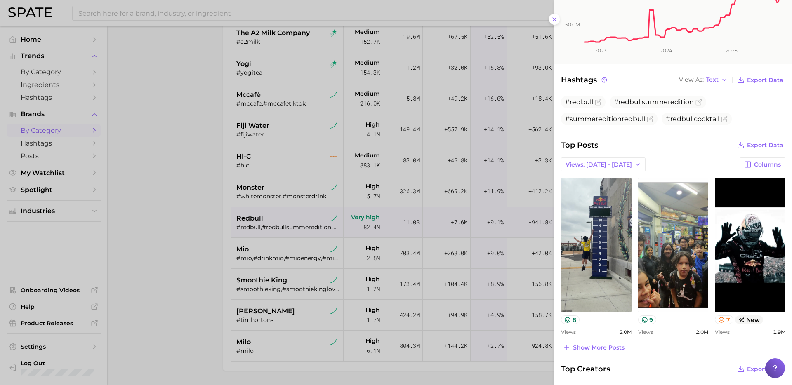
click at [278, 276] on div at bounding box center [396, 192] width 792 height 385
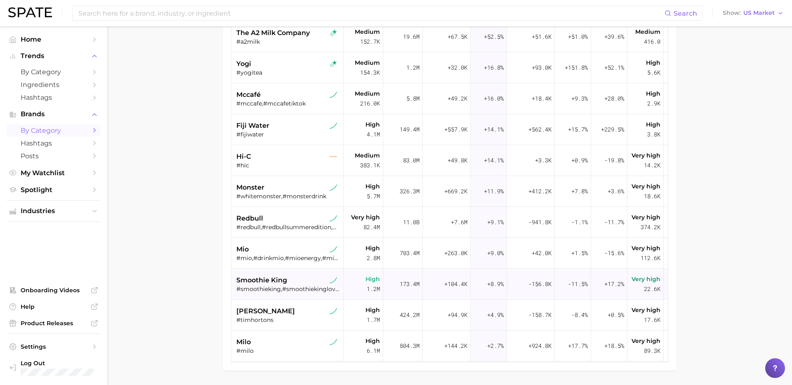
click at [285, 284] on span "smoothie king" at bounding box center [261, 281] width 51 height 10
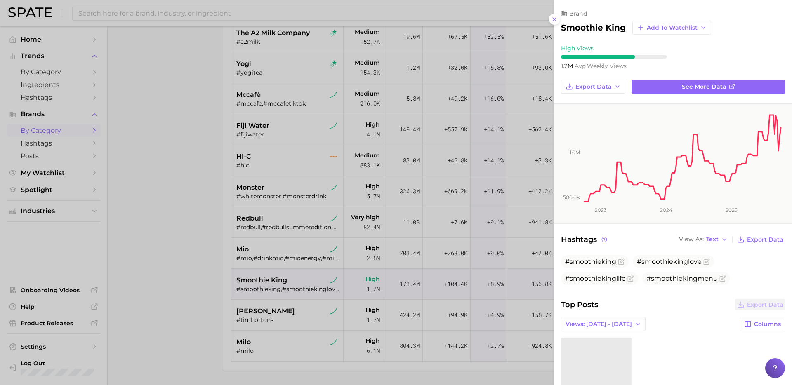
click at [286, 316] on div at bounding box center [396, 192] width 792 height 385
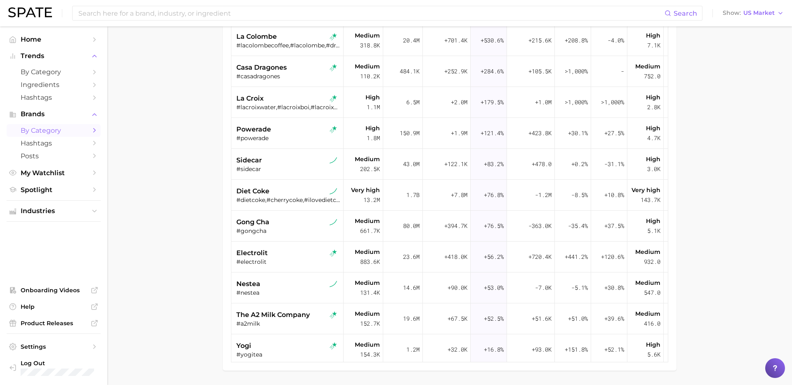
scroll to position [0, 0]
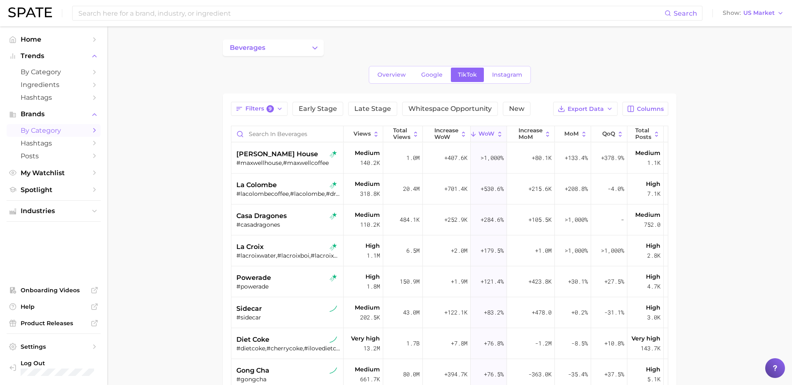
click at [295, 37] on main "beverages Overview Google TikTok Instagram Filters 9 Early Stage Late Stage Whi…" at bounding box center [449, 293] width 685 height 534
click at [285, 50] on button "beverages" at bounding box center [273, 48] width 101 height 17
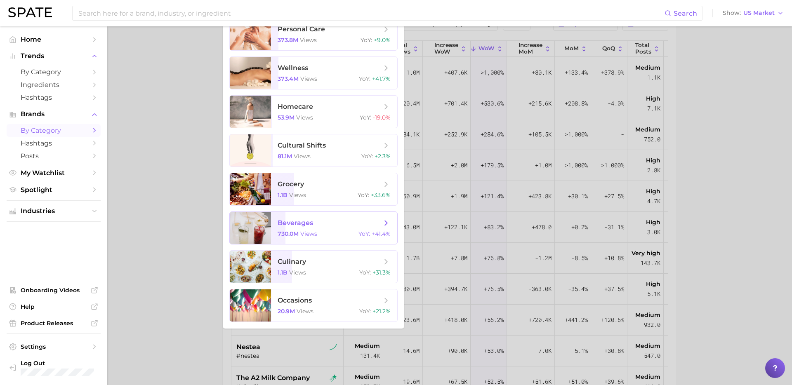
scroll to position [175, 0]
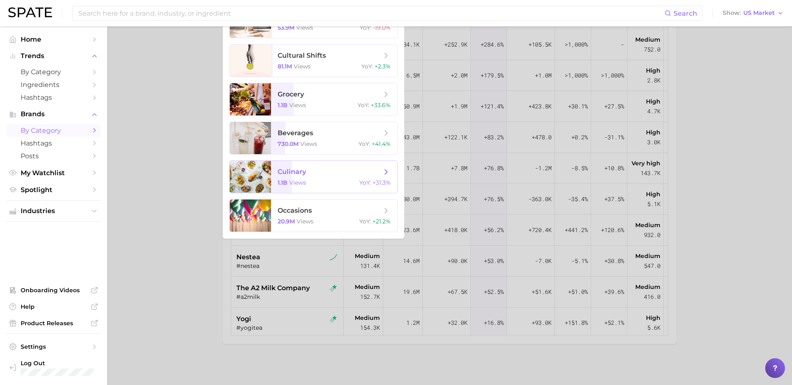
click at [338, 184] on div "1.1b views YoY : +31.3%" at bounding box center [334, 182] width 113 height 7
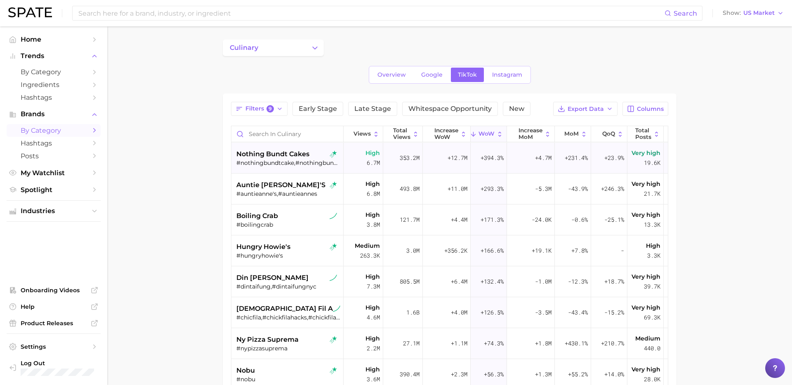
click at [308, 158] on span "nothing bundt cakes" at bounding box center [272, 154] width 73 height 10
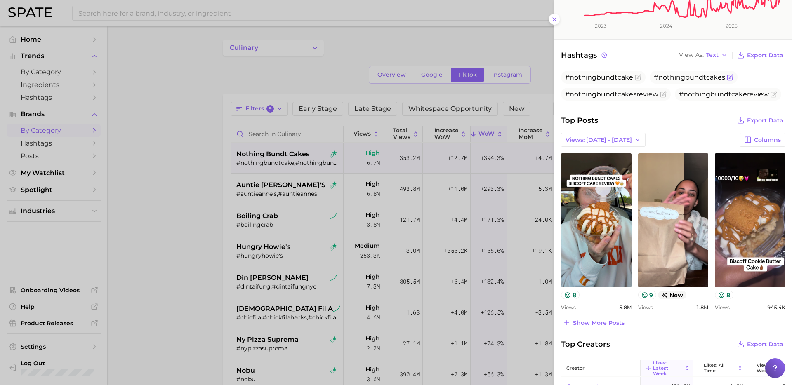
scroll to position [187, 0]
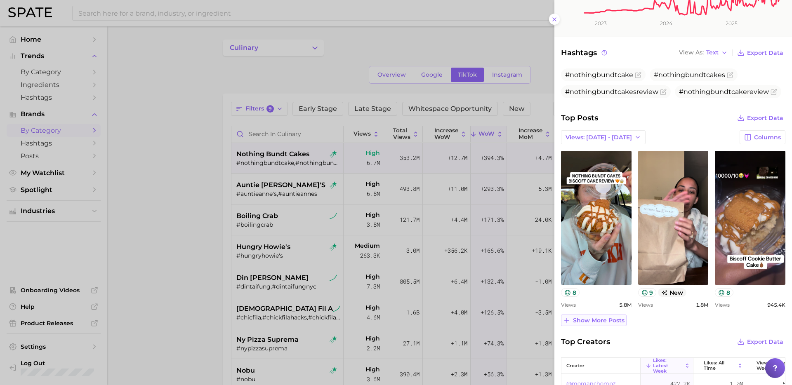
click at [599, 320] on span "Show more posts" at bounding box center [599, 320] width 52 height 7
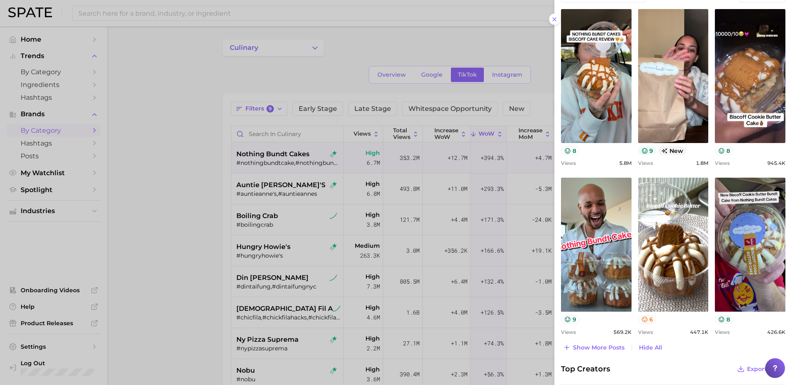
scroll to position [307, 0]
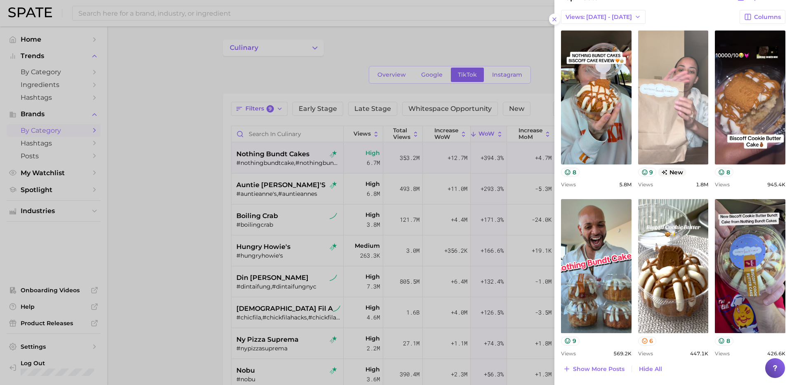
click at [606, 109] on link "view post on TikTok" at bounding box center [673, 98] width 71 height 134
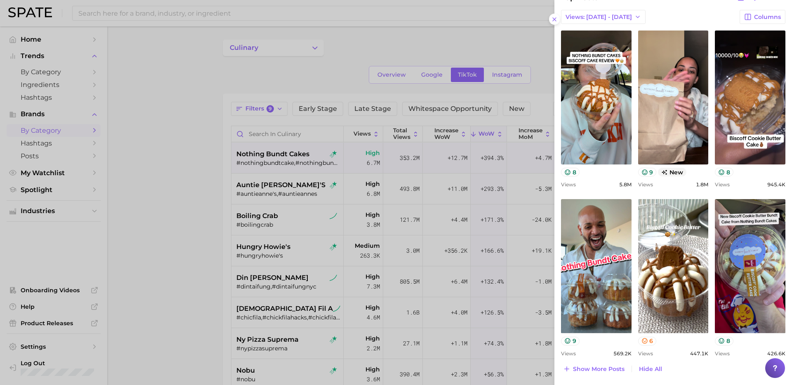
click at [218, 272] on div at bounding box center [396, 192] width 792 height 385
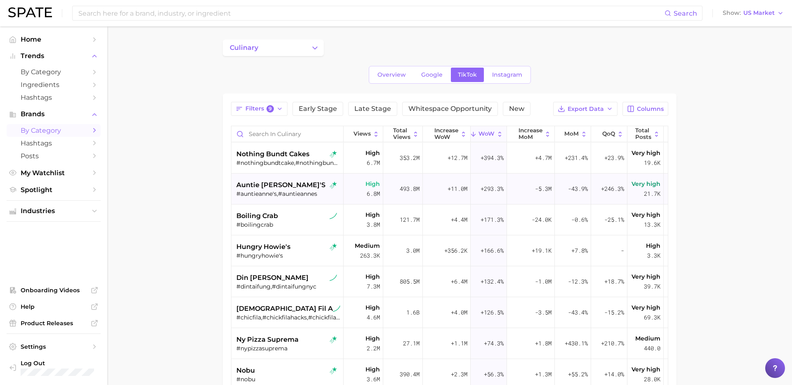
click at [289, 191] on div "#auntieanne's,#auntieannes" at bounding box center [288, 193] width 104 height 7
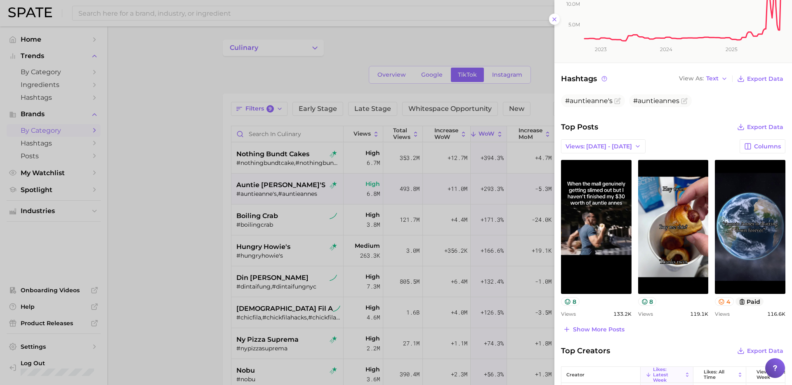
scroll to position [176, 0]
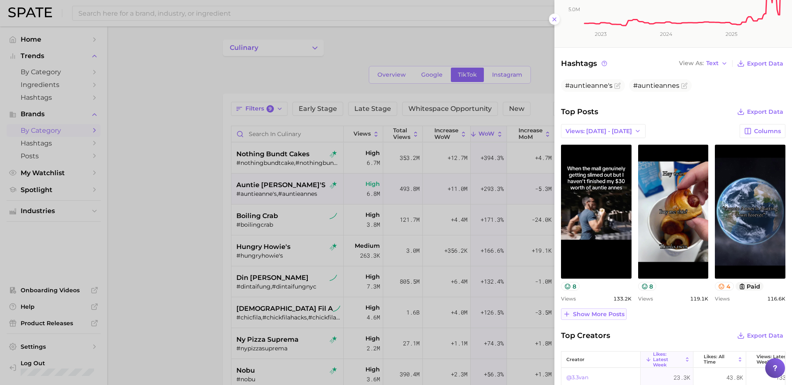
click at [606, 313] on span "Show more posts" at bounding box center [599, 314] width 52 height 7
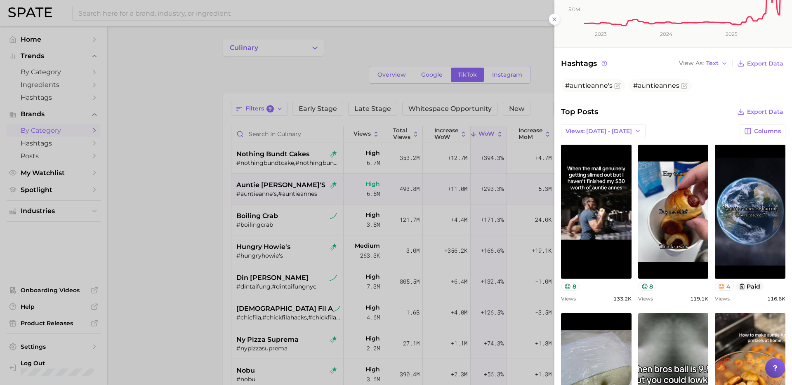
scroll to position [0, 0]
click at [292, 186] on div at bounding box center [396, 192] width 792 height 385
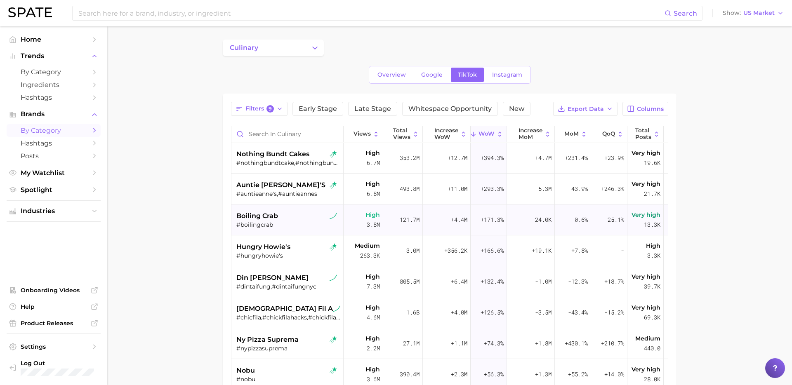
click at [292, 223] on div "#boilingcrab" at bounding box center [288, 224] width 104 height 7
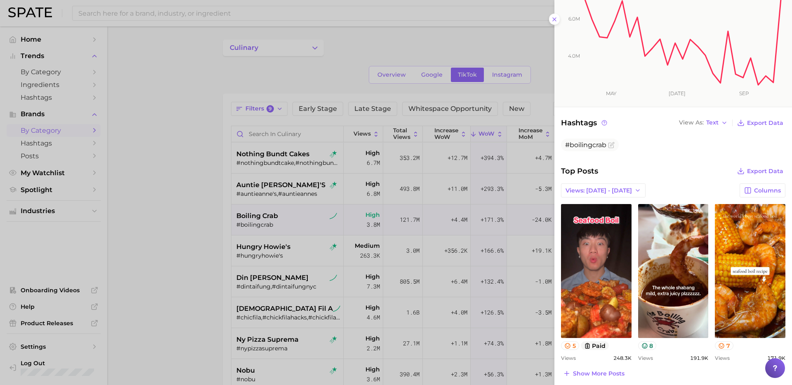
scroll to position [165, 0]
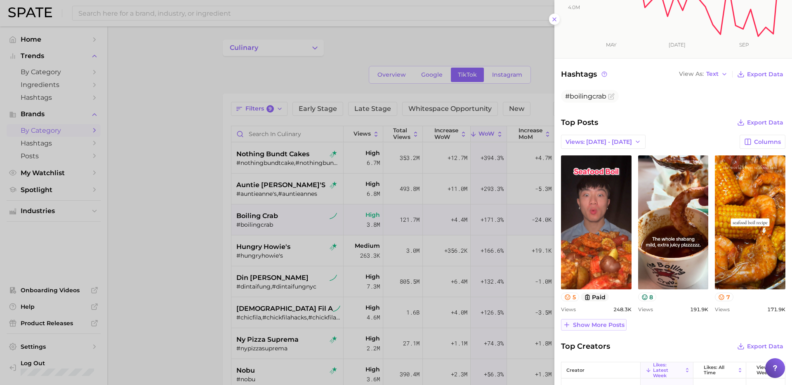
click at [599, 324] on span "Show more posts" at bounding box center [599, 325] width 52 height 7
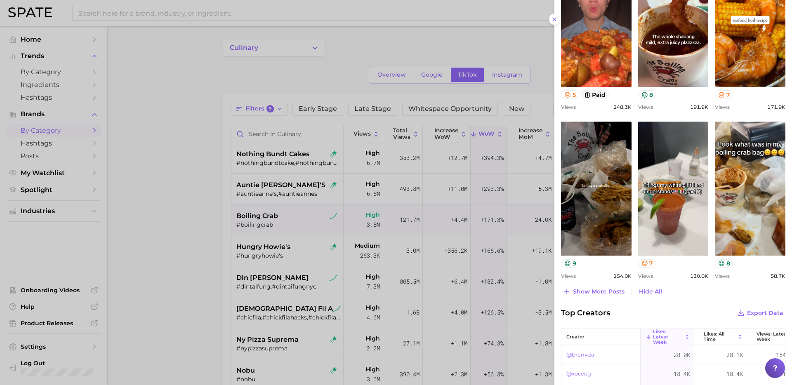
scroll to position [371, 0]
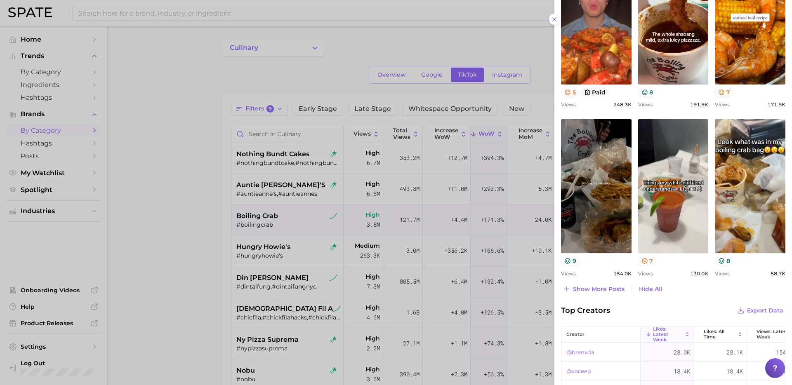
click at [303, 256] on div at bounding box center [396, 192] width 792 height 385
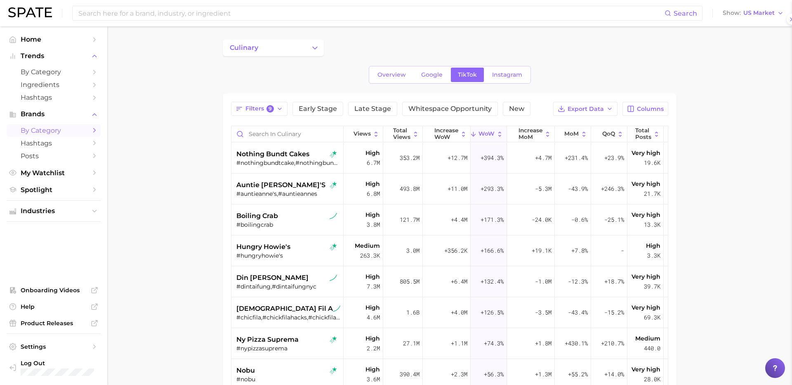
click at [303, 256] on div "#hungryhowie's" at bounding box center [288, 255] width 104 height 7
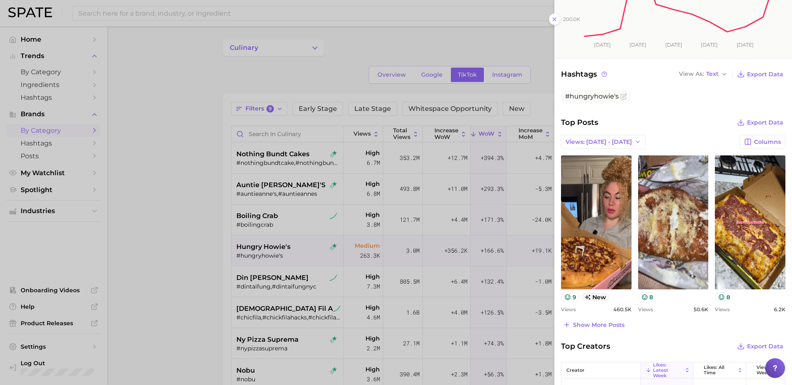
scroll to position [189, 0]
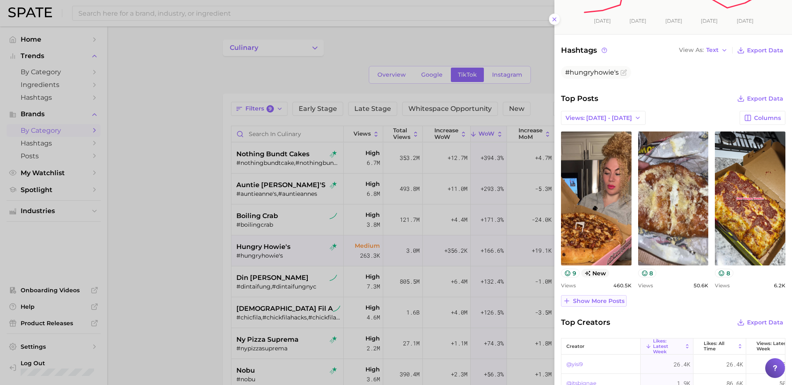
click at [606, 298] on span "Show more posts" at bounding box center [599, 301] width 52 height 7
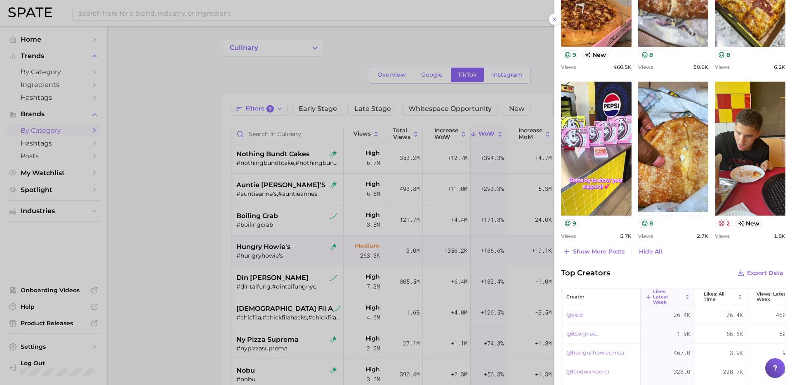
scroll to position [415, 0]
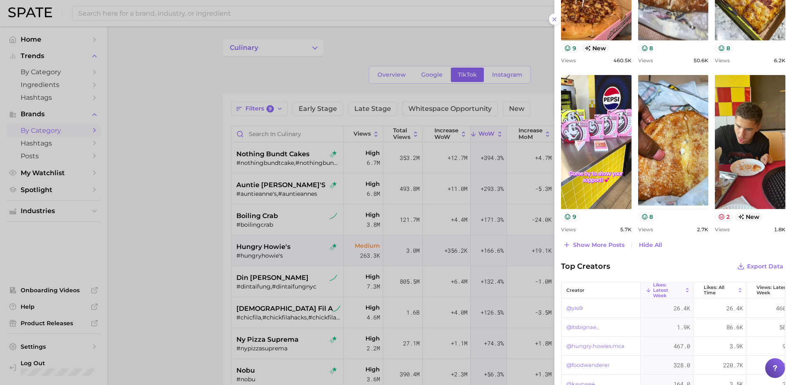
click at [297, 274] on div at bounding box center [396, 192] width 792 height 385
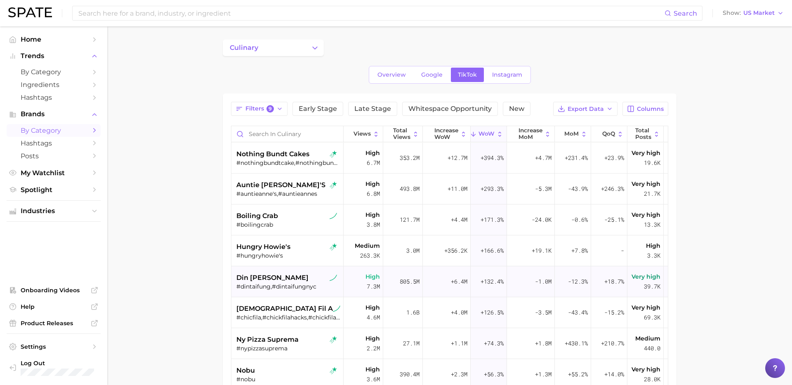
click at [296, 281] on div "din [PERSON_NAME]" at bounding box center [288, 278] width 104 height 10
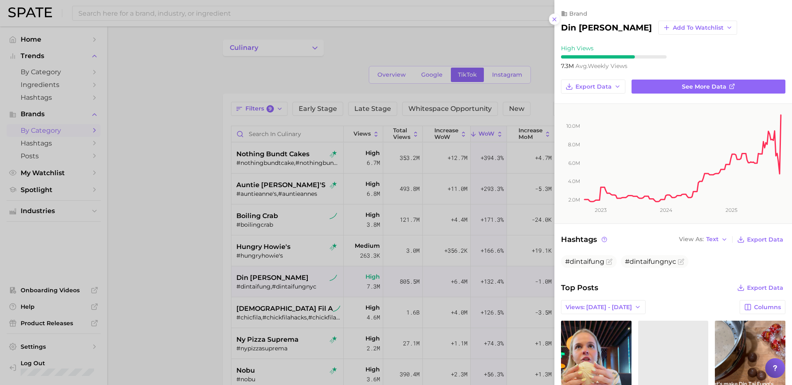
scroll to position [0, 0]
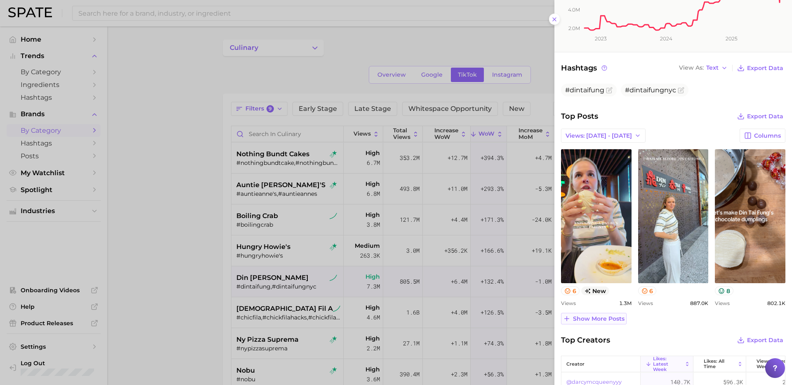
click at [606, 319] on span "Show more posts" at bounding box center [599, 319] width 52 height 7
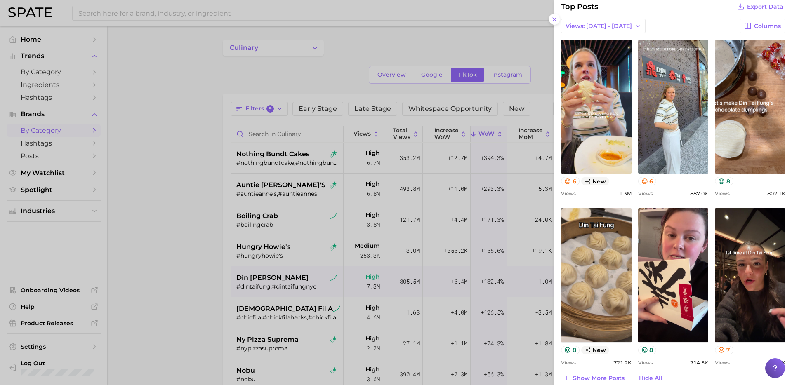
scroll to position [284, 0]
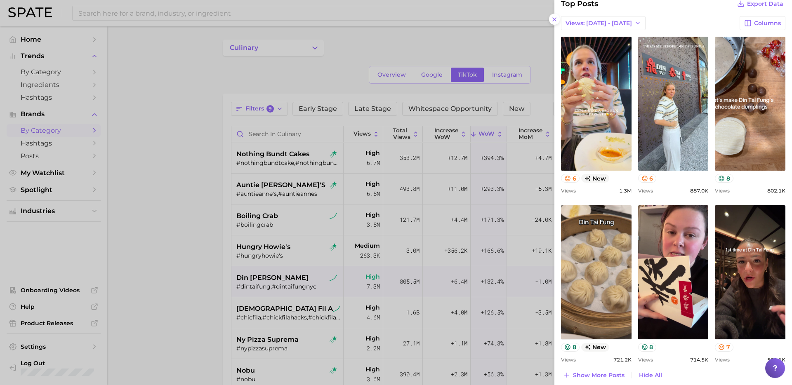
click at [283, 283] on div at bounding box center [396, 192] width 792 height 385
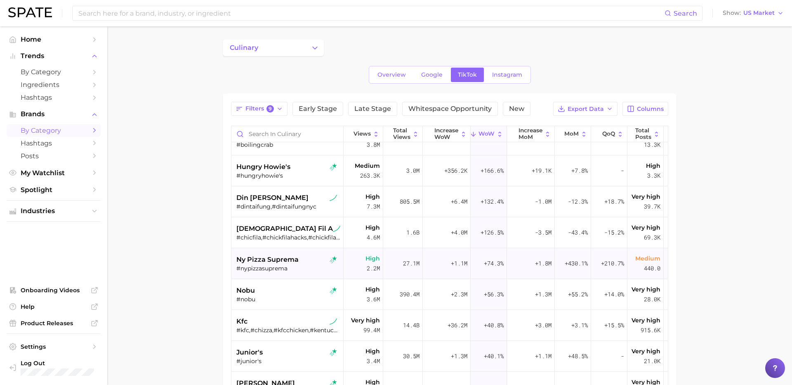
scroll to position [88, 0]
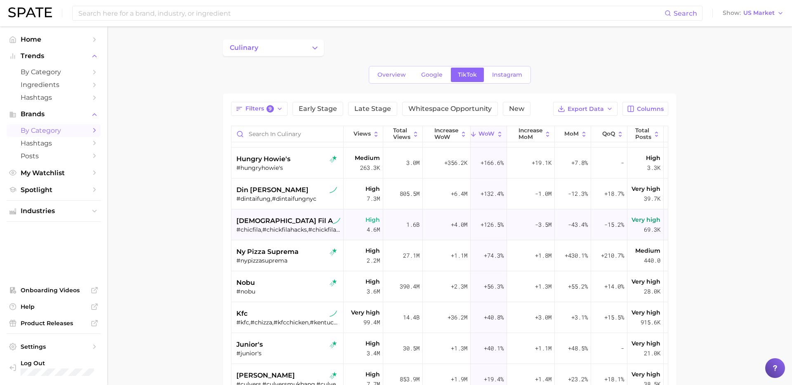
click at [304, 229] on div "#chicfila,#chickfilahacks,#chickfilaathome,#chickfilarecipe,#chickfilasecret,#c…" at bounding box center [288, 229] width 104 height 7
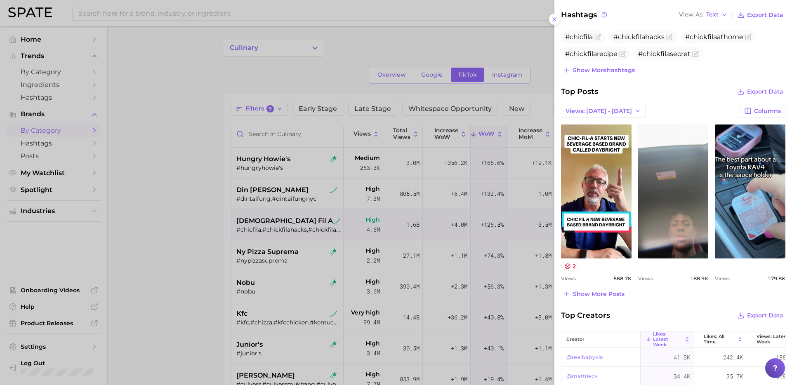
scroll to position [228, 0]
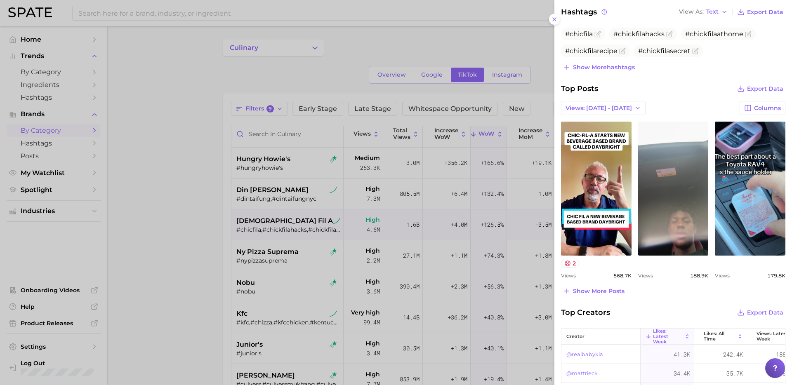
click at [224, 322] on div at bounding box center [396, 192] width 792 height 385
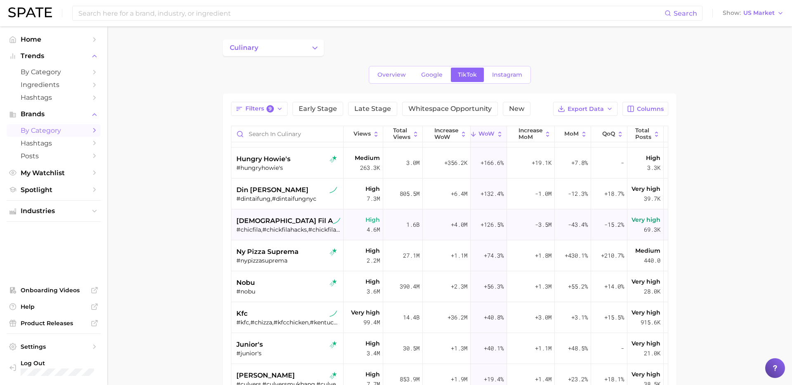
click at [294, 220] on div "[DEMOGRAPHIC_DATA] fil a" at bounding box center [288, 221] width 104 height 10
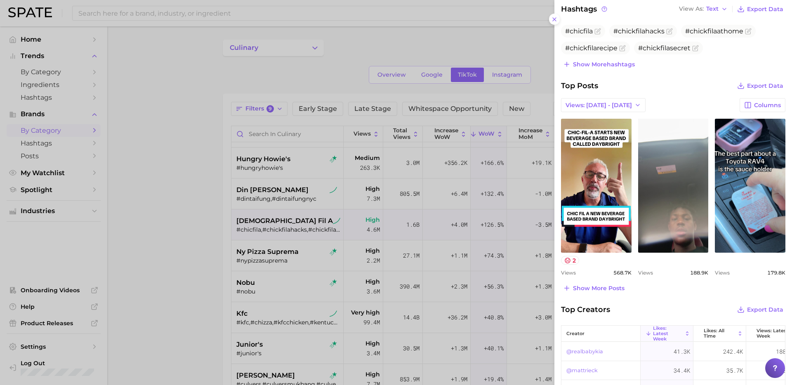
scroll to position [250, 0]
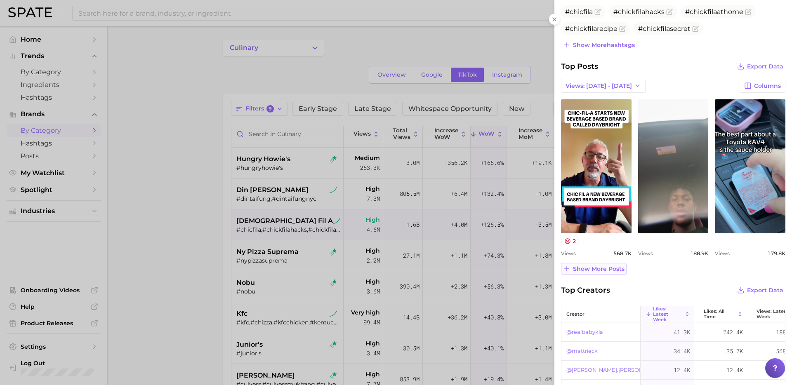
click at [600, 270] on span "Show more posts" at bounding box center [599, 269] width 52 height 7
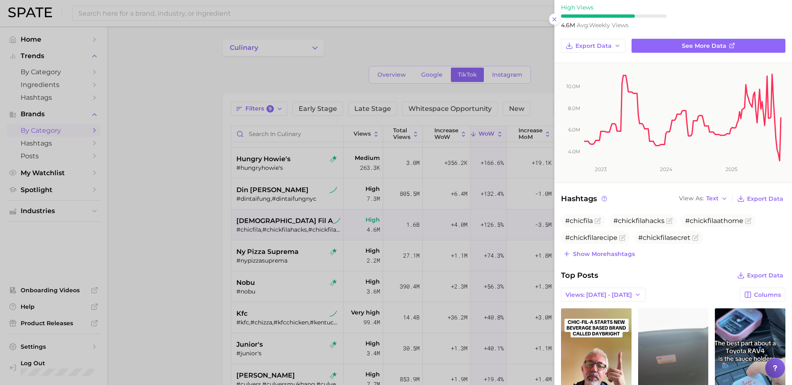
scroll to position [0, 0]
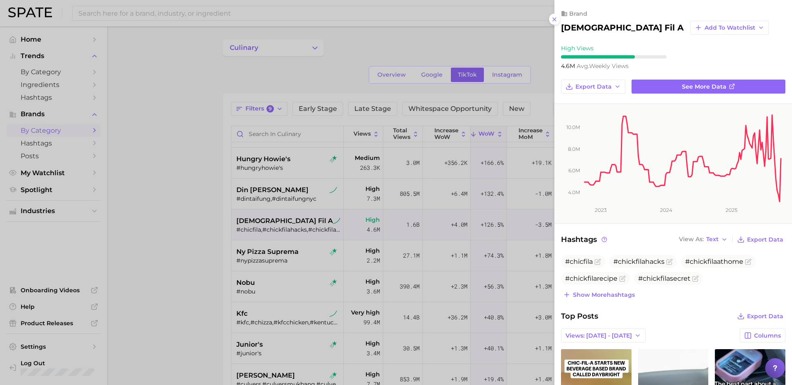
click at [348, 329] on div at bounding box center [396, 192] width 792 height 385
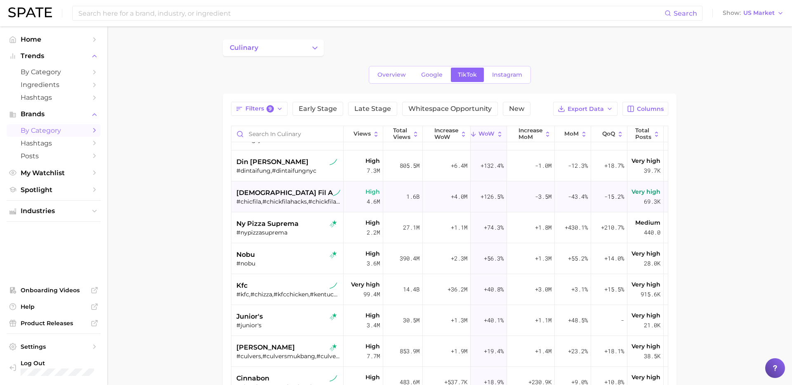
scroll to position [121, 0]
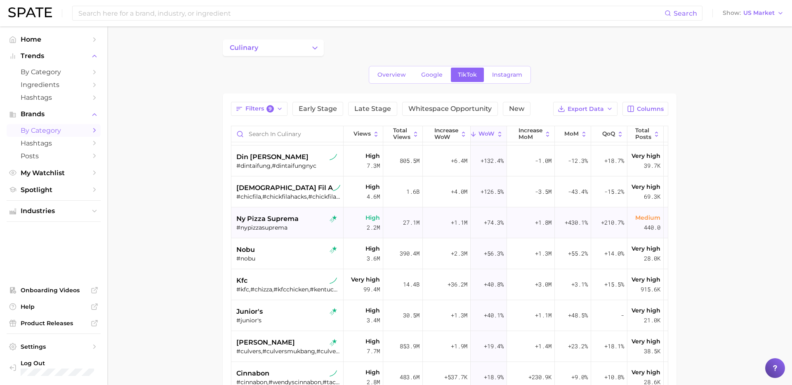
click at [293, 222] on span "ny pizza suprema" at bounding box center [267, 219] width 62 height 10
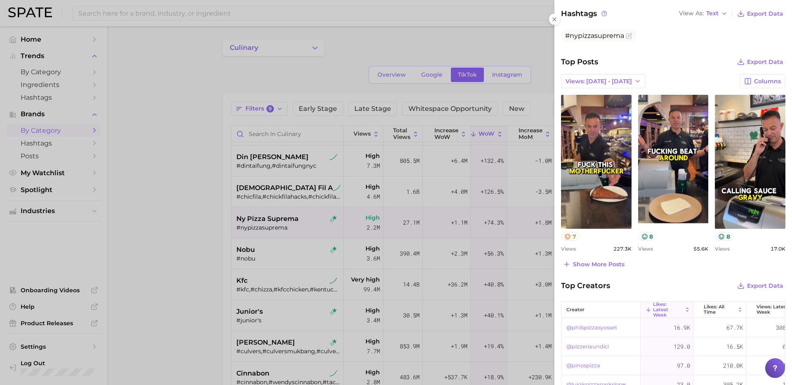
scroll to position [228, 0]
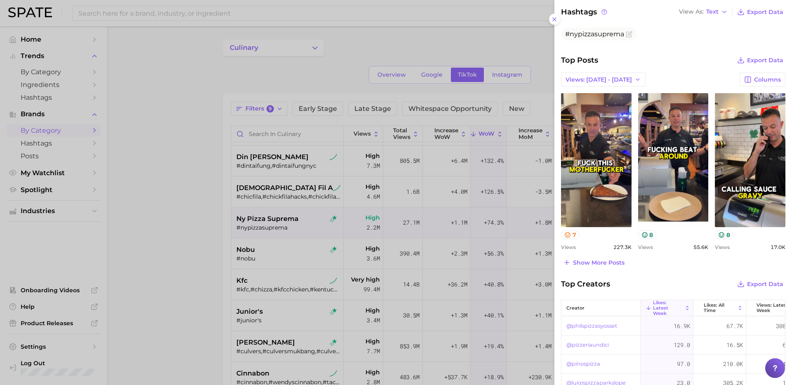
click at [281, 239] on div at bounding box center [396, 192] width 792 height 385
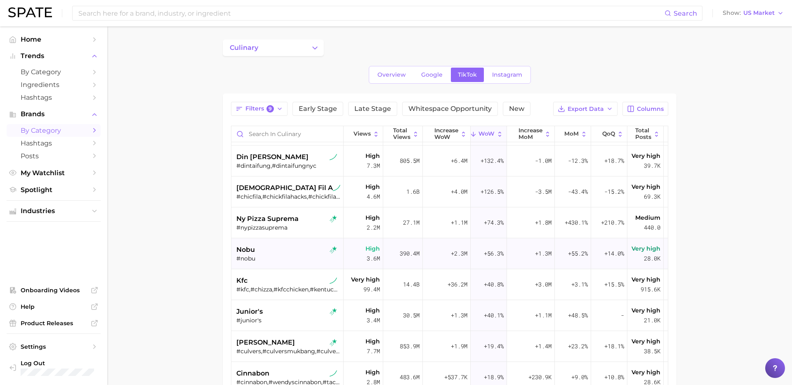
click at [279, 260] on div "#nobu" at bounding box center [288, 258] width 104 height 7
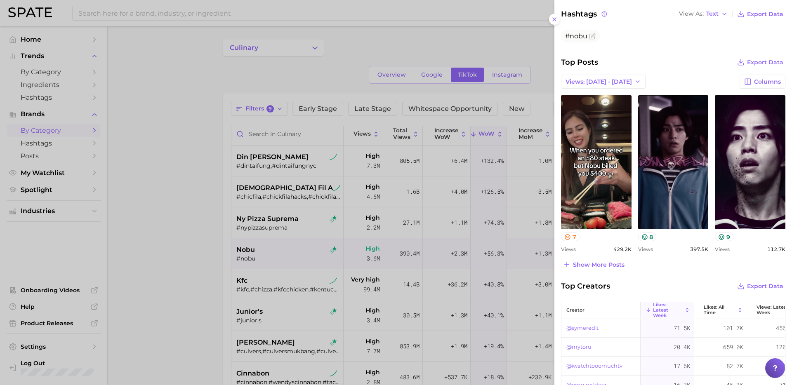
scroll to position [228, 0]
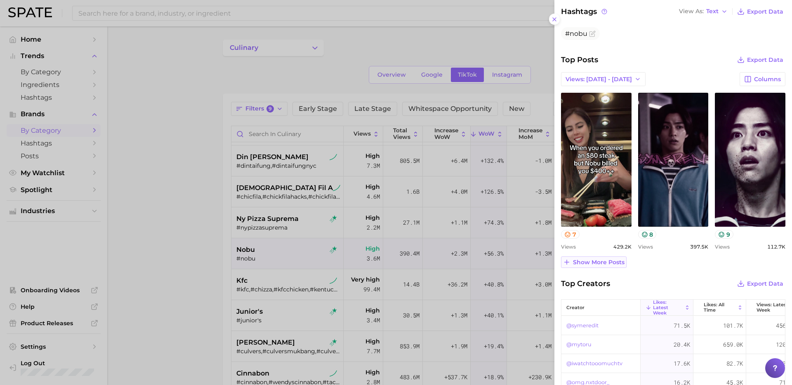
click at [602, 263] on span "Show more posts" at bounding box center [599, 262] width 52 height 7
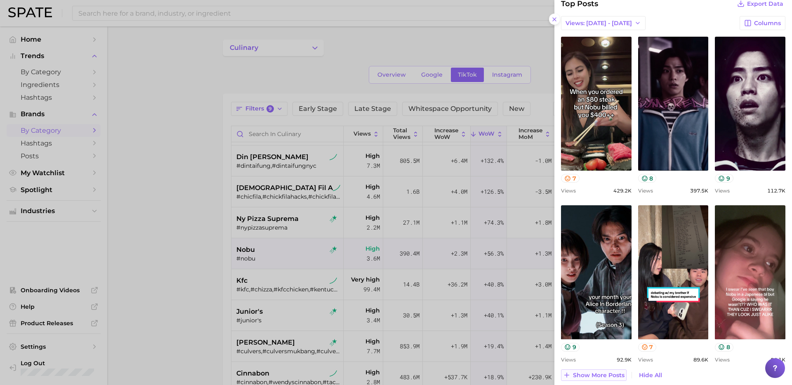
scroll to position [301, 0]
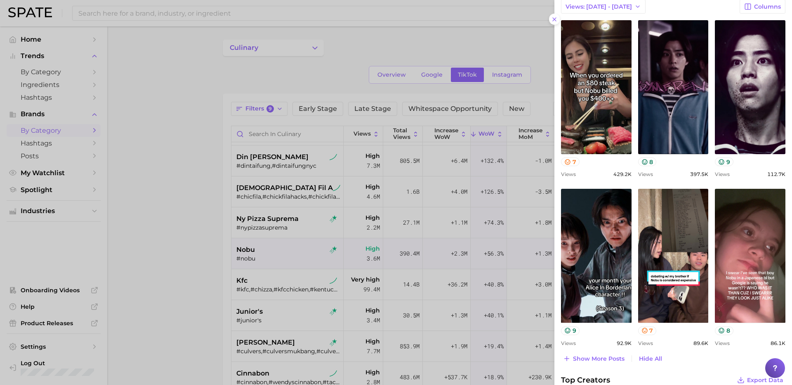
click at [315, 287] on div at bounding box center [396, 192] width 792 height 385
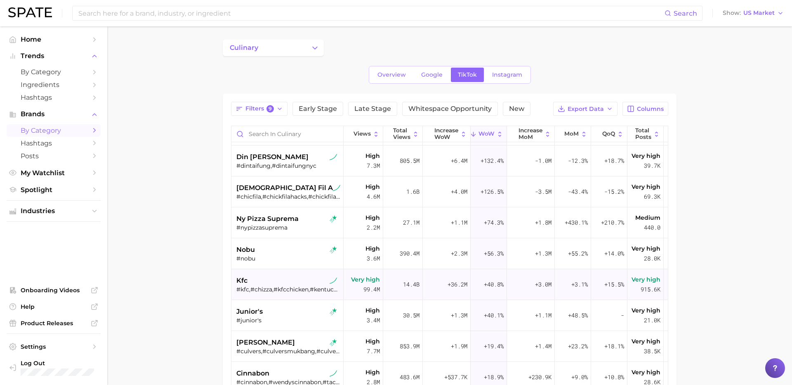
click at [300, 280] on div "kfc" at bounding box center [288, 281] width 104 height 10
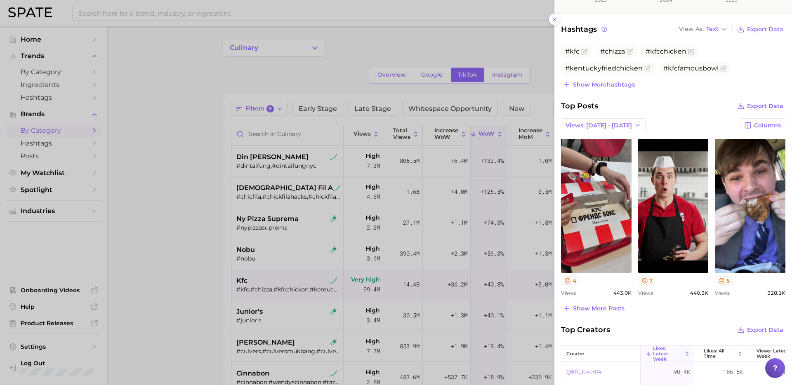
scroll to position [215, 0]
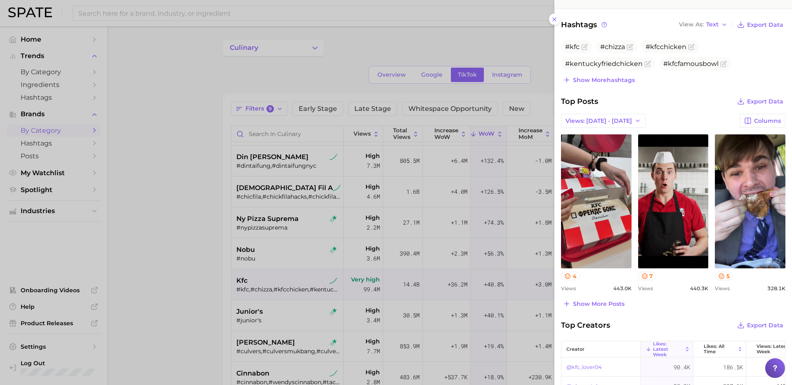
click at [291, 312] on div at bounding box center [396, 192] width 792 height 385
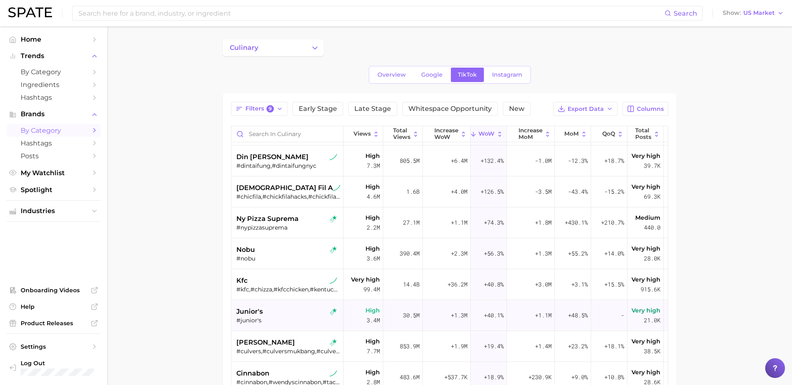
click at [284, 325] on div "junior's #junior's" at bounding box center [288, 315] width 104 height 31
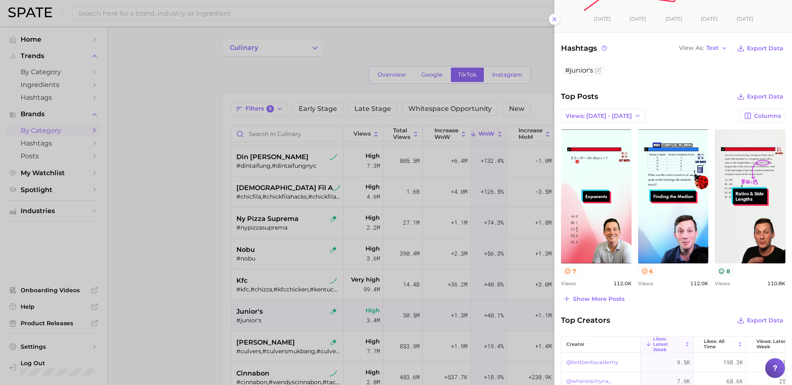
scroll to position [195, 0]
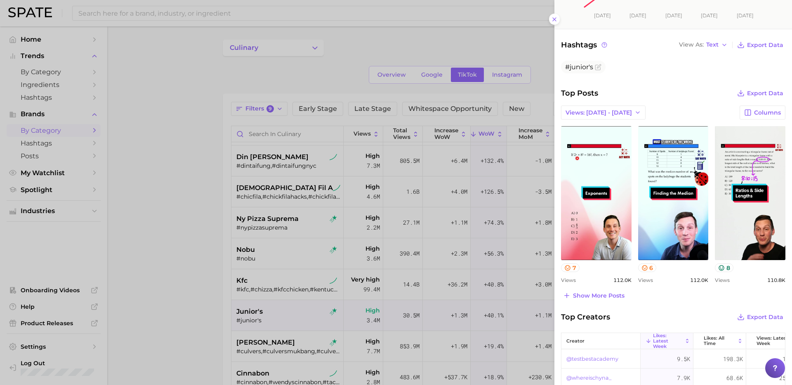
click at [300, 258] on div at bounding box center [396, 192] width 792 height 385
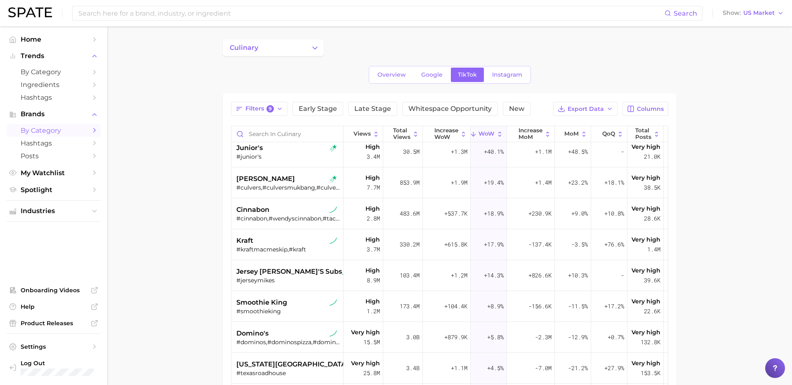
scroll to position [304, 0]
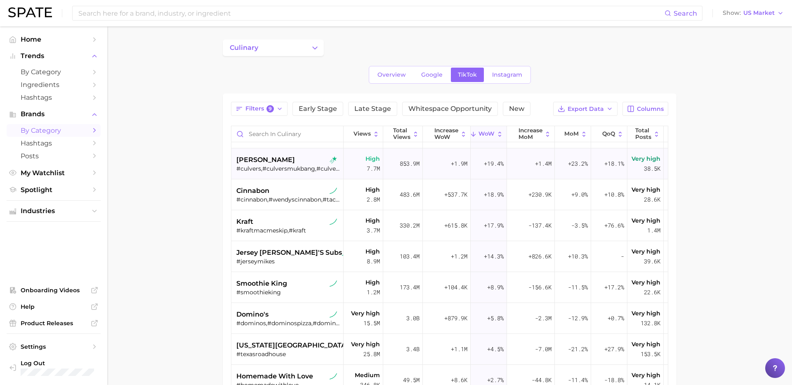
click at [288, 167] on div "#culvers,#culversmukbang,#culversburger,#culversrestaurants,#culverscrew" at bounding box center [288, 168] width 104 height 7
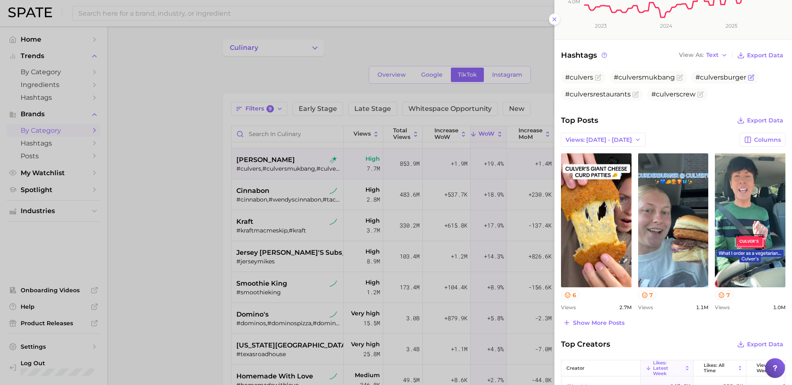
scroll to position [185, 0]
click at [592, 323] on span "Show more posts" at bounding box center [599, 322] width 52 height 7
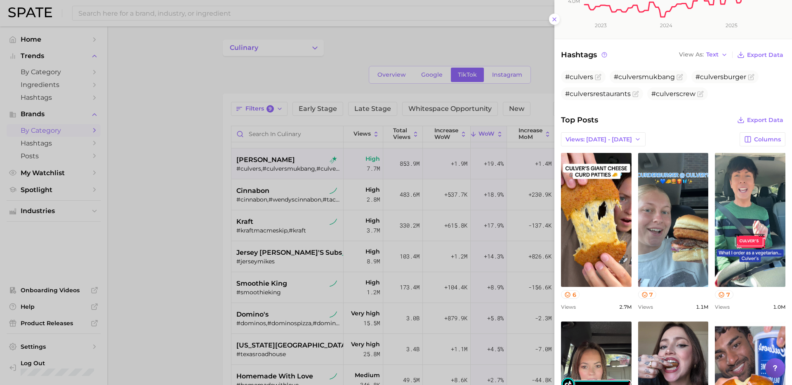
scroll to position [0, 0]
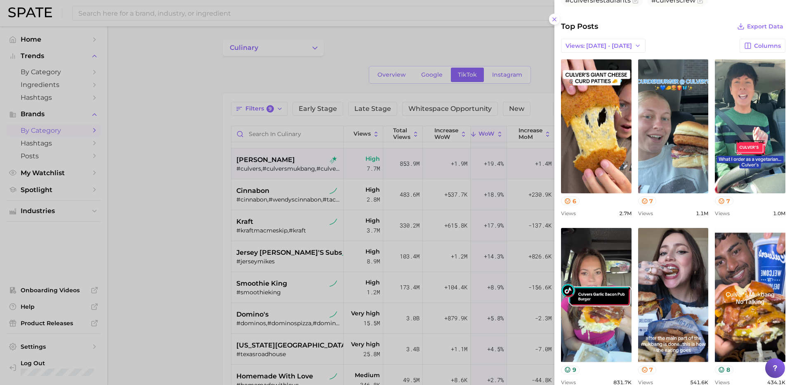
click at [281, 203] on div at bounding box center [396, 192] width 792 height 385
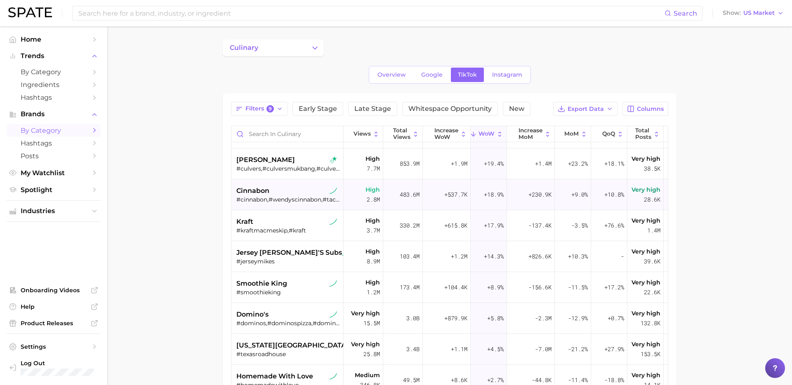
click at [288, 194] on div "cinnabon" at bounding box center [288, 191] width 104 height 10
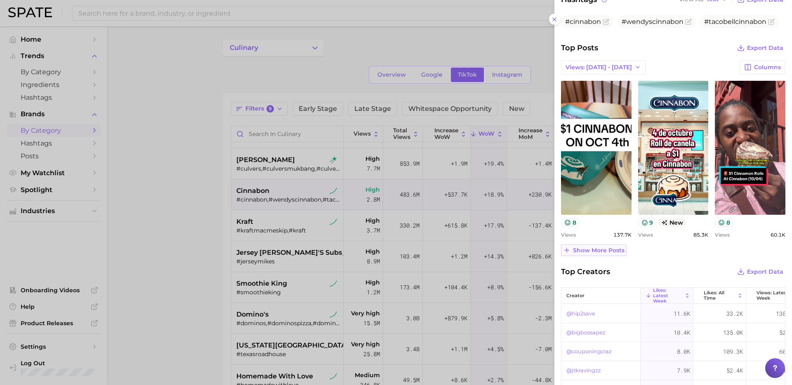
click at [599, 251] on span "Show more posts" at bounding box center [599, 250] width 52 height 7
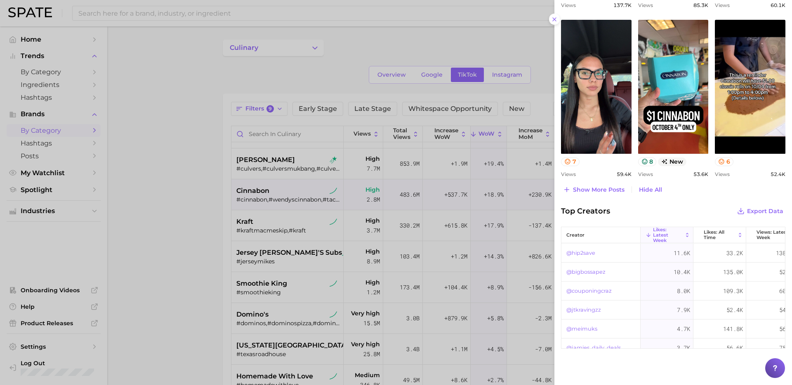
click at [302, 286] on div at bounding box center [396, 192] width 792 height 385
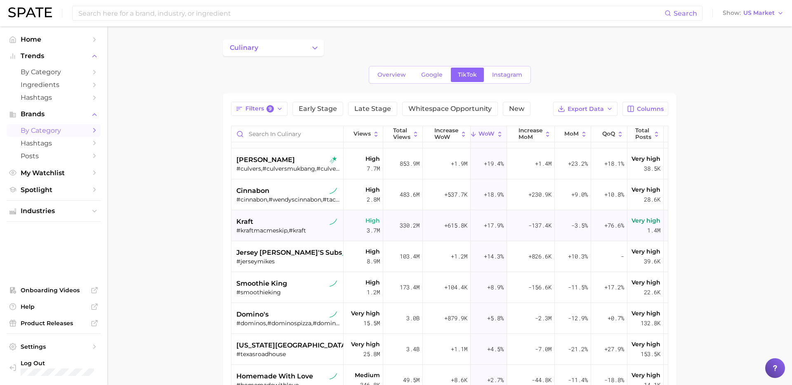
click at [284, 230] on div "#kraftmacmeskip,#kraft" at bounding box center [288, 230] width 104 height 7
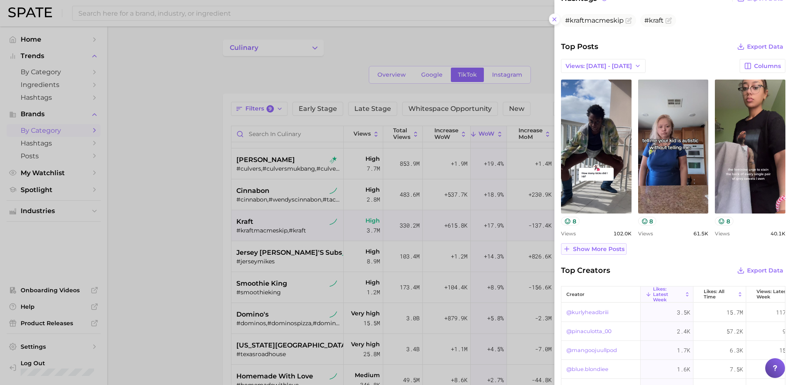
click at [592, 252] on span "Show more posts" at bounding box center [599, 249] width 52 height 7
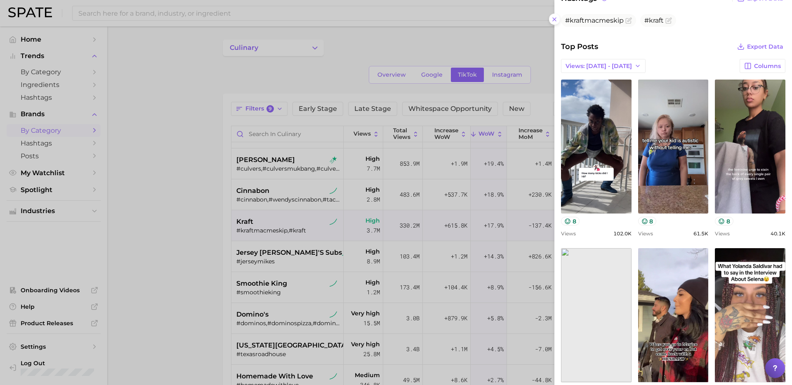
click at [269, 288] on div at bounding box center [396, 192] width 792 height 385
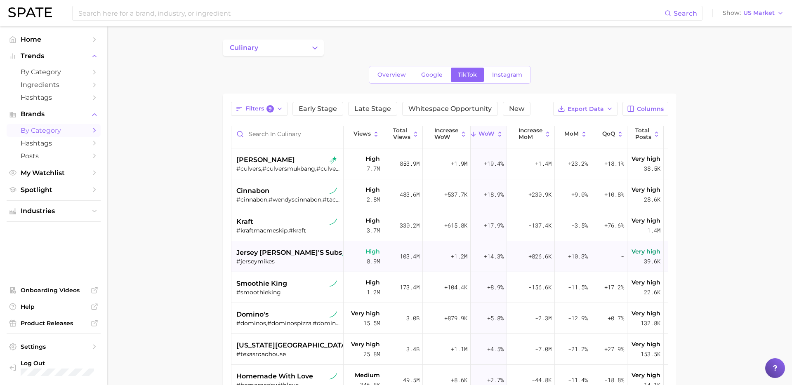
click at [294, 251] on span "jersey [PERSON_NAME]'s subs" at bounding box center [289, 253] width 106 height 10
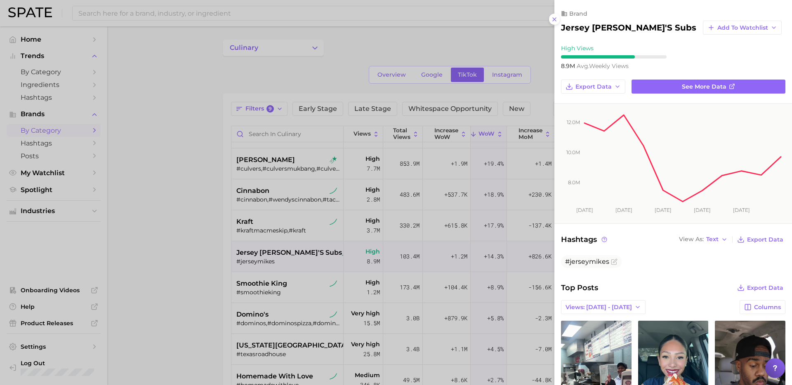
click at [201, 278] on div at bounding box center [396, 192] width 792 height 385
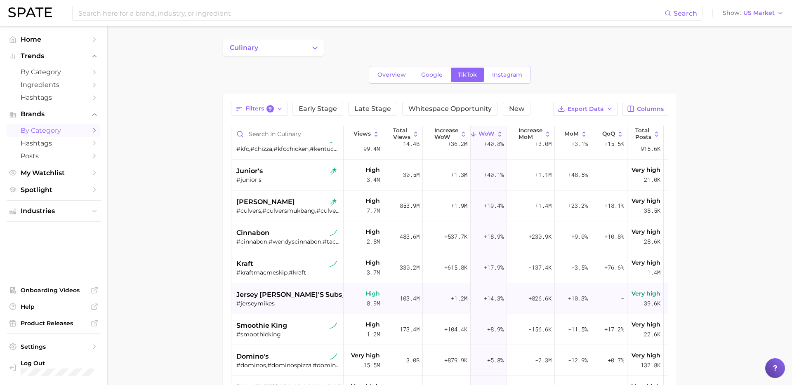
scroll to position [268, 0]
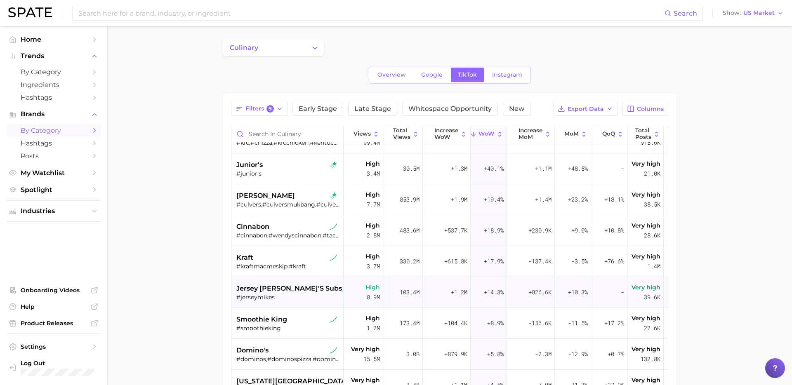
click at [311, 285] on div "jersey [PERSON_NAME]'s subs" at bounding box center [288, 289] width 104 height 10
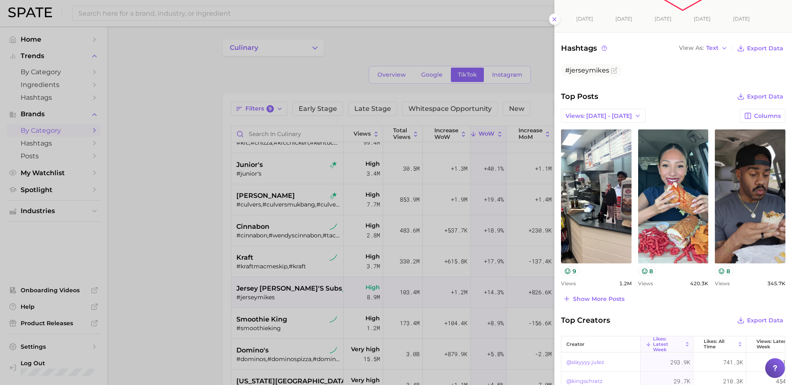
scroll to position [201, 0]
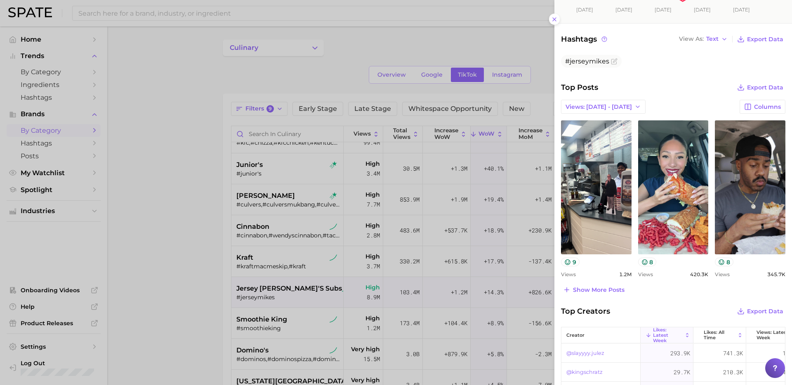
click at [268, 295] on div at bounding box center [396, 192] width 792 height 385
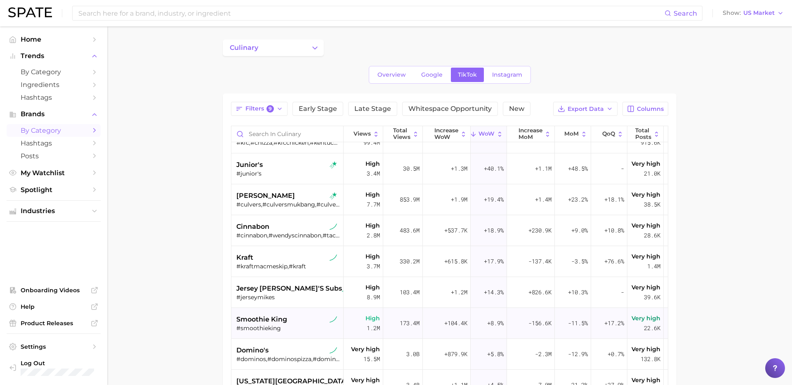
click at [301, 322] on div "smoothie king" at bounding box center [288, 320] width 104 height 10
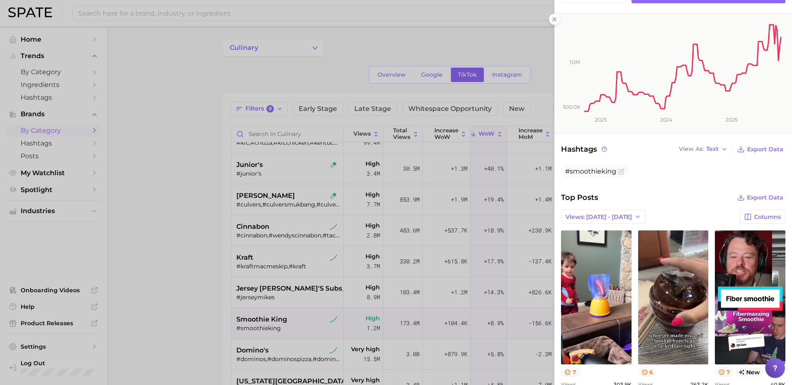
scroll to position [180, 0]
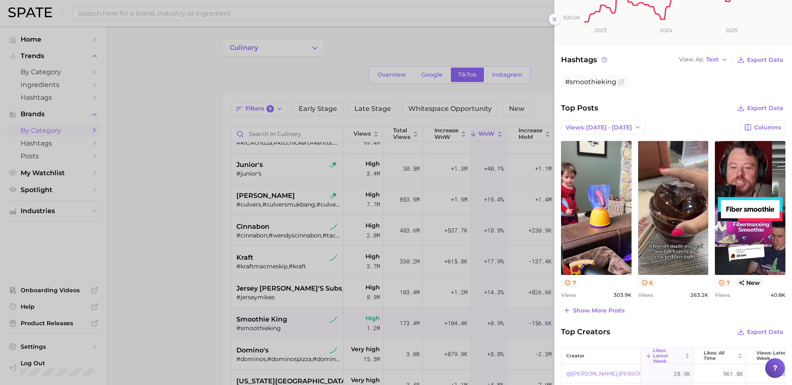
click at [331, 299] on div at bounding box center [396, 192] width 792 height 385
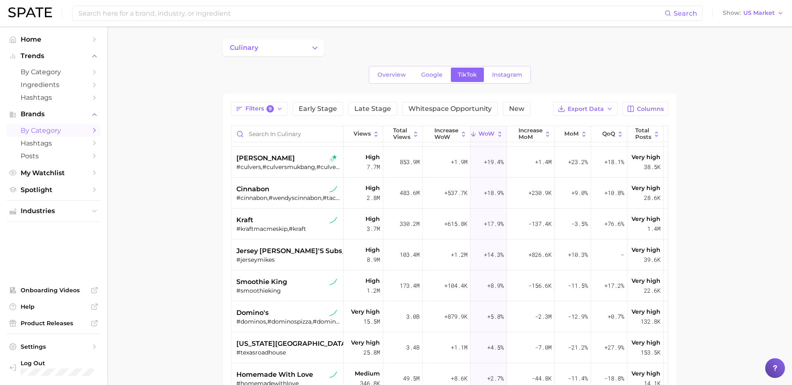
scroll to position [323, 0]
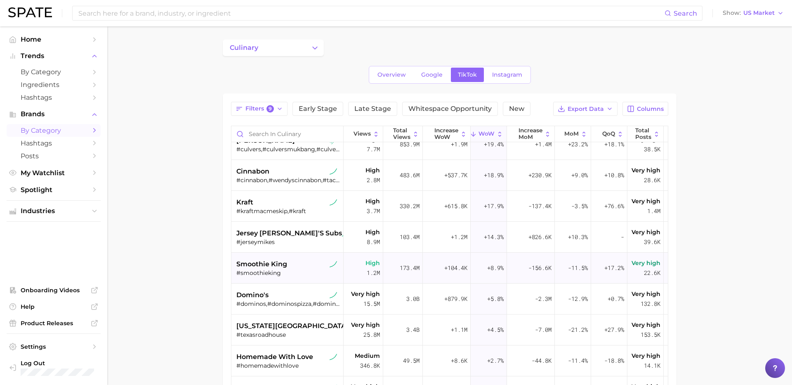
click at [305, 269] on div "smoothie king" at bounding box center [288, 265] width 104 height 10
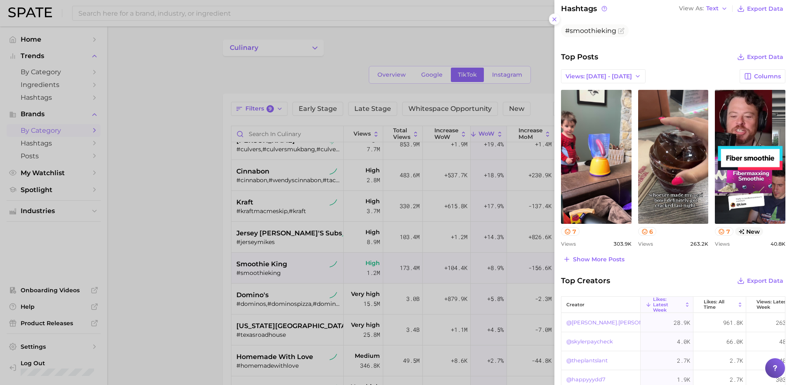
scroll to position [232, 0]
click at [282, 297] on div at bounding box center [396, 192] width 792 height 385
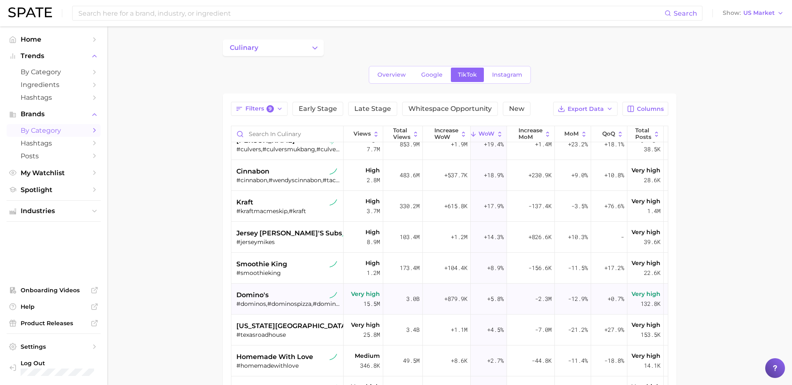
click at [307, 300] on div "domino's" at bounding box center [288, 296] width 104 height 10
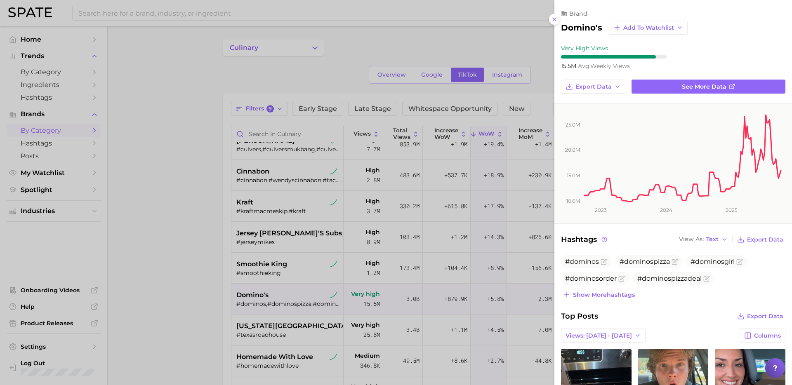
scroll to position [0, 0]
click at [318, 255] on div at bounding box center [396, 192] width 792 height 385
